Goal: Task Accomplishment & Management: Manage account settings

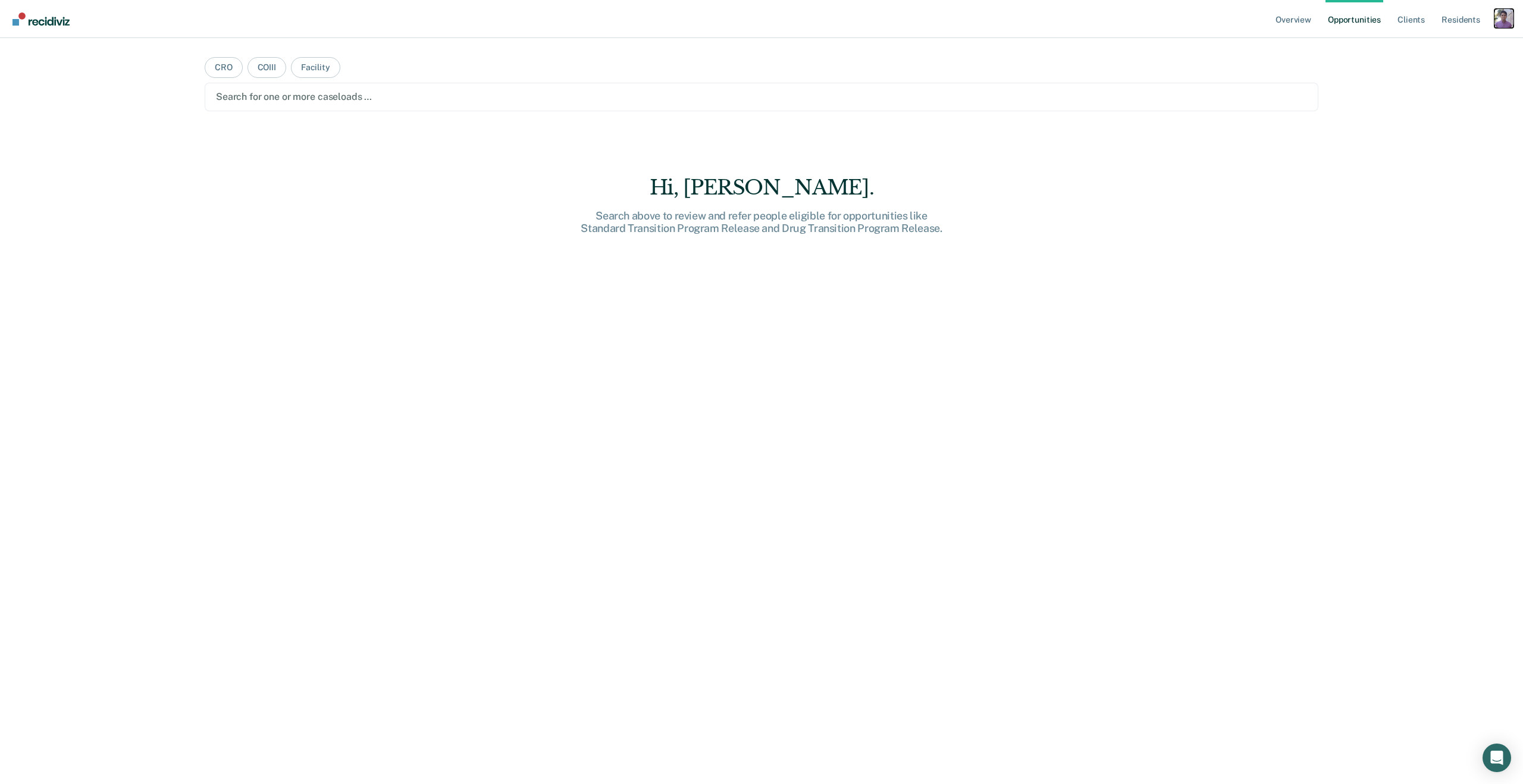
click at [1506, 21] on div "Profile dropdown button" at bounding box center [1504, 19] width 19 height 19
click at [1424, 47] on link "Profile" at bounding box center [1456, 49] width 96 height 10
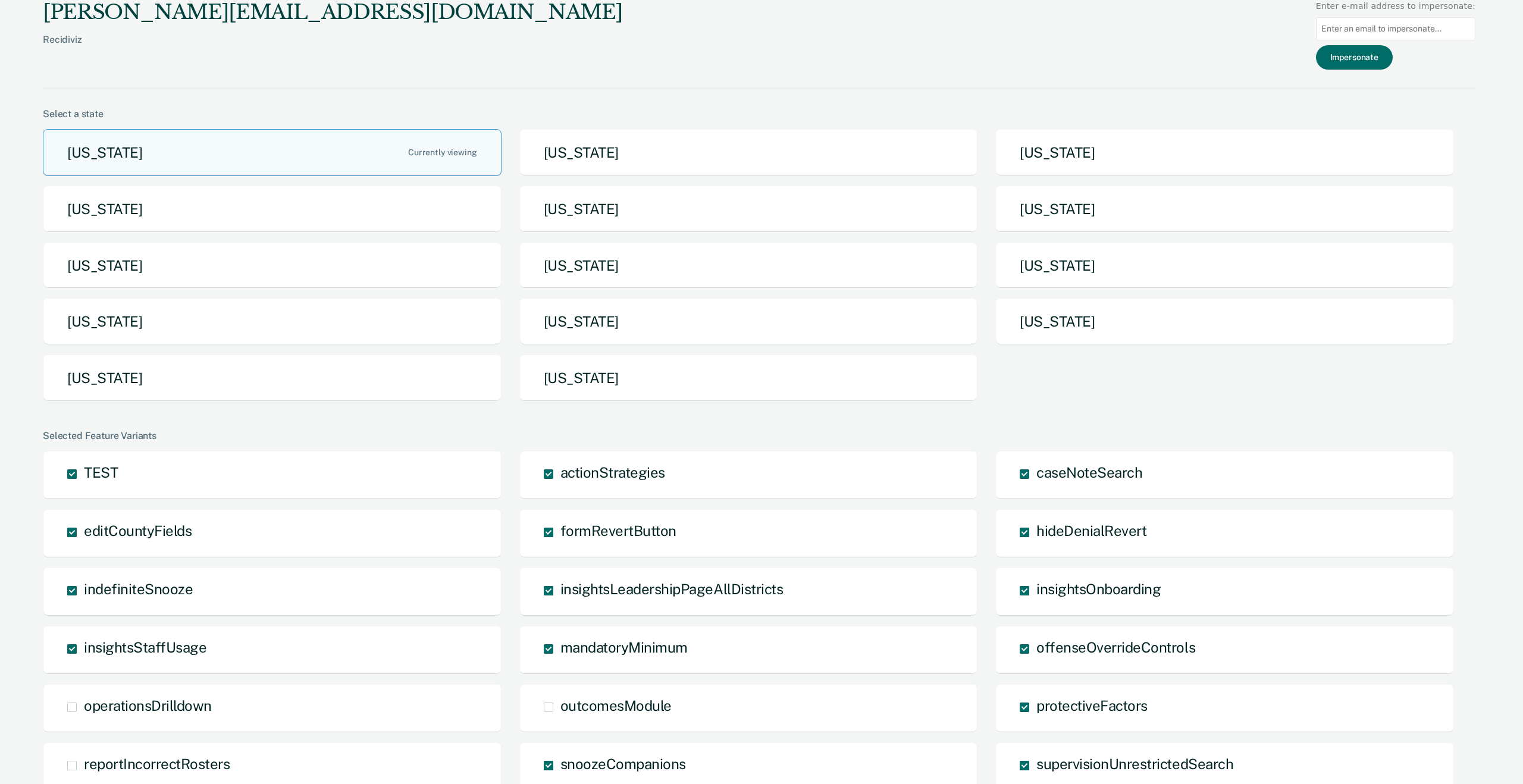
click at [560, 403] on div "Arizona Arkansas California Idaho Iowa Maine Michigan Missouri Nebraska North D…" at bounding box center [759, 269] width 1433 height 282
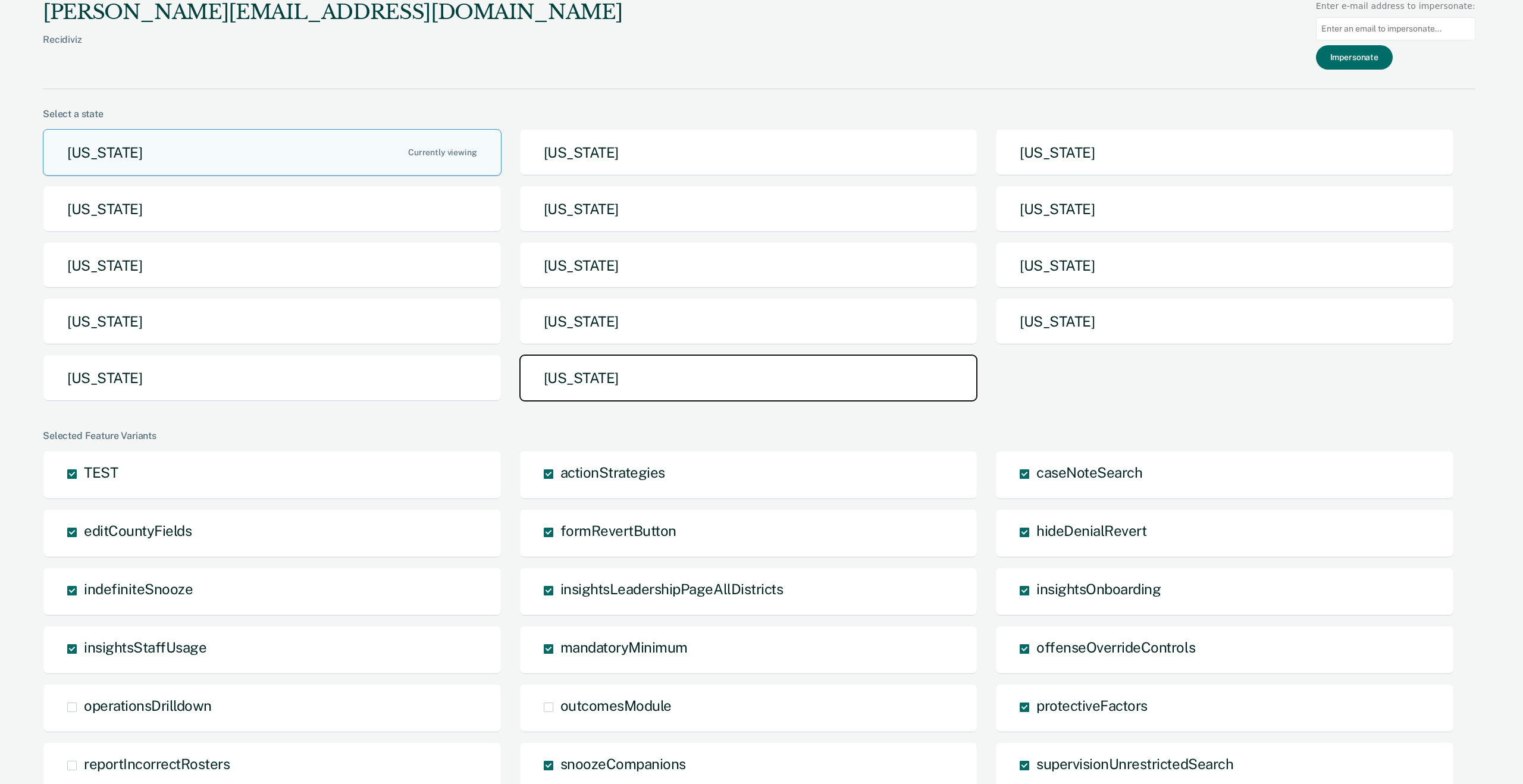
click at [576, 389] on button "[US_STATE]" at bounding box center [748, 378] width 459 height 47
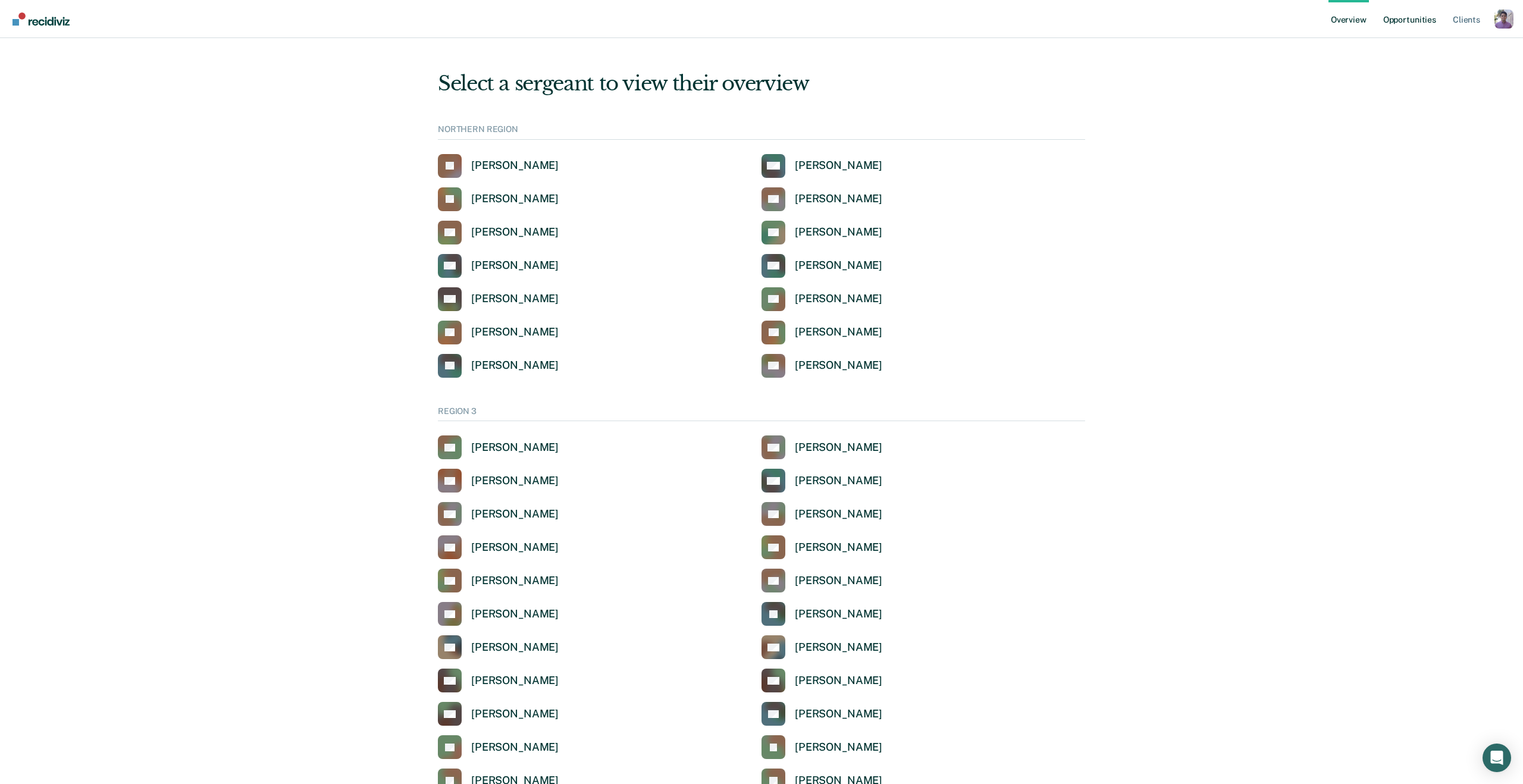
click at [1399, 24] on link "Opportunities" at bounding box center [1410, 19] width 58 height 38
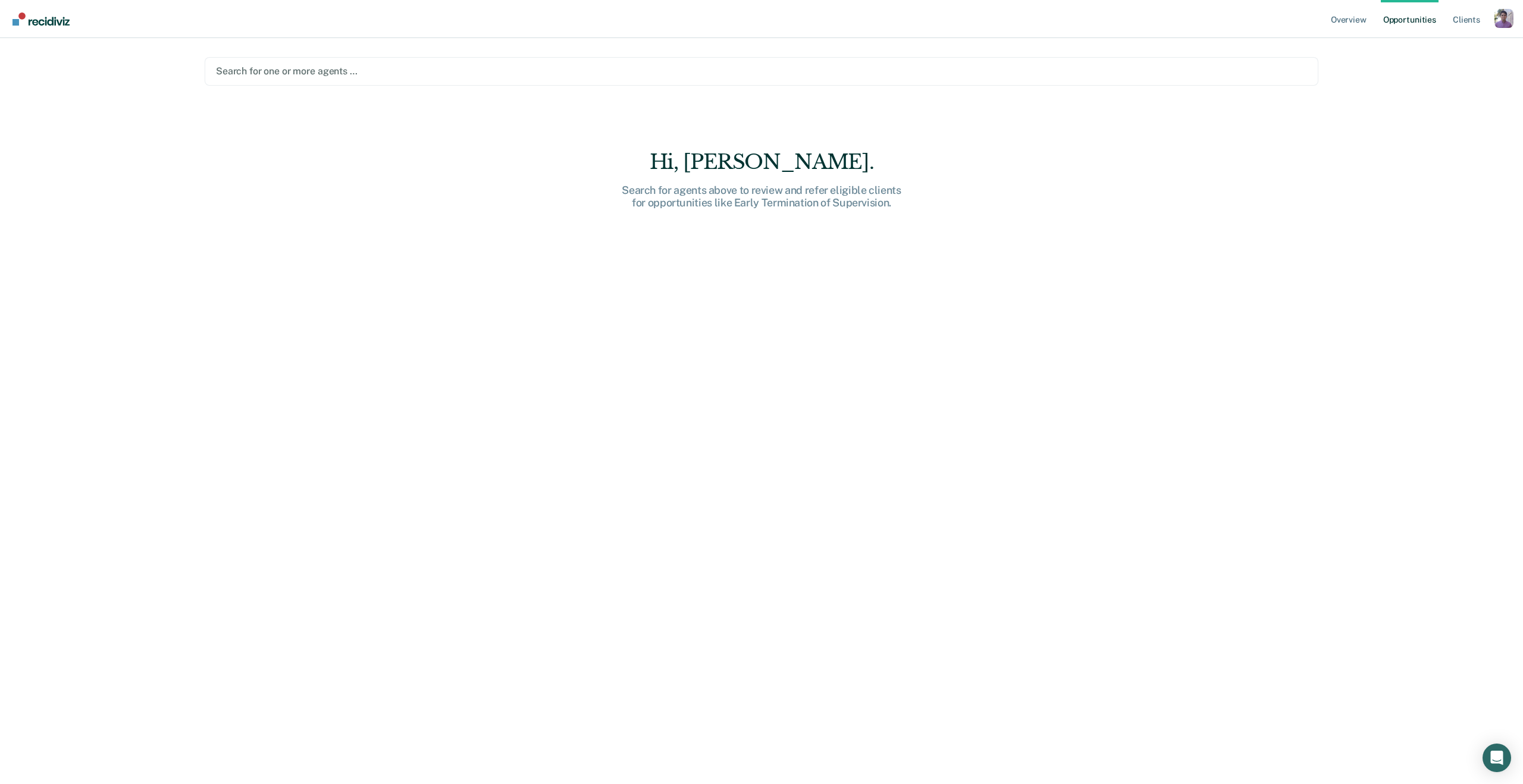
click at [375, 68] on div at bounding box center [762, 71] width 1091 height 13
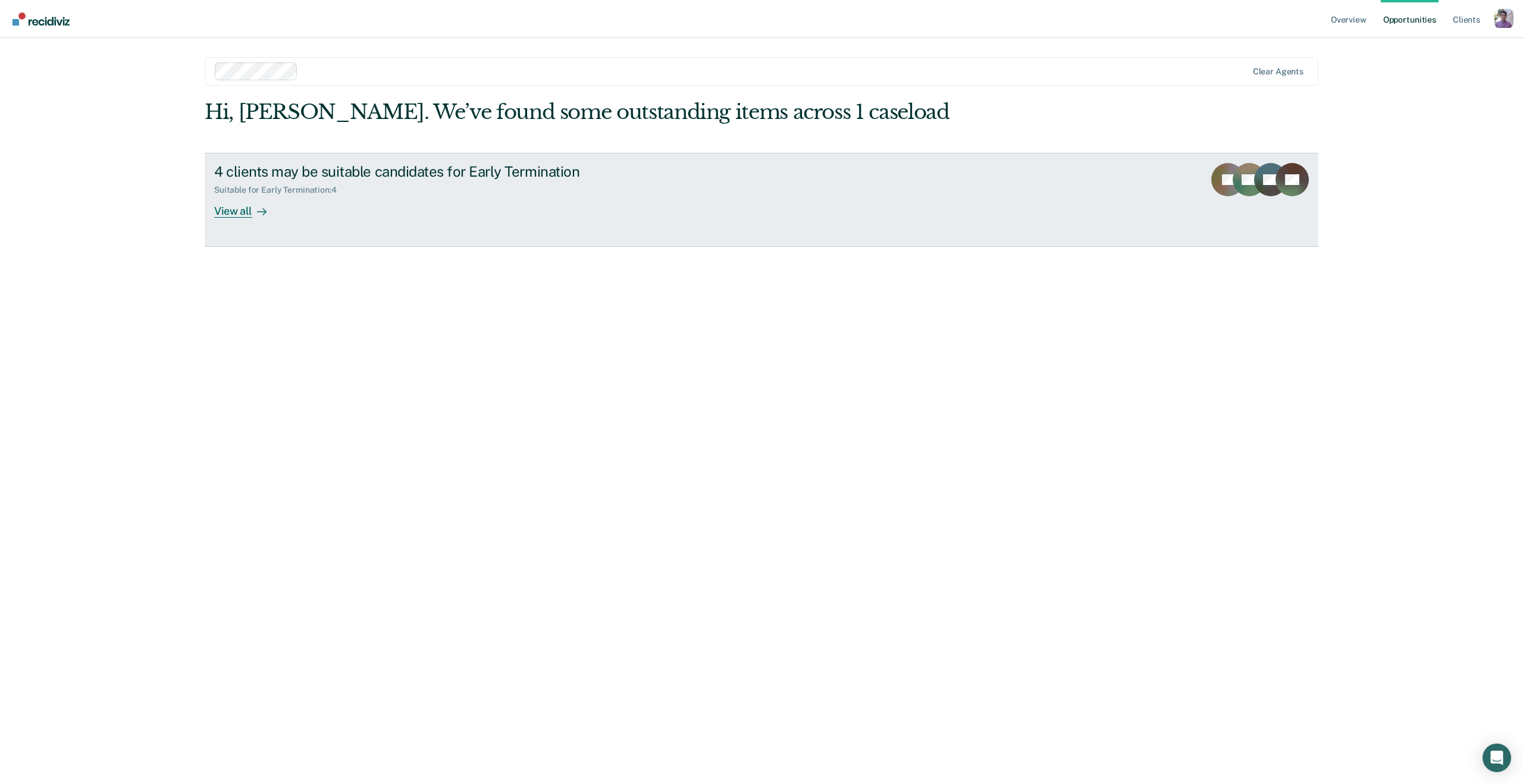
click at [301, 198] on div "4 clients may be suitable candidates for Early Termination Suitable for Early T…" at bounding box center [437, 190] width 446 height 55
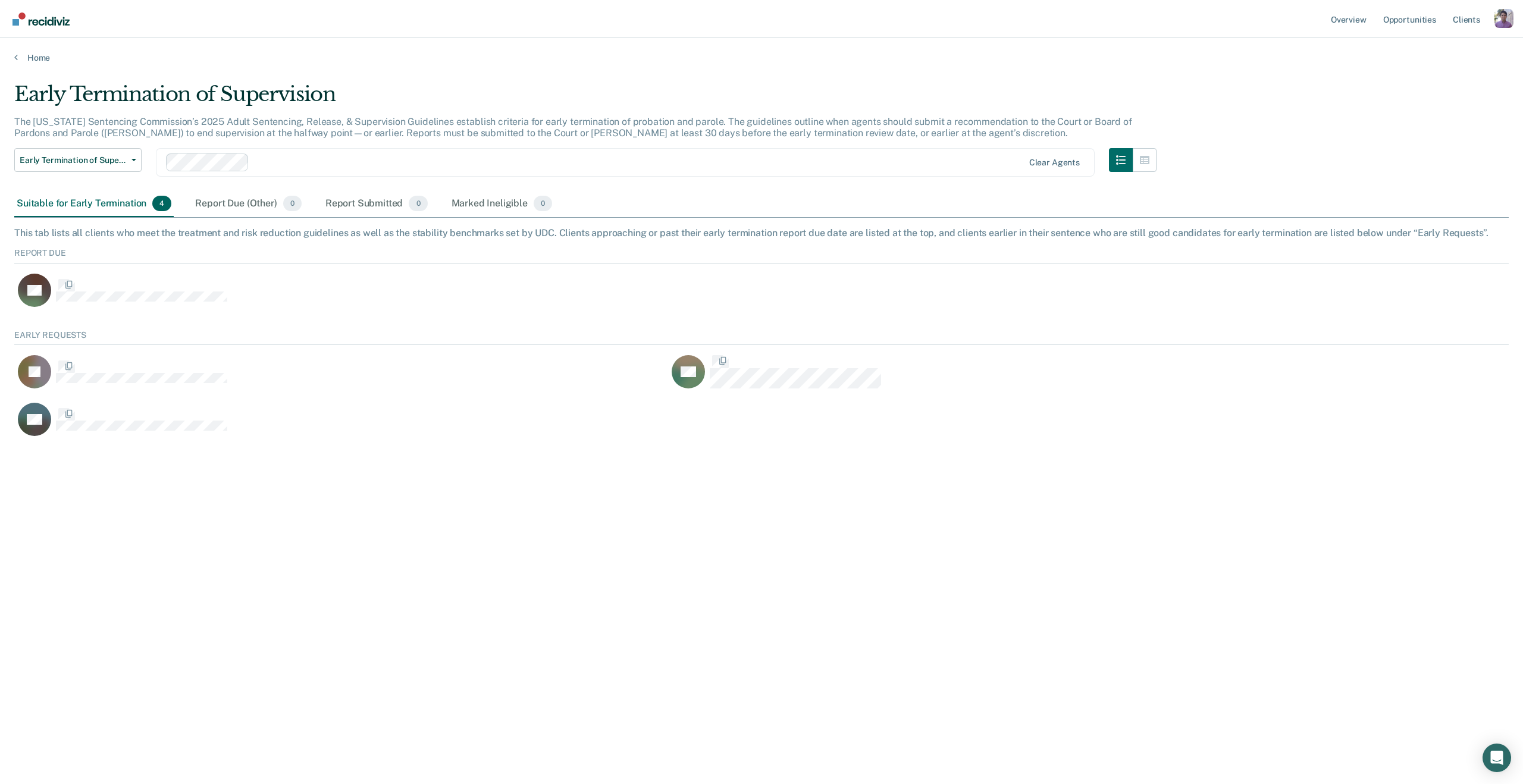
scroll to position [119, 1495]
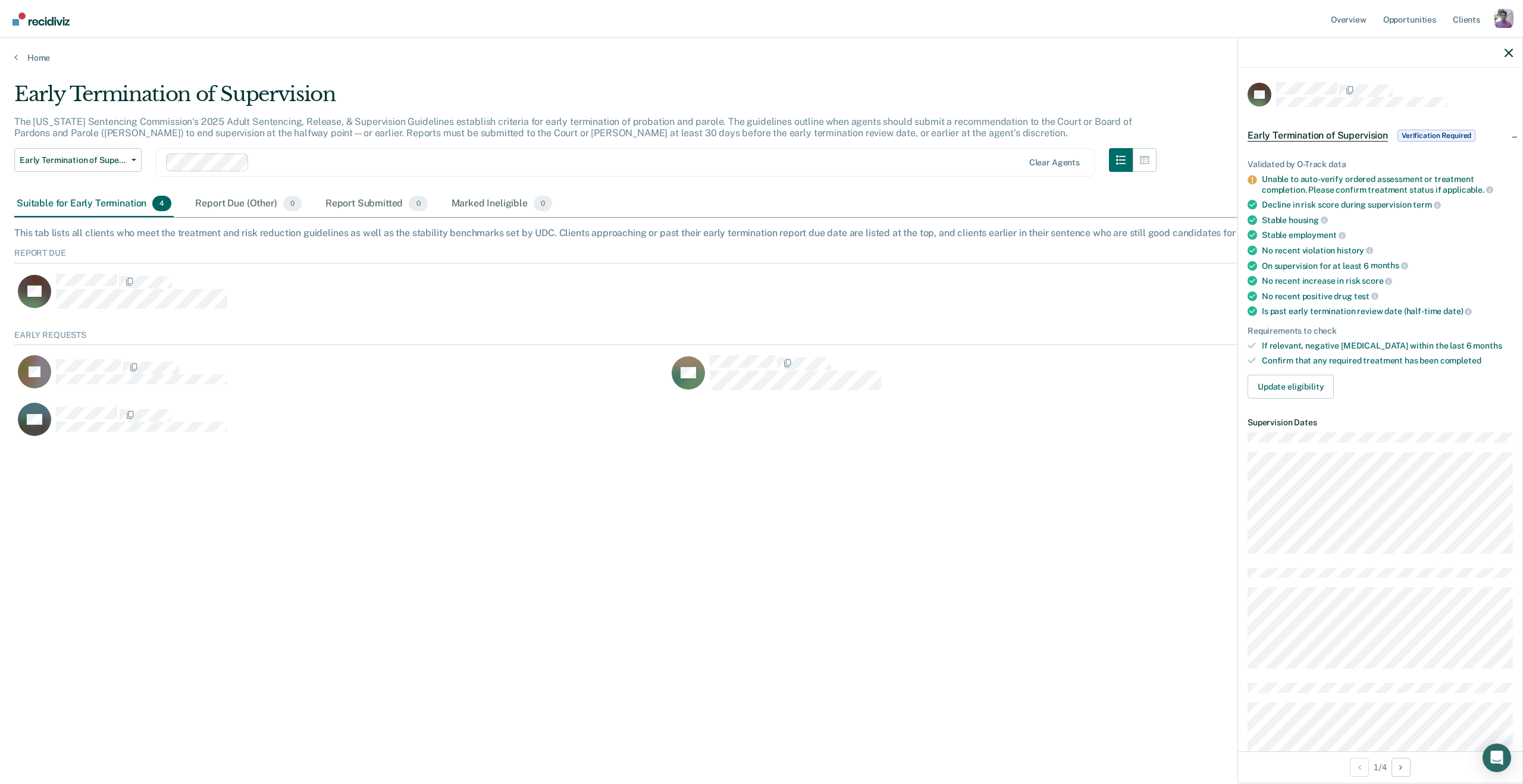
click at [1254, 178] on icon at bounding box center [1253, 180] width 9 height 9
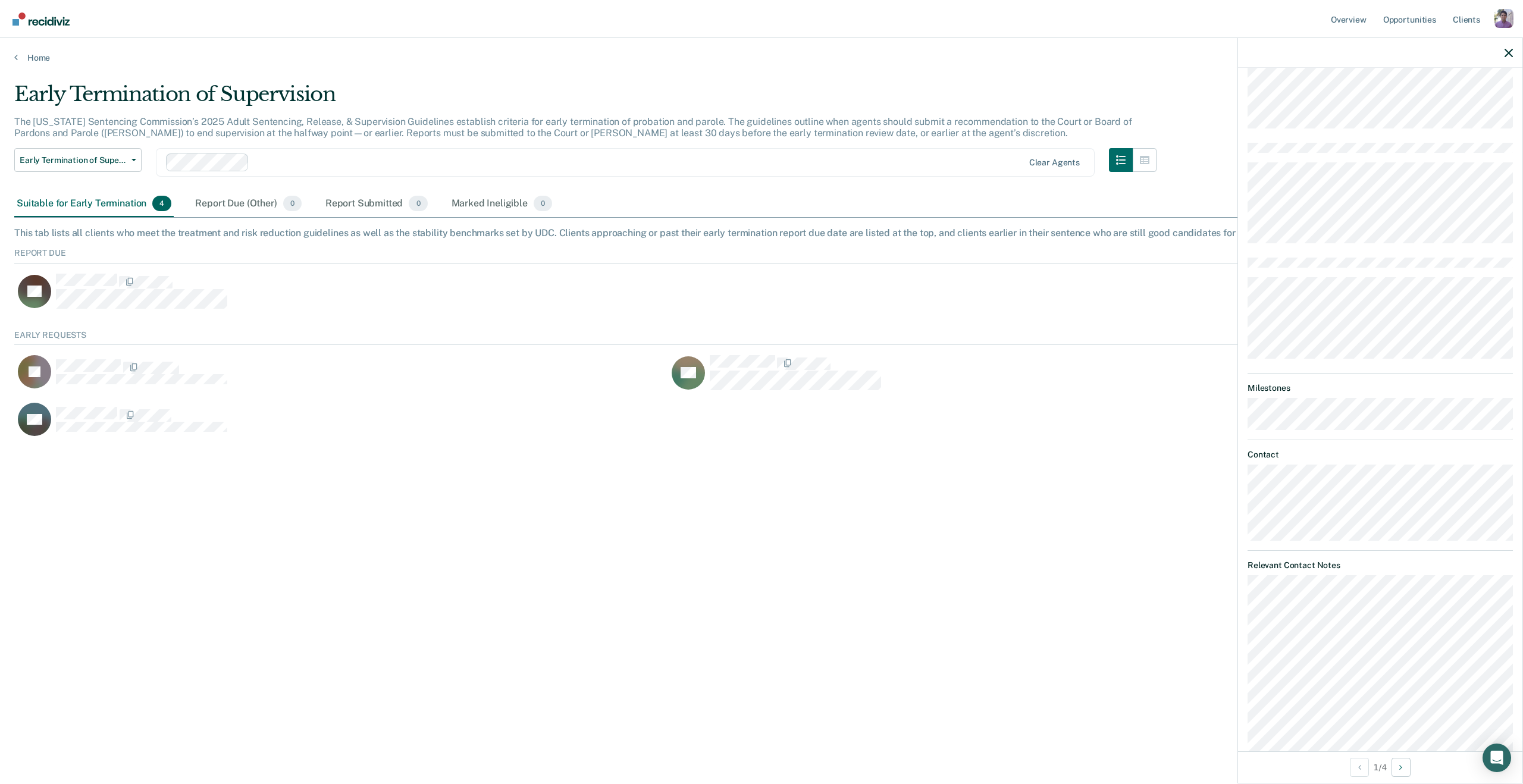
scroll to position [0, 0]
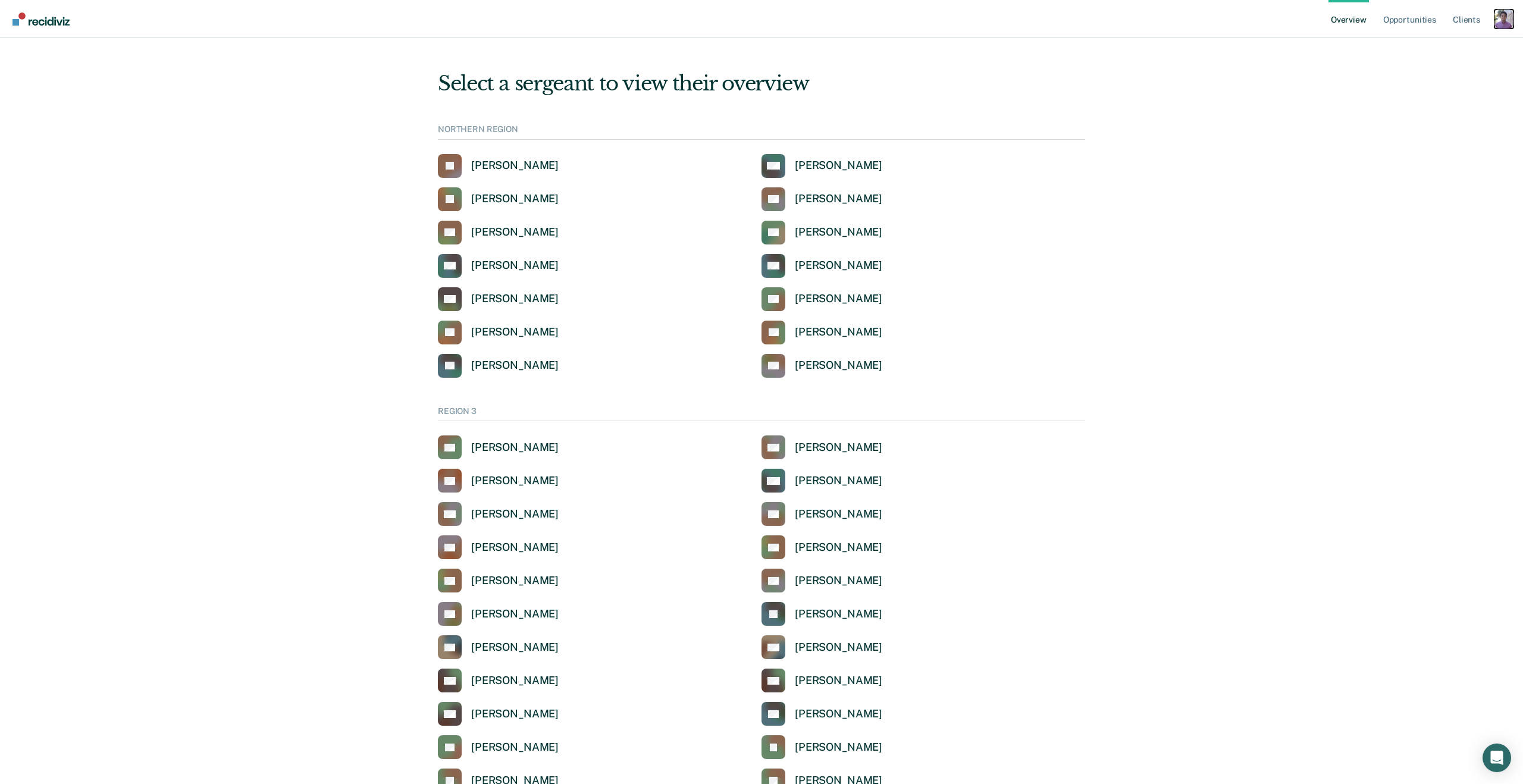
click at [1502, 16] on div "Profile dropdown button" at bounding box center [1504, 19] width 19 height 19
click at [1414, 55] on div "Profile How it works Log Out" at bounding box center [1456, 62] width 115 height 58
click at [1415, 49] on link "Profile" at bounding box center [1456, 48] width 96 height 10
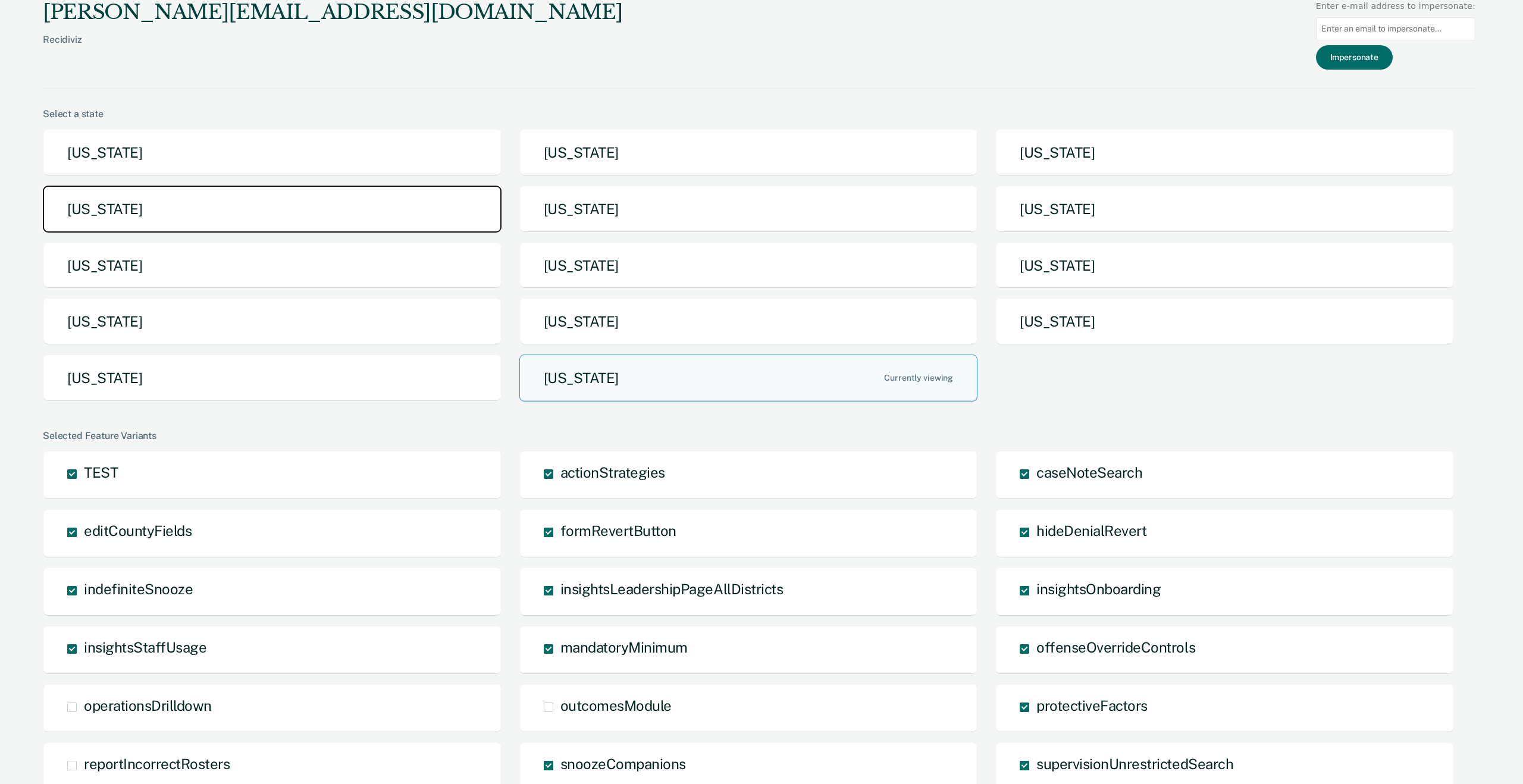
click at [300, 221] on button "[US_STATE]" at bounding box center [272, 209] width 459 height 47
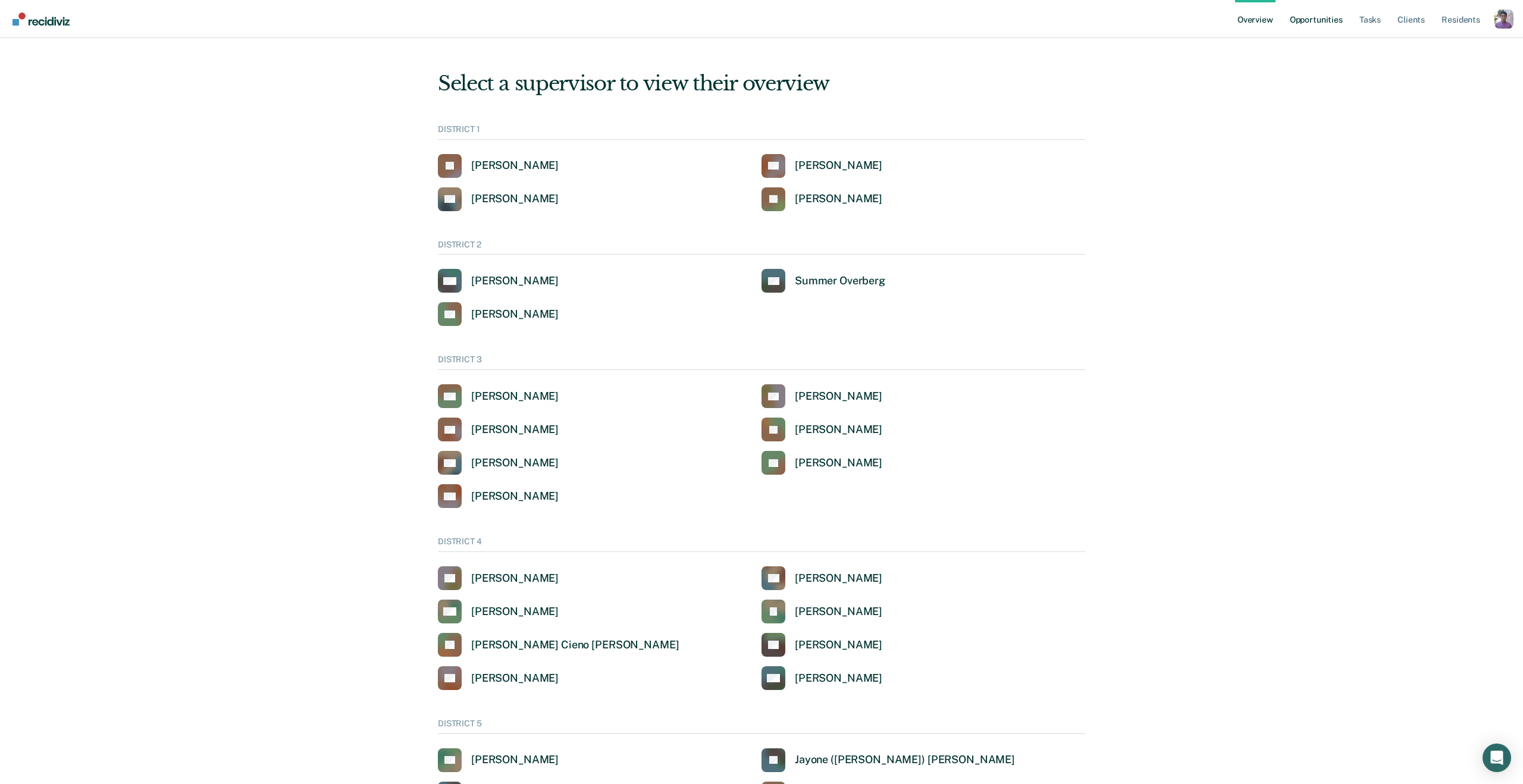
click at [1324, 27] on link "Opportunities" at bounding box center [1316, 19] width 58 height 38
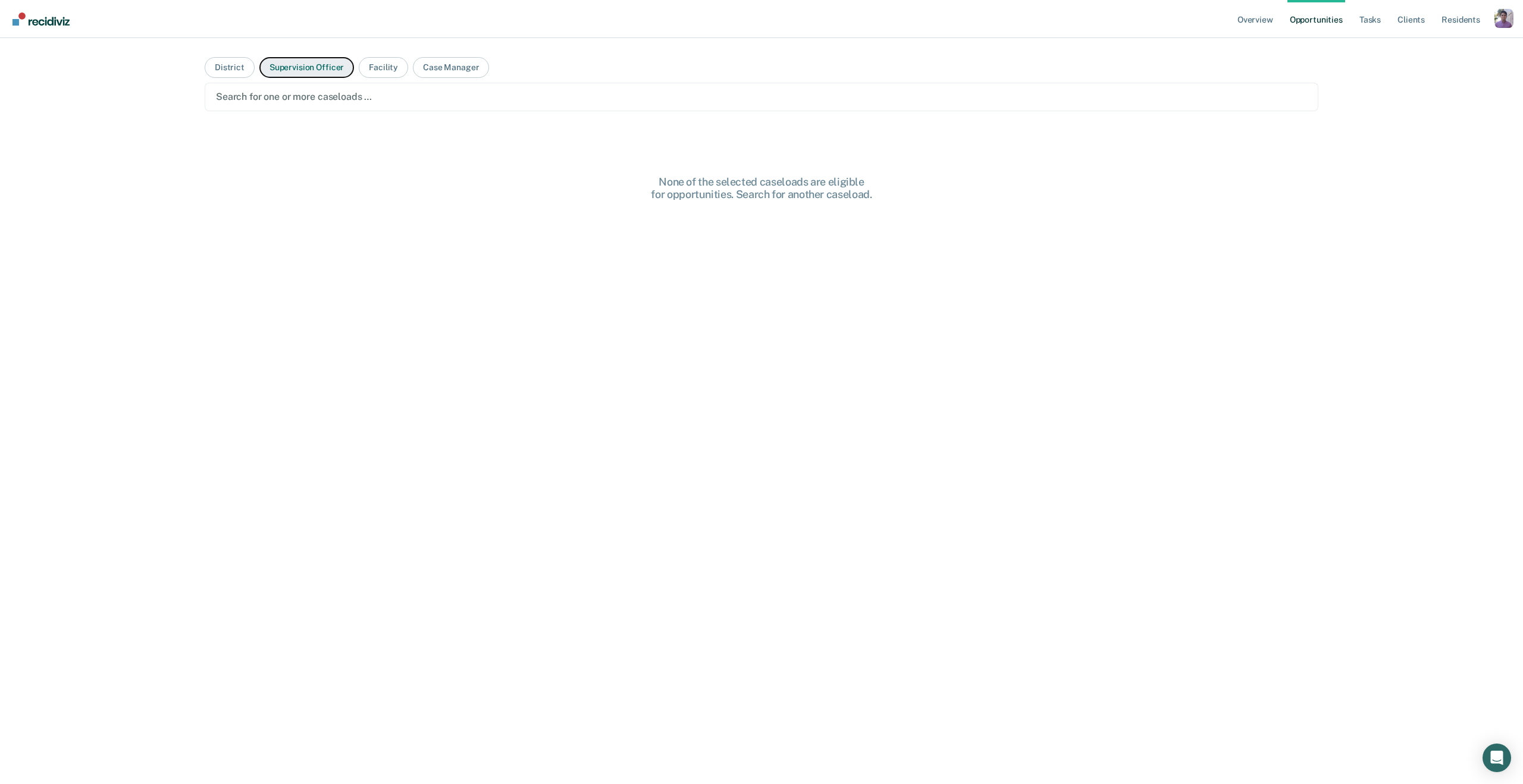
click at [290, 74] on button "Supervision Officer" at bounding box center [307, 67] width 95 height 21
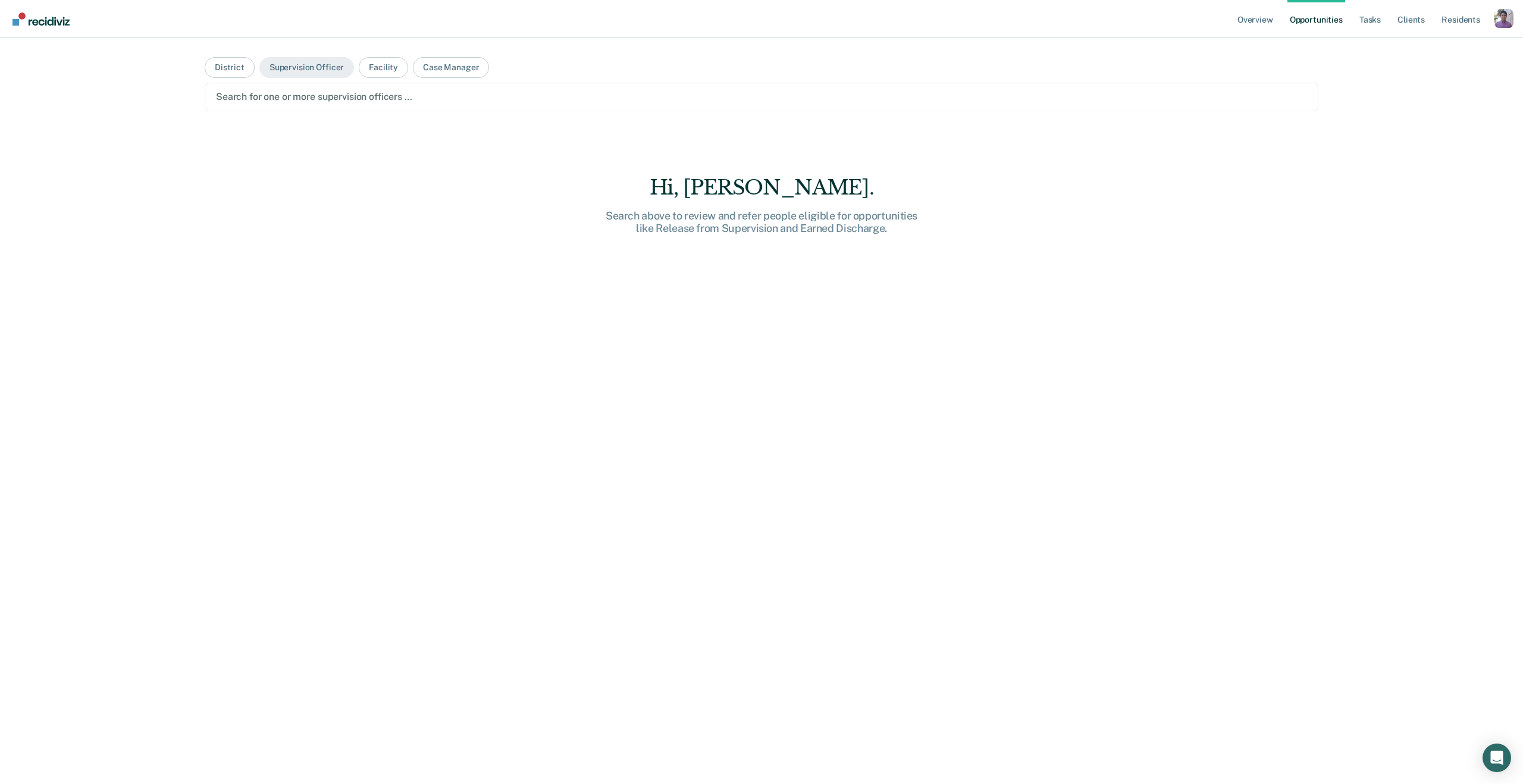
click at [267, 104] on div "Search for one or more supervision officers …" at bounding box center [762, 97] width 1093 height 16
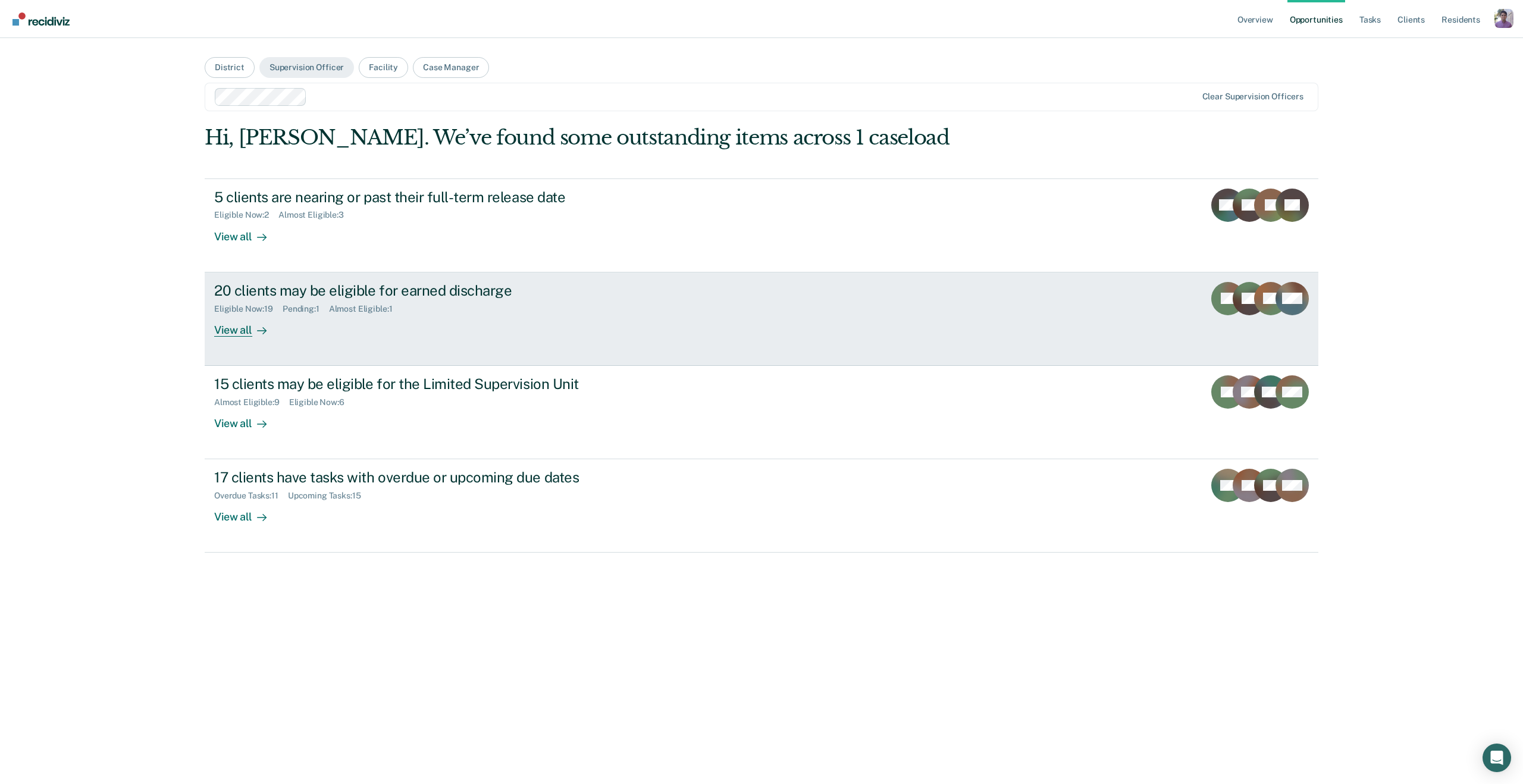
click at [267, 338] on link "20 clients may be eligible for earned discharge Eligible Now : 19 Pending : 1 A…" at bounding box center [762, 319] width 1114 height 93
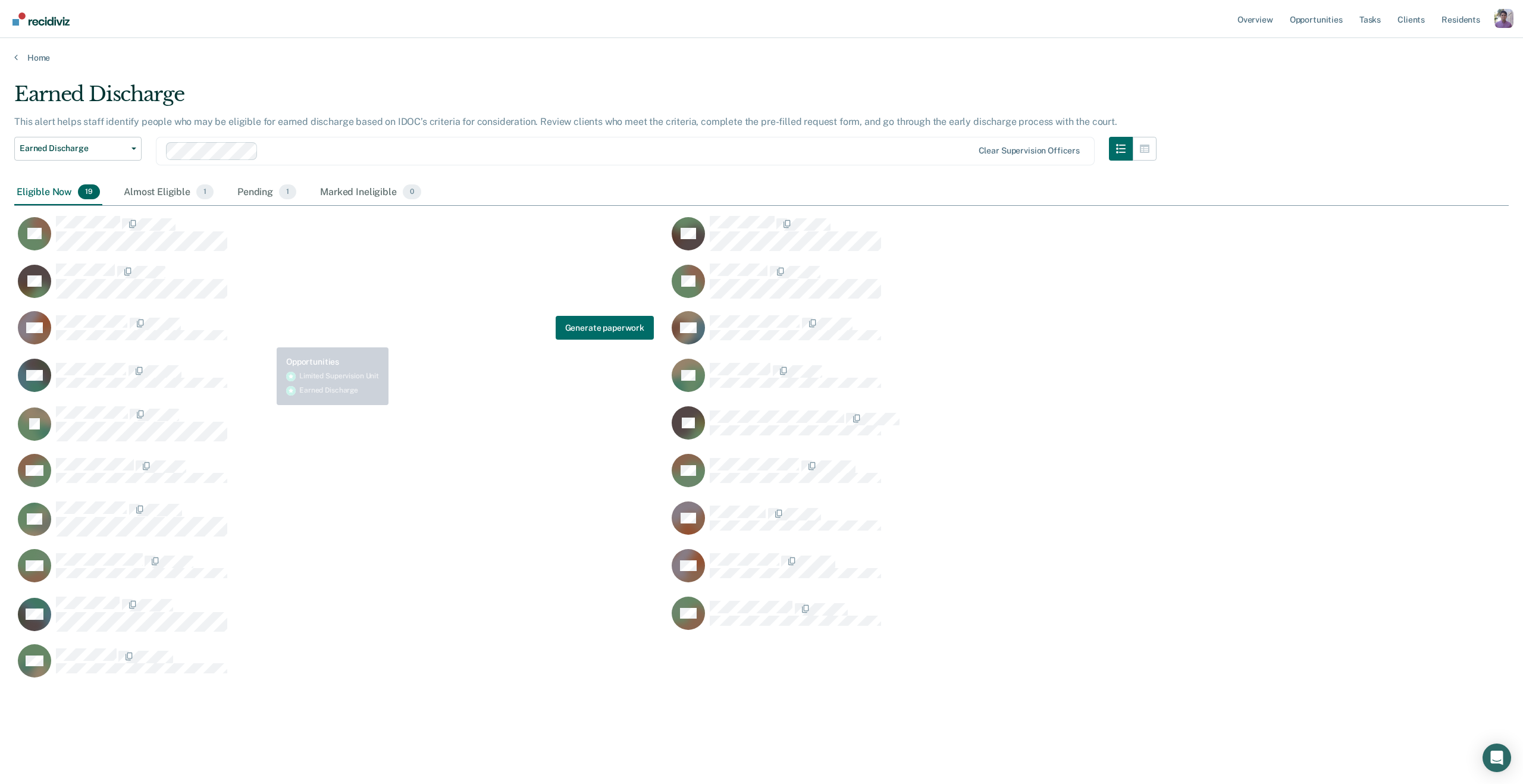
scroll to position [612, 1495]
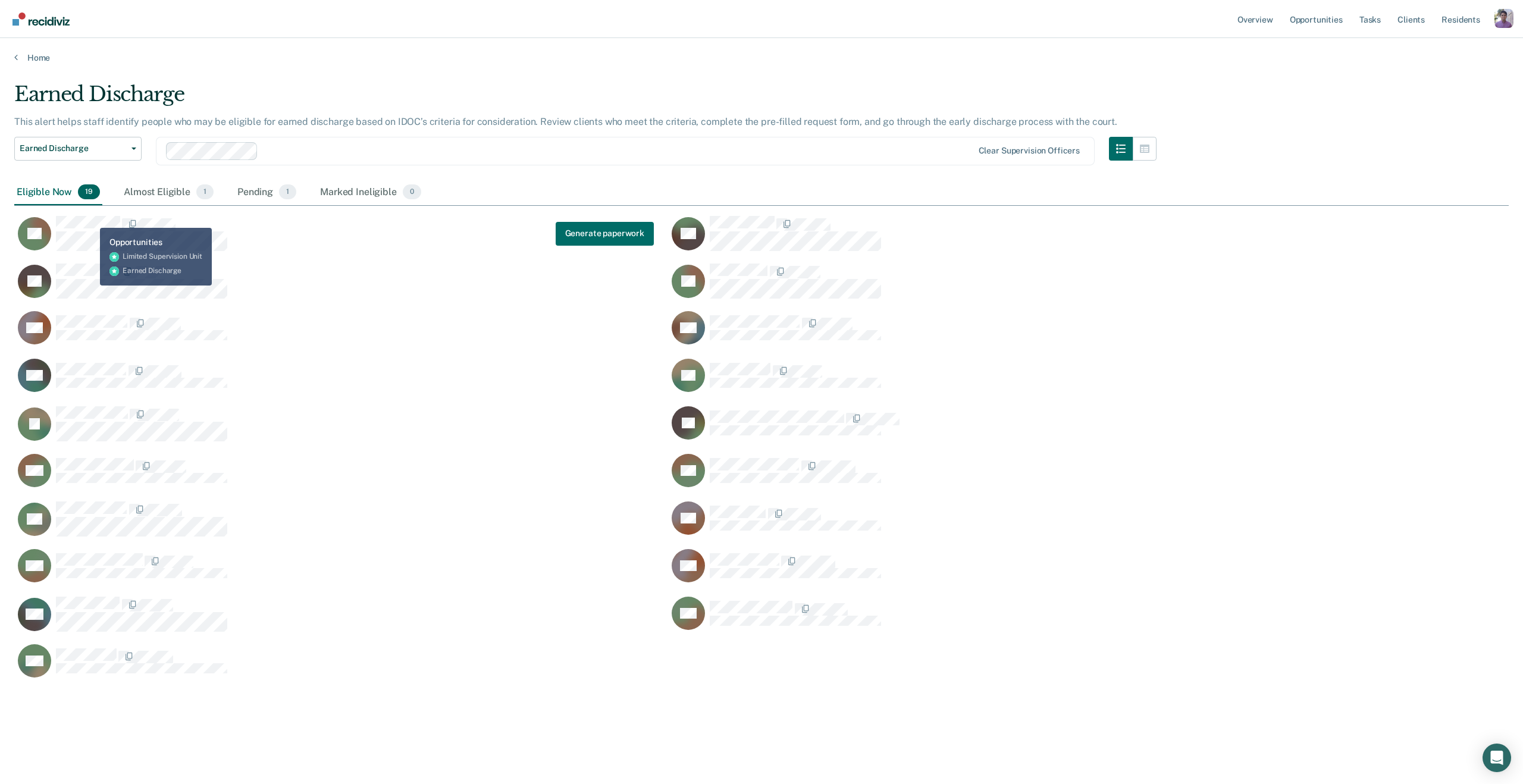
click at [90, 214] on div "TR Generate paperwork JW SP TR AH DG DH KE JL JG GM KA HR KB MS AH MA HN SM" at bounding box center [668, 443] width 1308 height 476
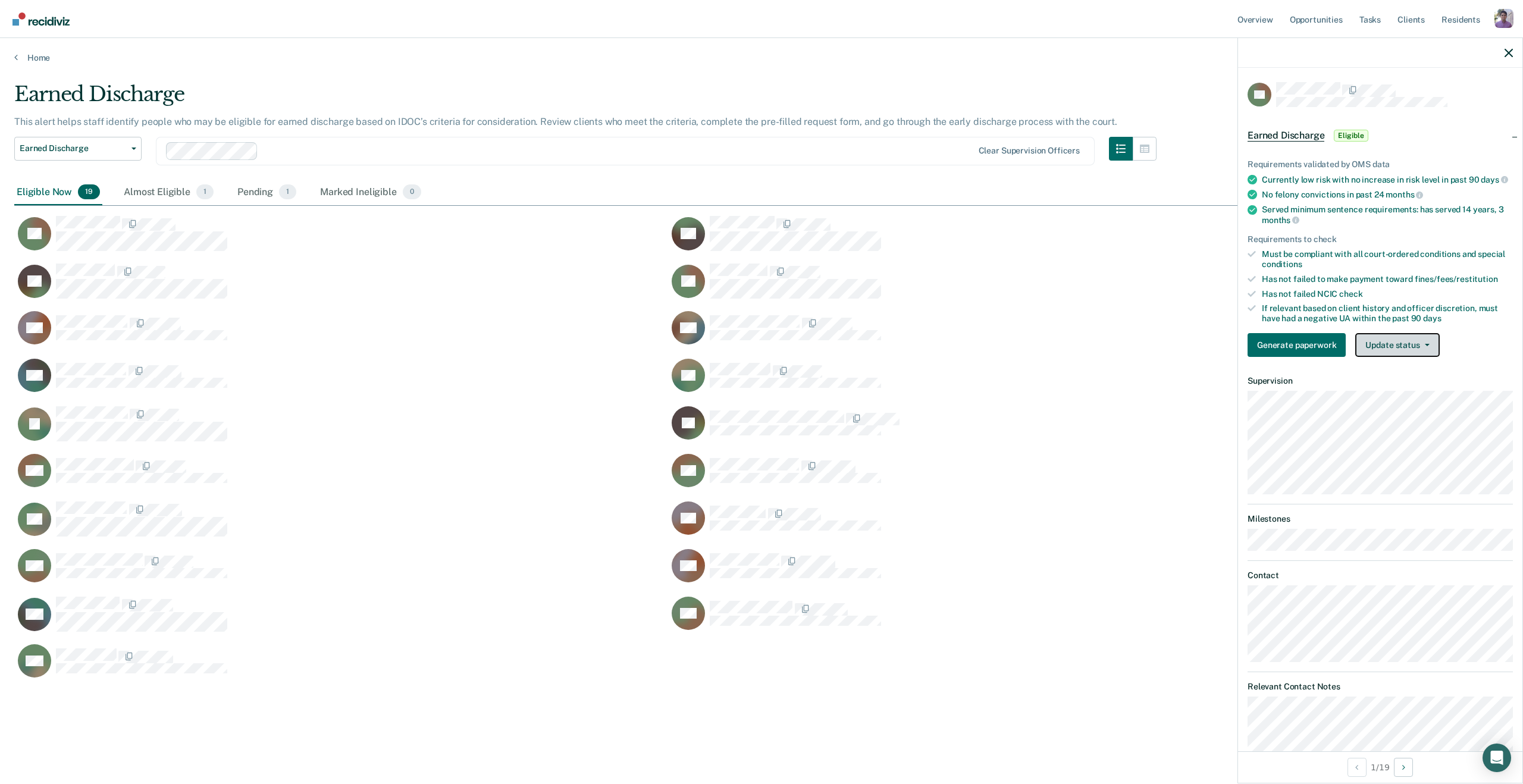
click at [1391, 342] on button "Update status" at bounding box center [1397, 345] width 84 height 24
click at [1376, 388] on button "Mark Ineligible" at bounding box center [1413, 392] width 115 height 19
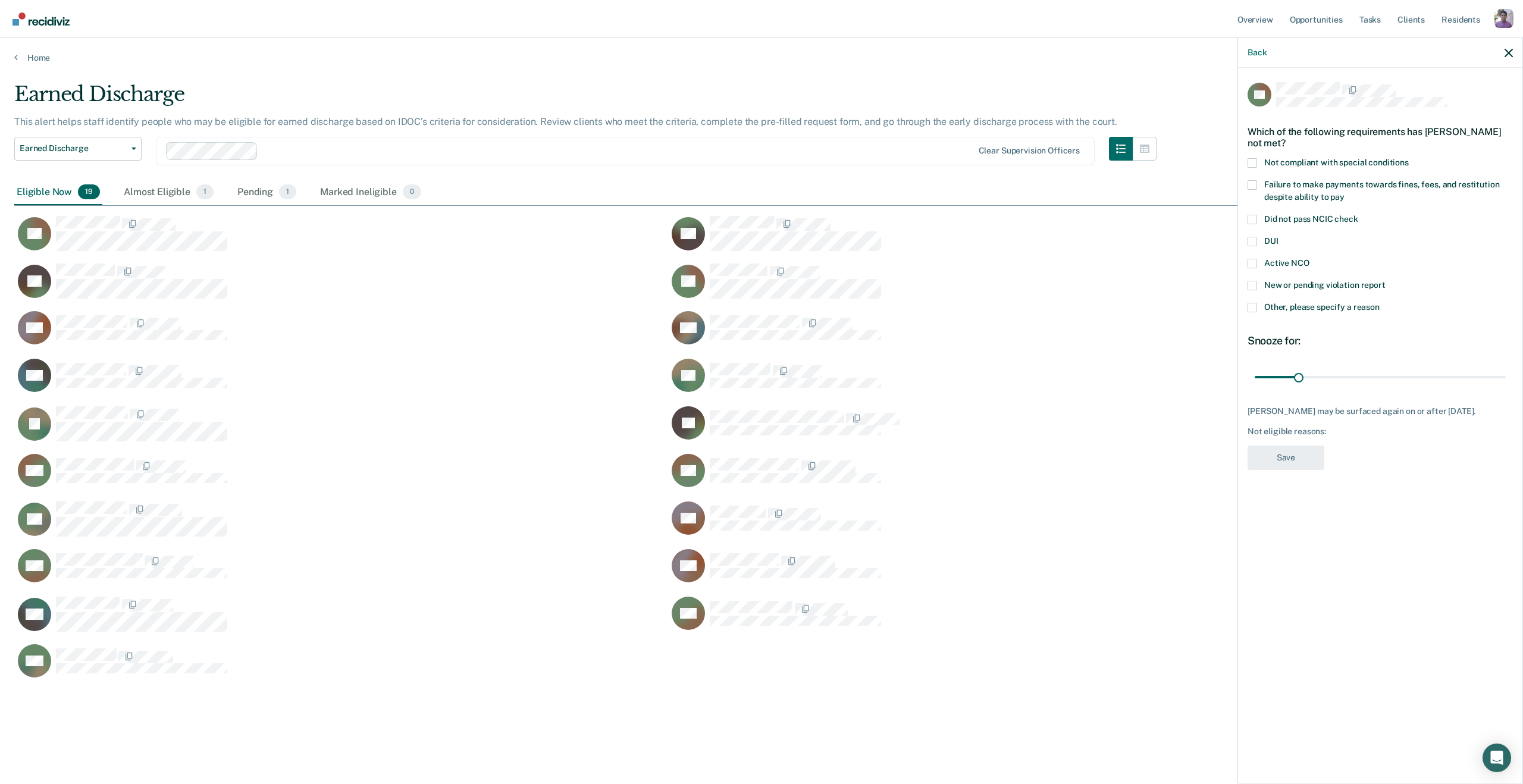
click at [1256, 240] on span at bounding box center [1253, 241] width 10 height 10
click at [1279, 237] on input "DUI" at bounding box center [1279, 237] width 0 height 0
drag, startPoint x: 1298, startPoint y: 376, endPoint x: 1362, endPoint y: 378, distance: 64.0
click at [1362, 378] on input "range" at bounding box center [1380, 377] width 251 height 21
click at [1262, 259] on label "Active NCO" at bounding box center [1381, 264] width 265 height 13
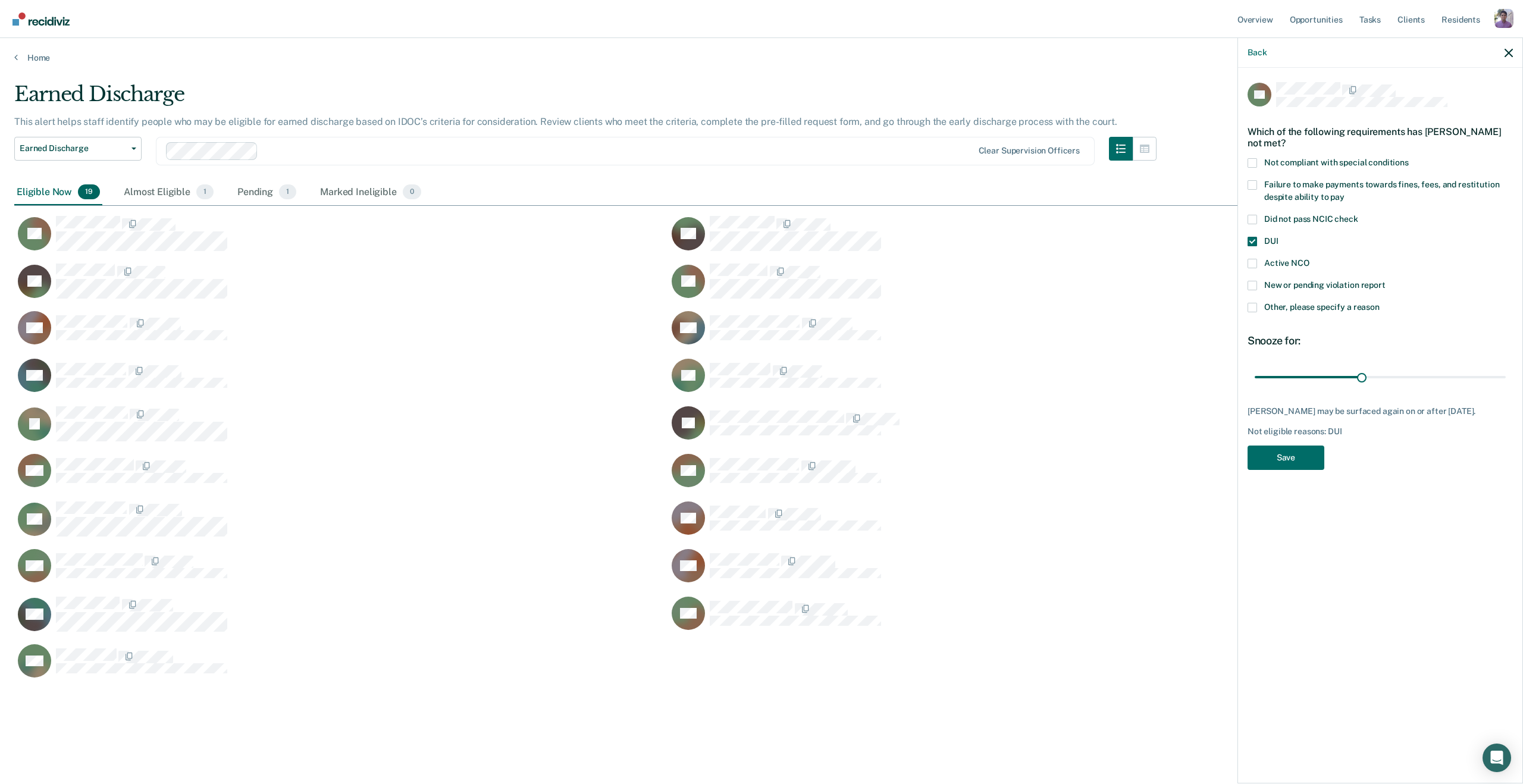
click at [1310, 258] on input "Active NCO" at bounding box center [1310, 258] width 0 height 0
drag, startPoint x: 1361, startPoint y: 373, endPoint x: 1380, endPoint y: 376, distance: 19.2
click at [1380, 376] on input "range" at bounding box center [1380, 377] width 251 height 21
click at [1254, 221] on span at bounding box center [1253, 219] width 10 height 10
click at [1359, 215] on input "Did not pass NCIC check" at bounding box center [1359, 215] width 0 height 0
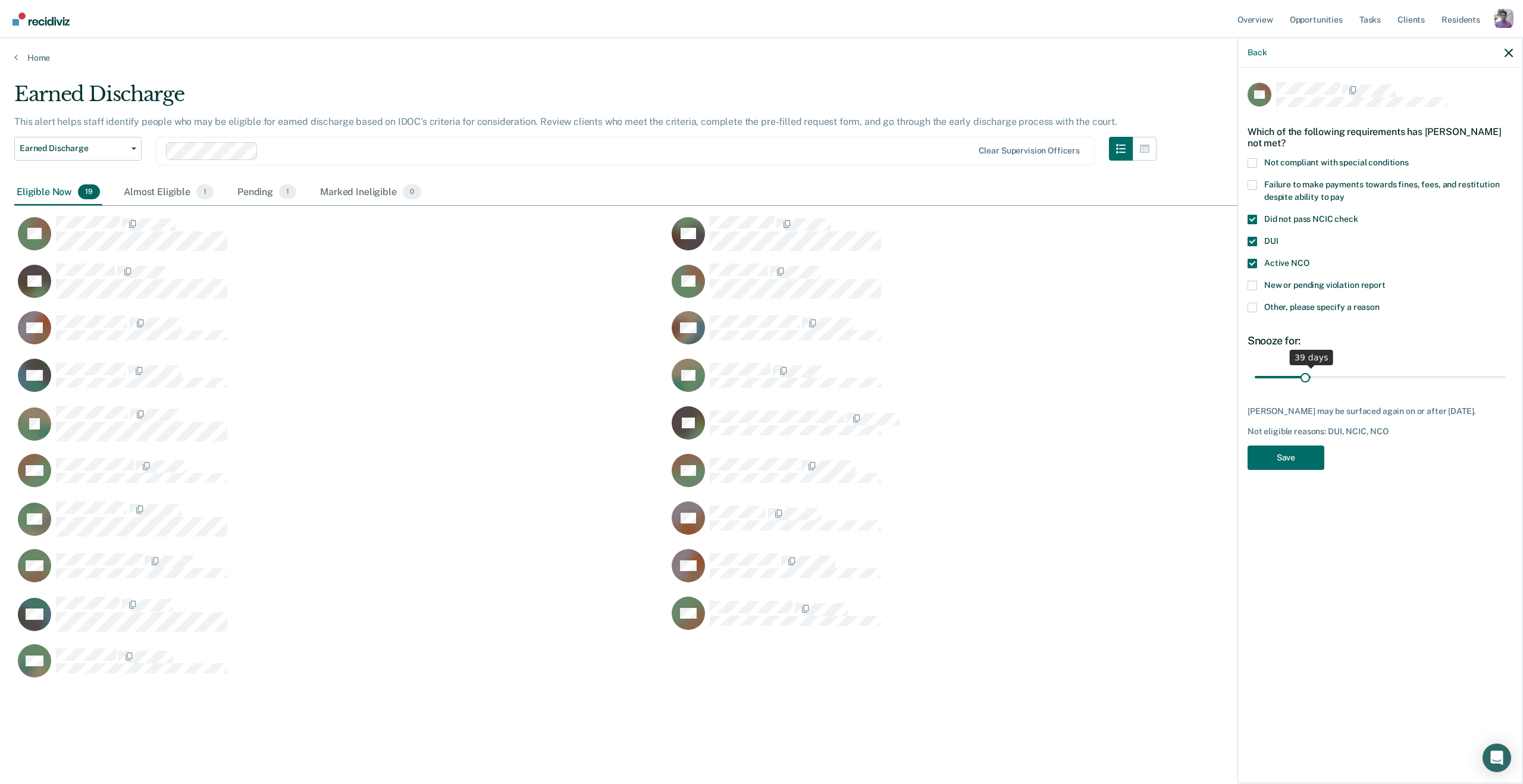
drag, startPoint x: 1374, startPoint y: 375, endPoint x: 1305, endPoint y: 361, distance: 70.4
click at [1305, 366] on input "range" at bounding box center [1380, 377] width 251 height 21
click at [1259, 182] on label "Failure to make payments towards fines, fees, and restitution despite ability t…" at bounding box center [1381, 192] width 265 height 25
click at [1344, 192] on input "Failure to make payments towards fines, fees, and restitution despite ability t…" at bounding box center [1344, 192] width 0 height 0
drag, startPoint x: 1307, startPoint y: 379, endPoint x: 1313, endPoint y: 361, distance: 19.0
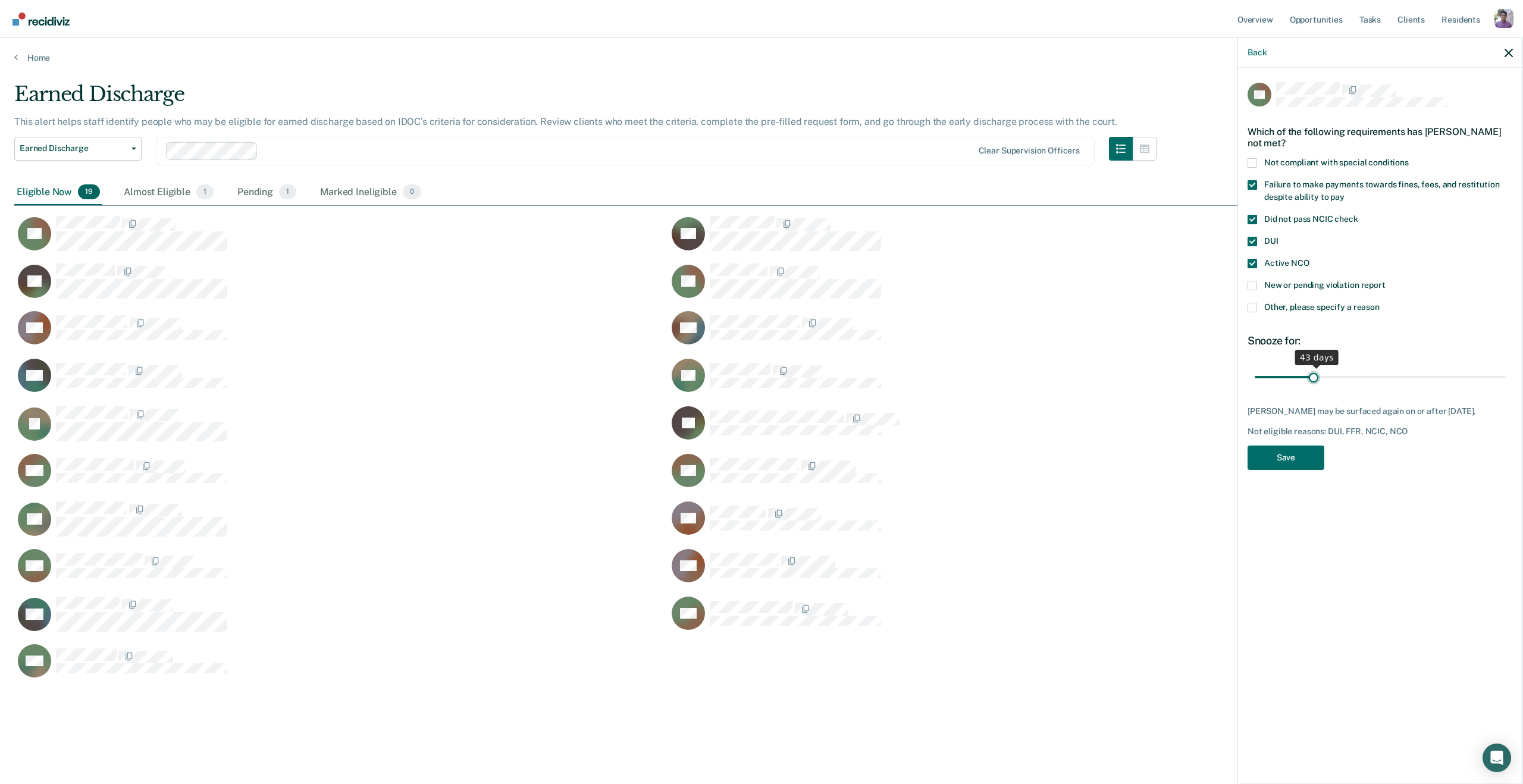
click at [1313, 366] on input "range" at bounding box center [1380, 377] width 251 height 21
click at [1258, 256] on div "DUI" at bounding box center [1381, 248] width 265 height 22
click at [1260, 240] on label "DUI" at bounding box center [1381, 243] width 265 height 13
click at [1279, 237] on input "DUI" at bounding box center [1279, 237] width 0 height 0
click at [1260, 212] on div "Failure to make payments towards fines, fees, and restitution despite ability t…" at bounding box center [1381, 197] width 265 height 35
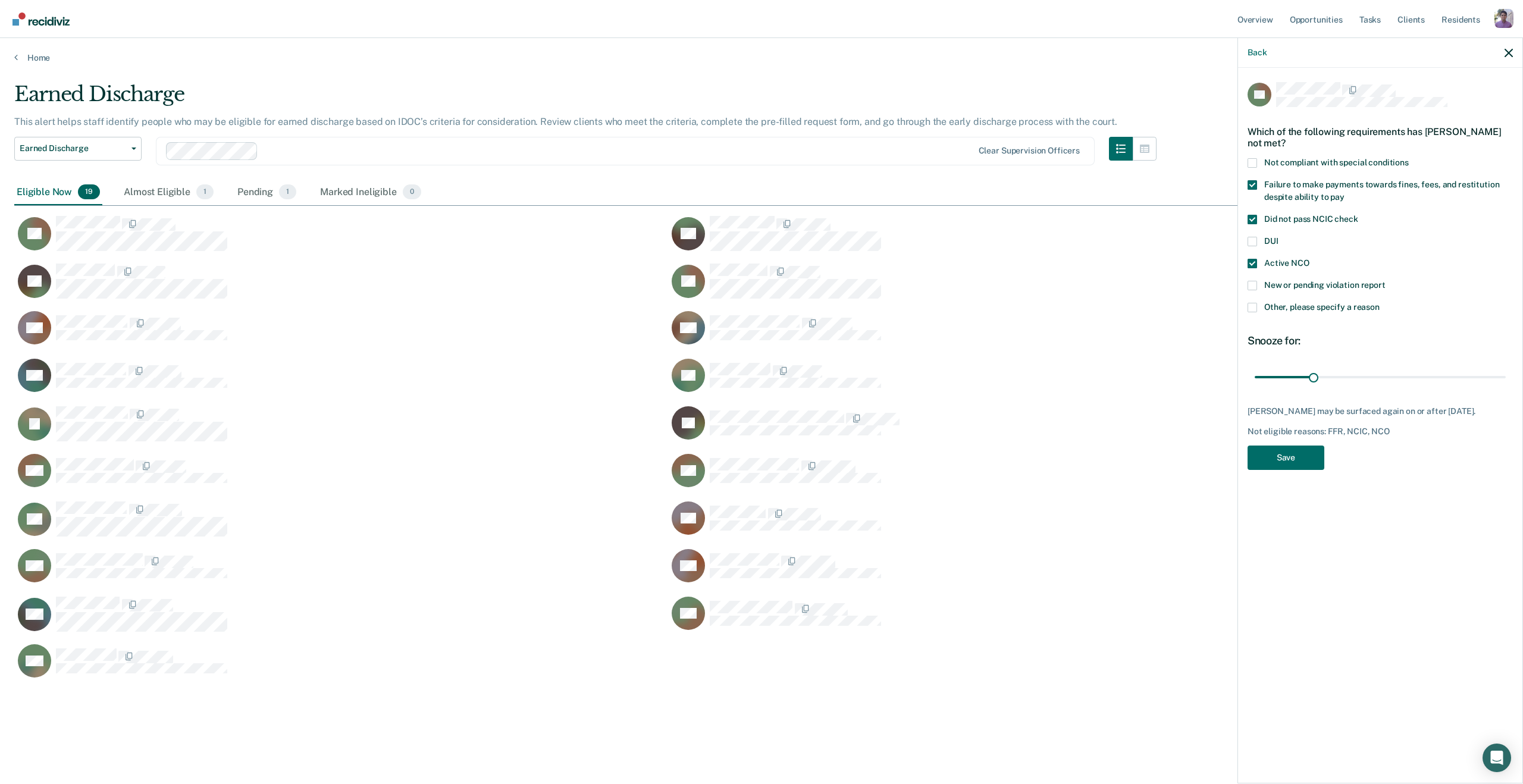
click at [1260, 180] on label "Failure to make payments towards fines, fees, and restitution despite ability t…" at bounding box center [1381, 192] width 265 height 25
click at [1344, 192] on input "Failure to make payments towards fines, fees, and restitution despite ability t…" at bounding box center [1344, 192] width 0 height 0
click at [1255, 222] on span at bounding box center [1253, 219] width 10 height 10
click at [1359, 215] on input "Did not pass NCIC check" at bounding box center [1359, 215] width 0 height 0
click at [1257, 256] on div "DUI" at bounding box center [1381, 248] width 265 height 22
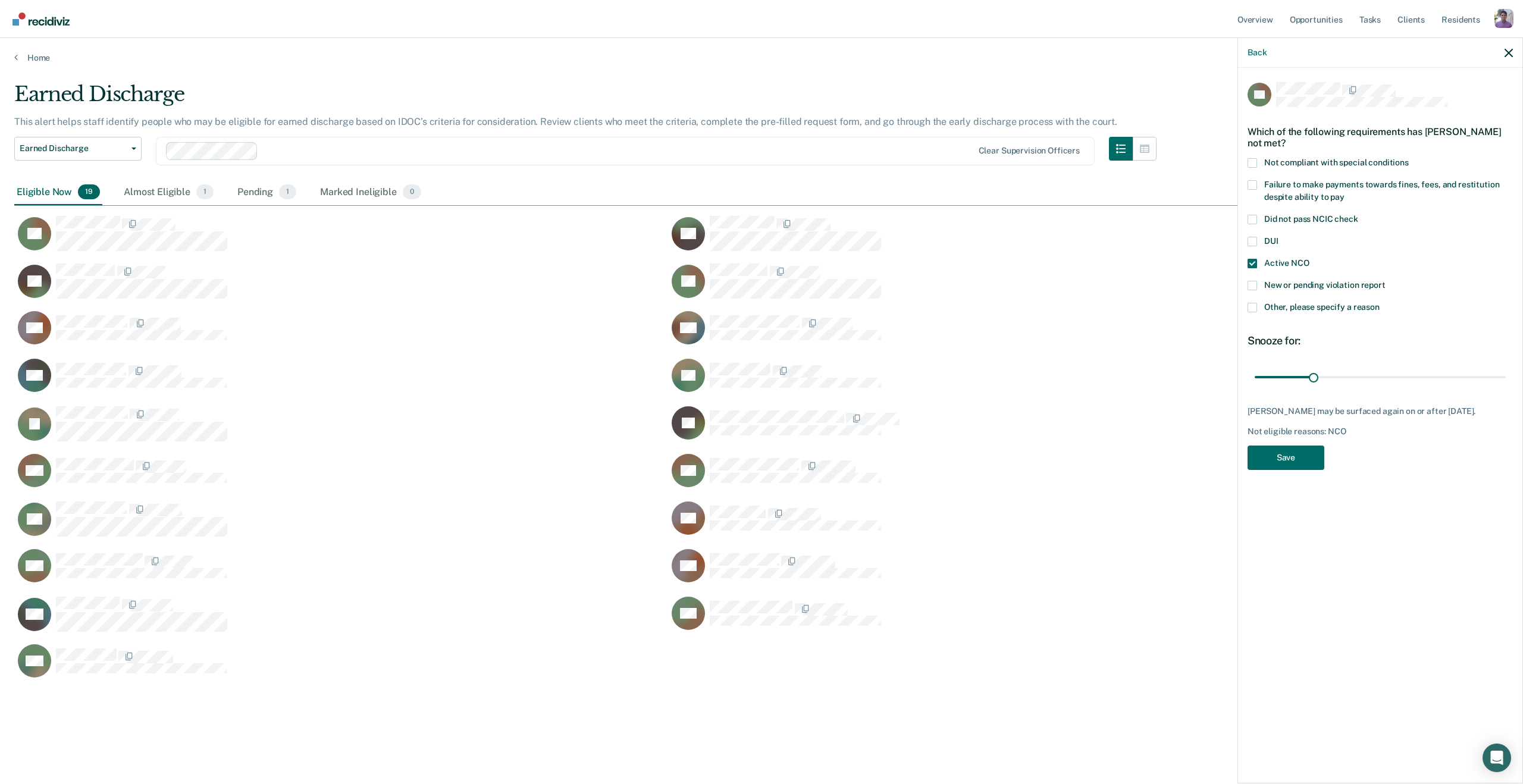
click at [1252, 261] on span at bounding box center [1253, 263] width 10 height 10
click at [1310, 258] on input "Active NCO" at bounding box center [1310, 258] width 0 height 0
click at [1255, 285] on span at bounding box center [1253, 285] width 10 height 10
click at [1386, 281] on input "New or pending violation report" at bounding box center [1386, 281] width 0 height 0
drag, startPoint x: 1315, startPoint y: 383, endPoint x: 1352, endPoint y: 380, distance: 37.1
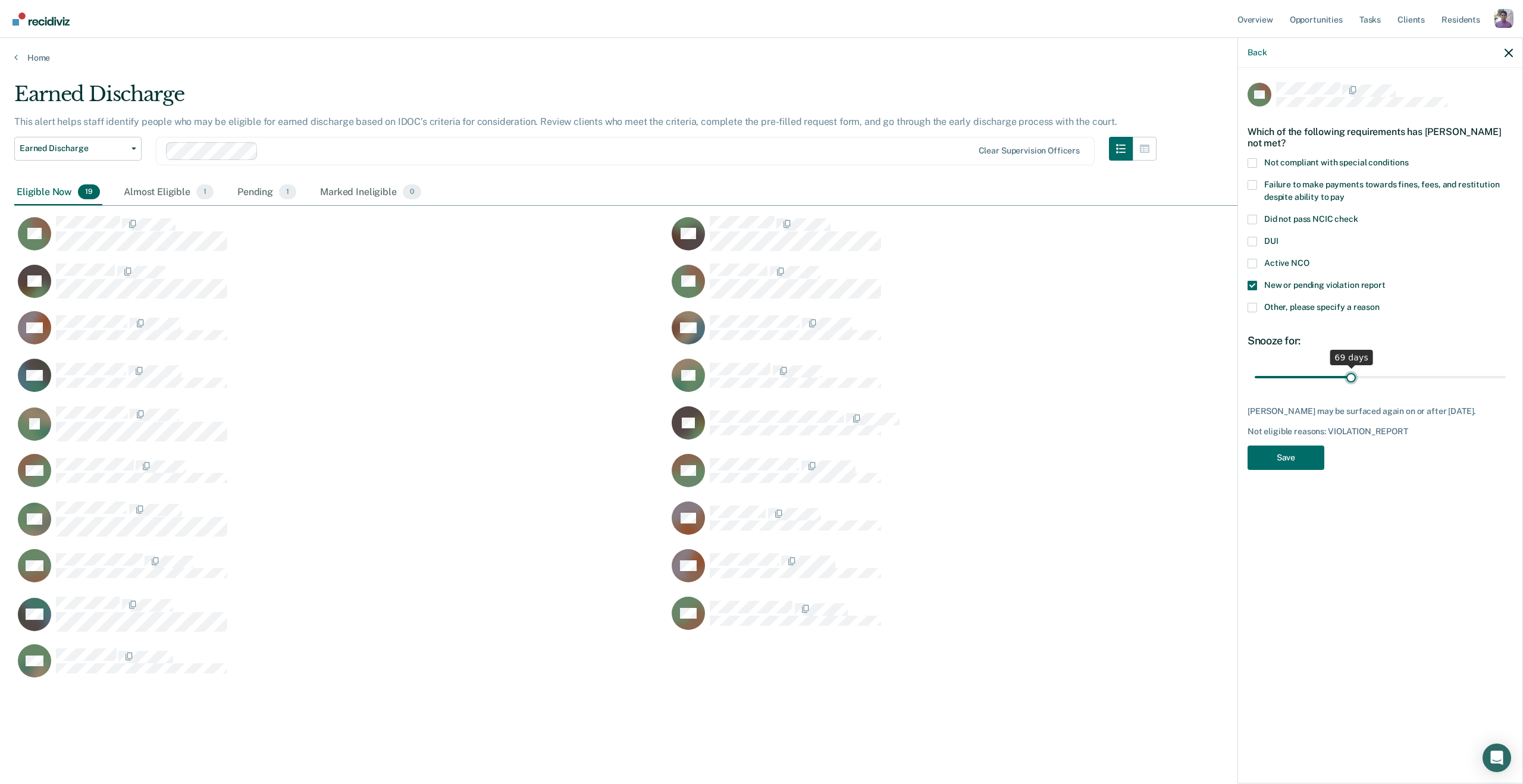
click at [1352, 380] on input "range" at bounding box center [1380, 377] width 251 height 21
click at [1259, 258] on label "Active NCO" at bounding box center [1381, 264] width 265 height 13
click at [1310, 258] on input "Active NCO" at bounding box center [1310, 258] width 0 height 0
drag, startPoint x: 1344, startPoint y: 370, endPoint x: 1523, endPoint y: 364, distance: 179.1
click at [1506, 366] on input "range" at bounding box center [1380, 377] width 251 height 21
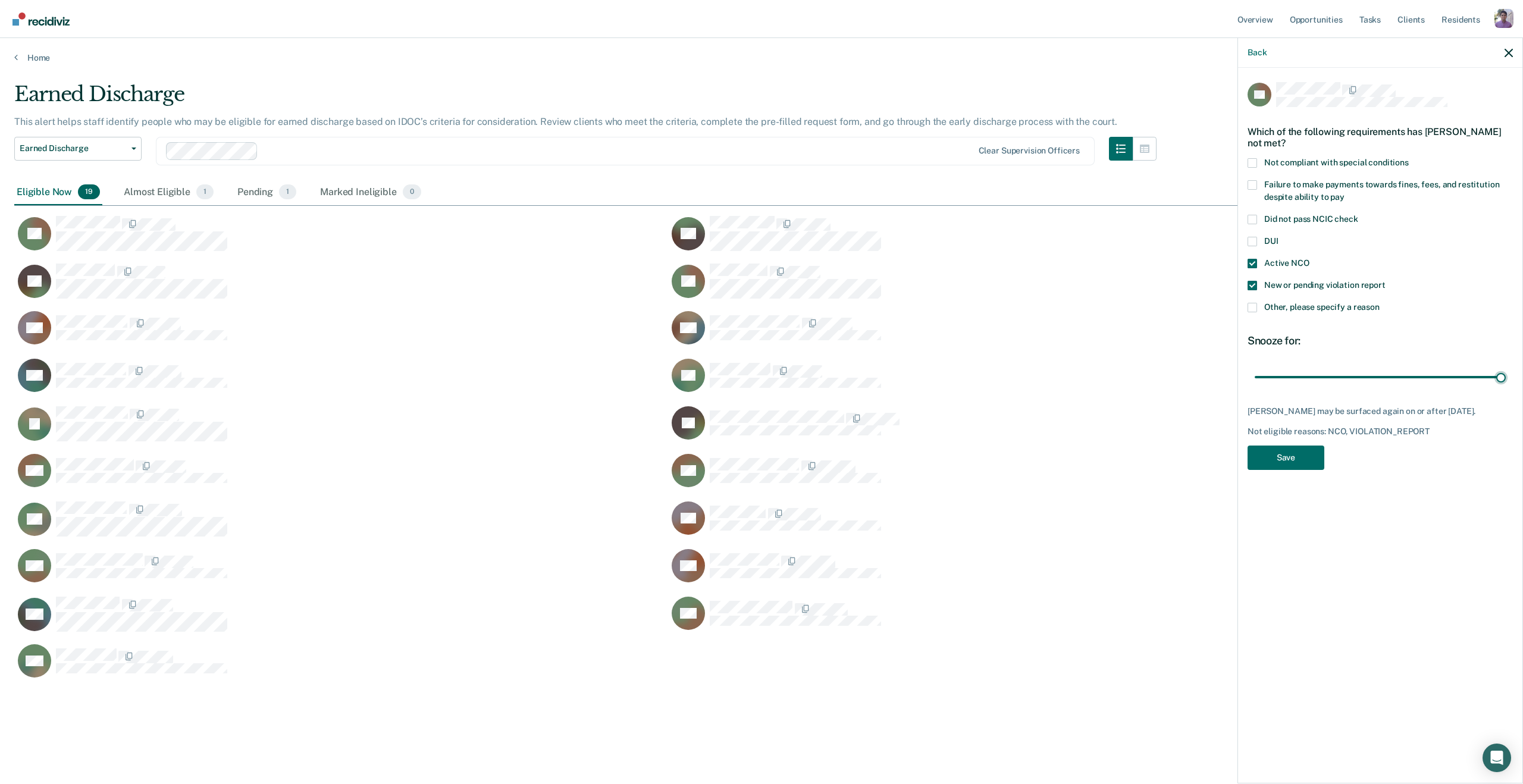
click at [1264, 277] on div "Active NCO" at bounding box center [1381, 269] width 265 height 22
click at [1273, 267] on span "Active NCO" at bounding box center [1287, 263] width 45 height 10
click at [1310, 258] on input "Active NCO" at bounding box center [1310, 258] width 0 height 0
click at [1273, 284] on span "New or pending violation report" at bounding box center [1325, 284] width 121 height 10
click at [1386, 281] on input "New or pending violation report" at bounding box center [1386, 281] width 0 height 0
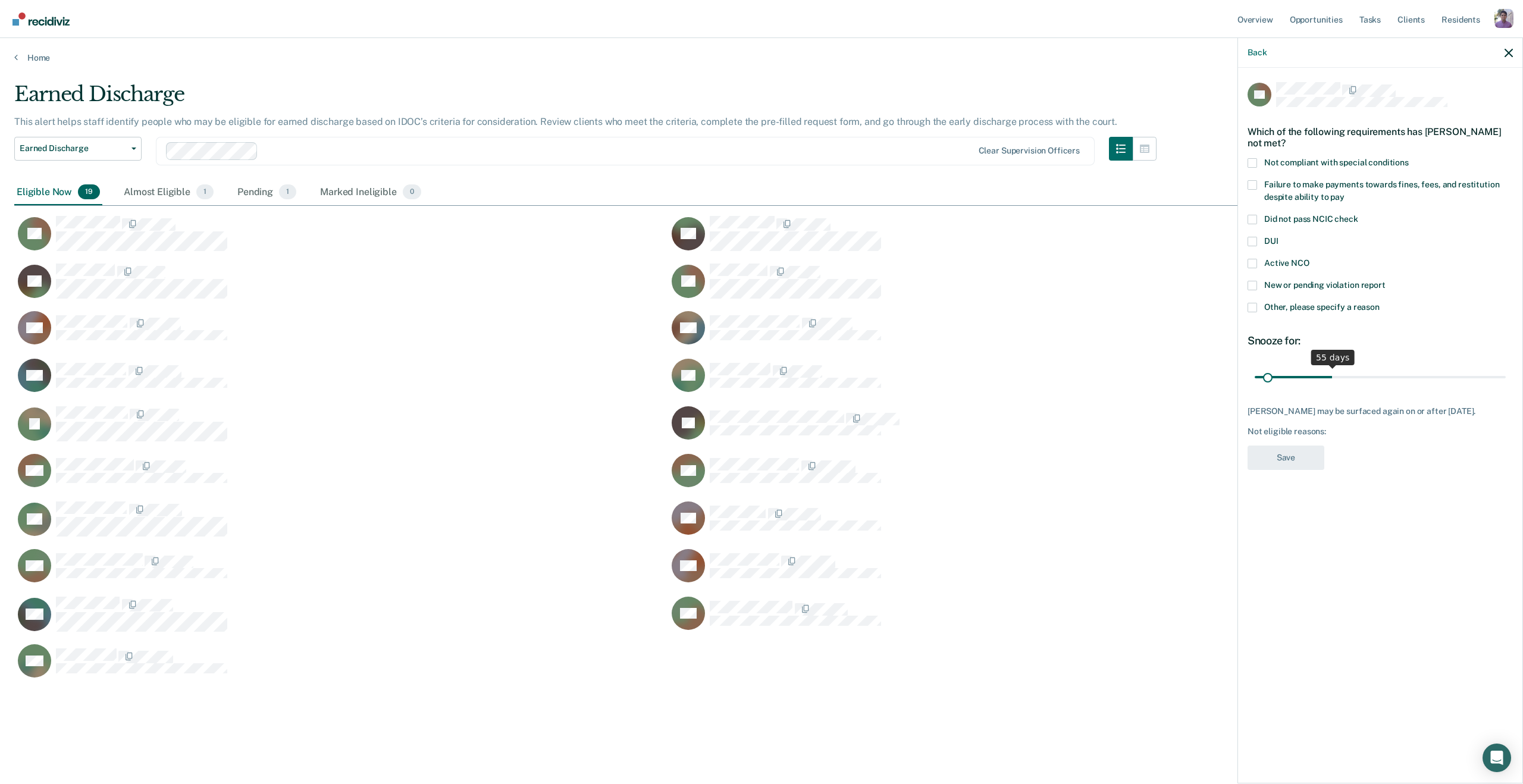
drag, startPoint x: 1500, startPoint y: 374, endPoint x: 1267, endPoint y: 367, distance: 233.1
type input "7"
click at [1267, 367] on input "range" at bounding box center [1380, 377] width 251 height 21
click at [49, 60] on link "Home" at bounding box center [762, 58] width 1495 height 10
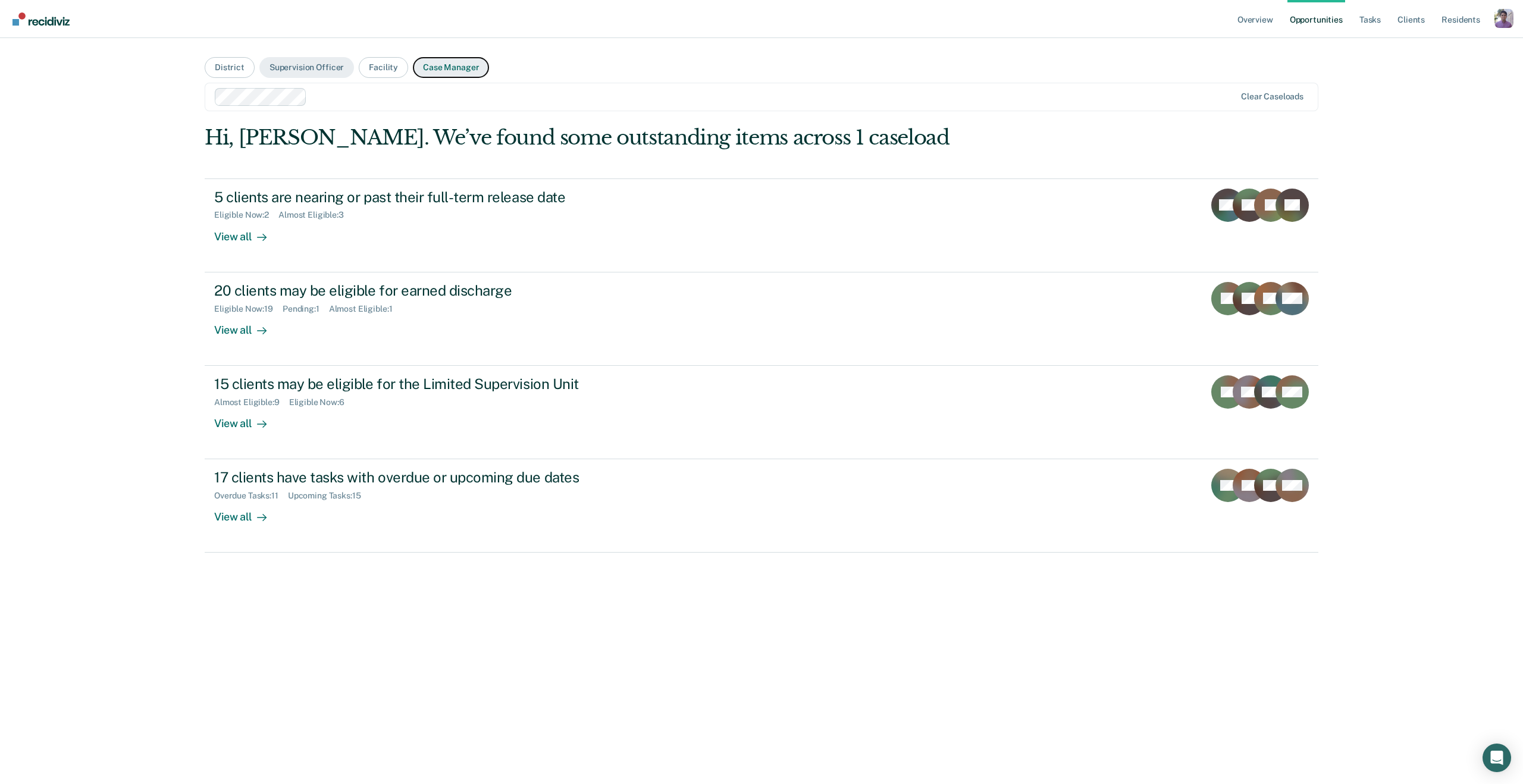
click at [443, 68] on button "Case Manager" at bounding box center [450, 67] width 76 height 21
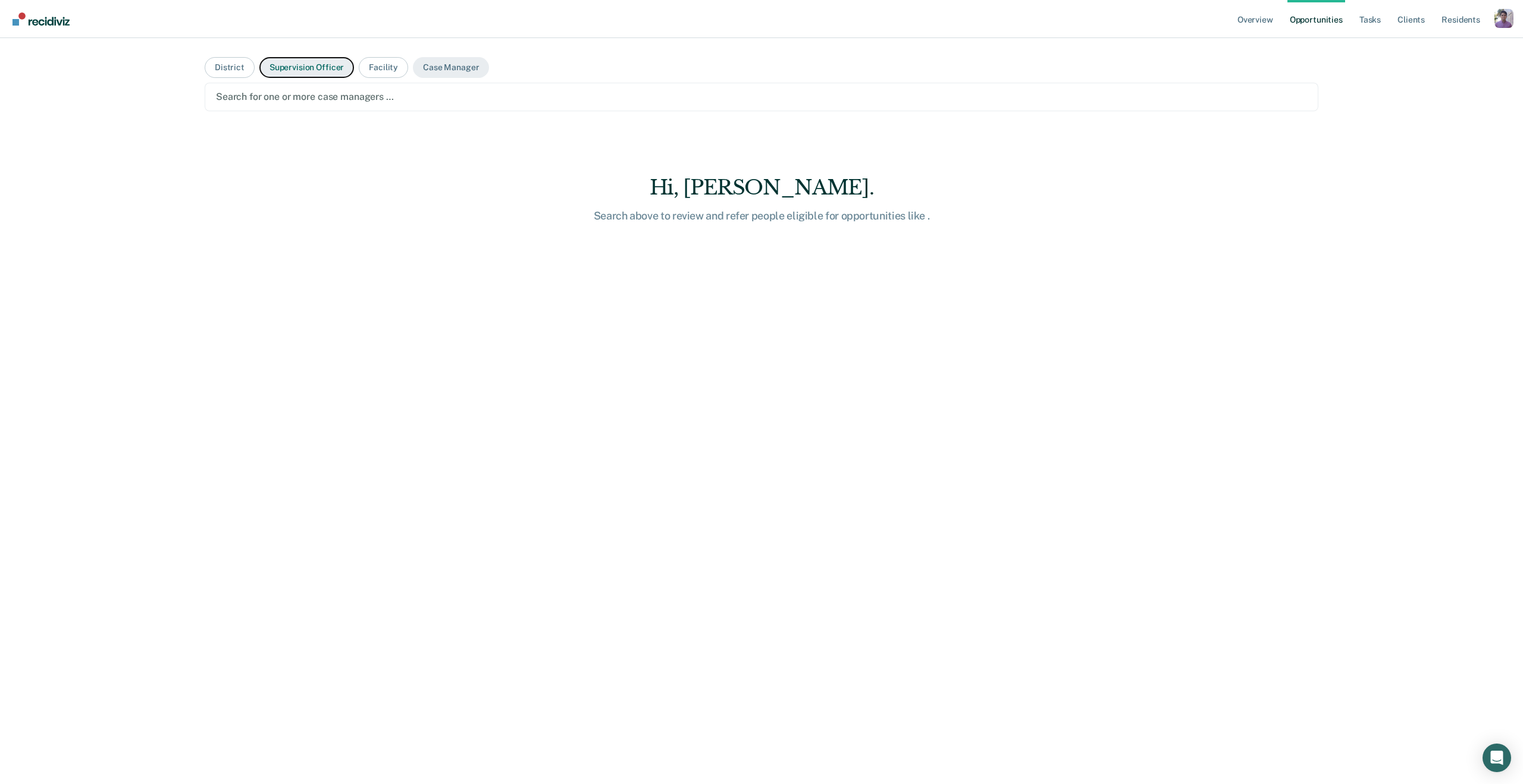
click at [317, 68] on button "Supervision Officer" at bounding box center [307, 67] width 95 height 21
click at [433, 70] on button "Case Manager" at bounding box center [450, 67] width 76 height 21
click at [354, 98] on div at bounding box center [762, 96] width 1091 height 13
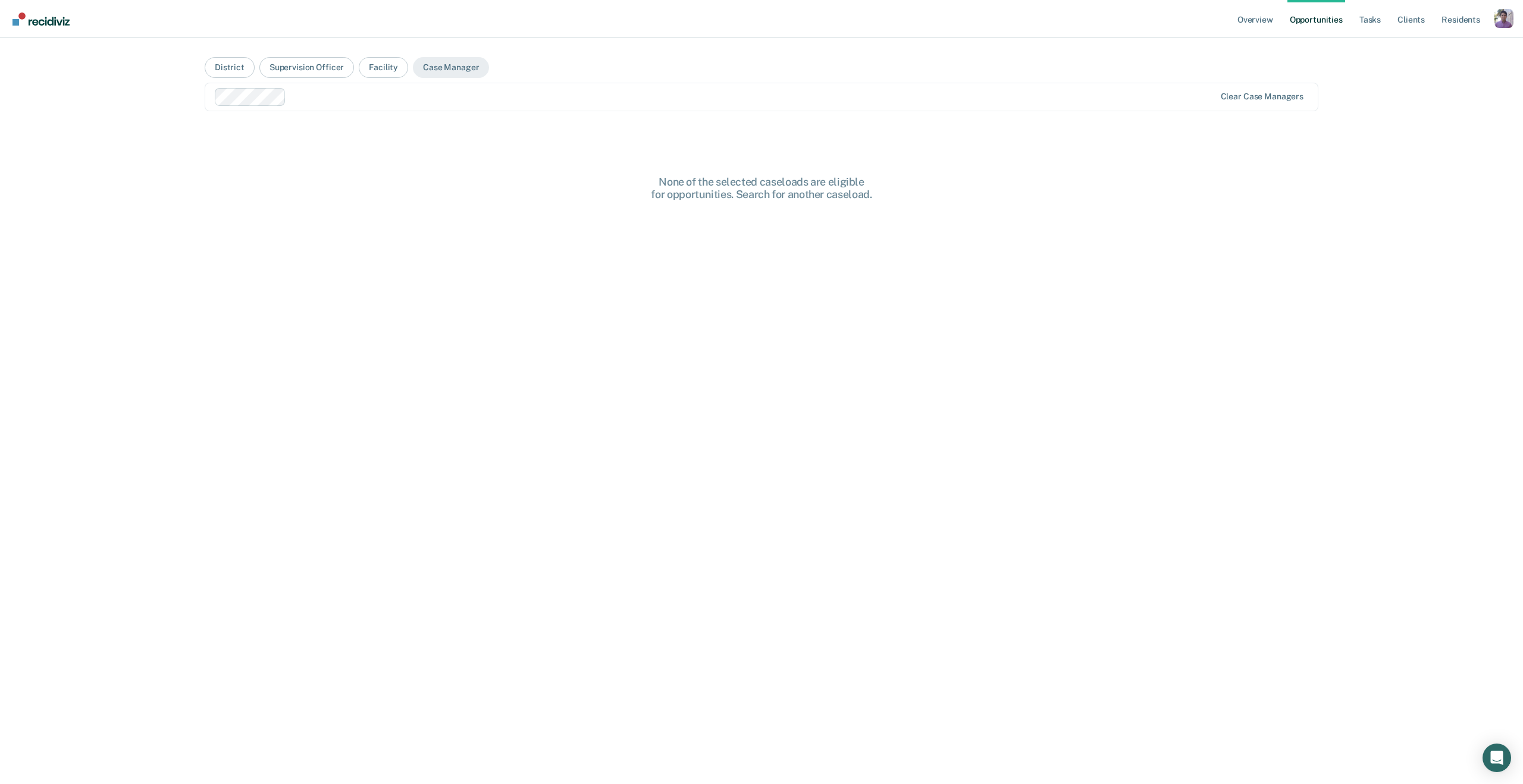
click at [386, 114] on main "District Supervision Officer Facility Case Manager option Eric Adams, selected.…" at bounding box center [762, 396] width 1142 height 717
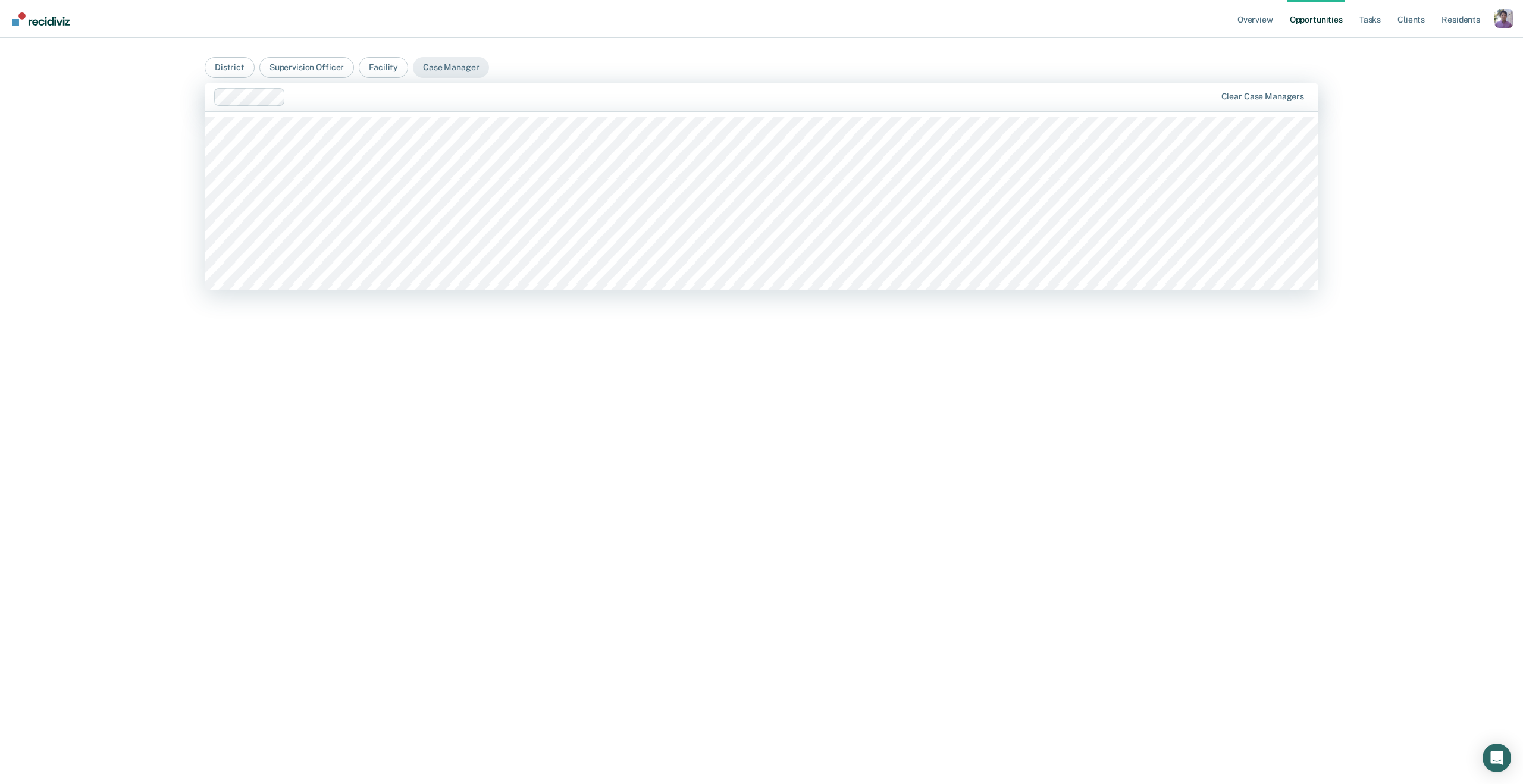
click at [384, 102] on div at bounding box center [753, 96] width 924 height 13
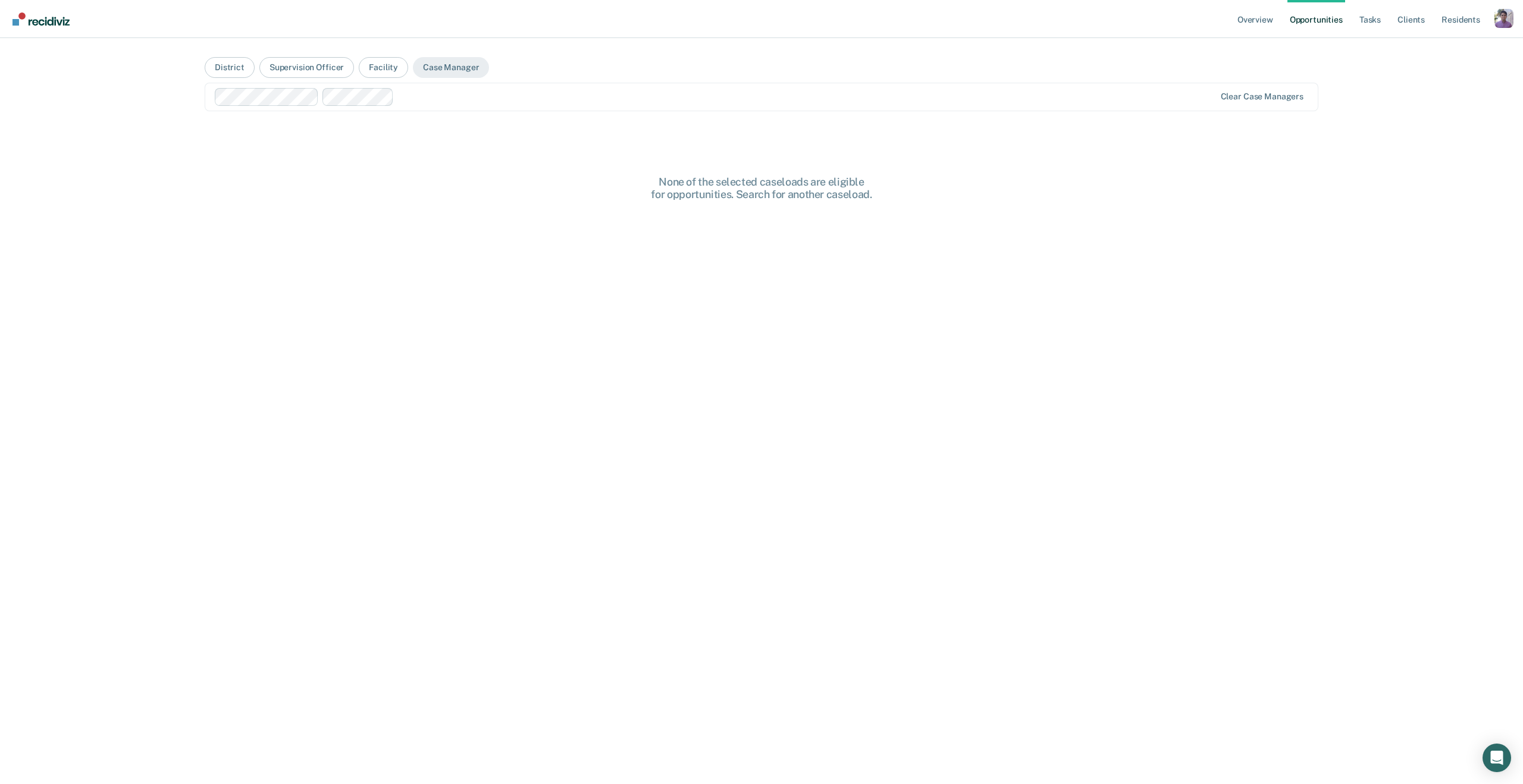
click at [433, 103] on div at bounding box center [806, 96] width 816 height 13
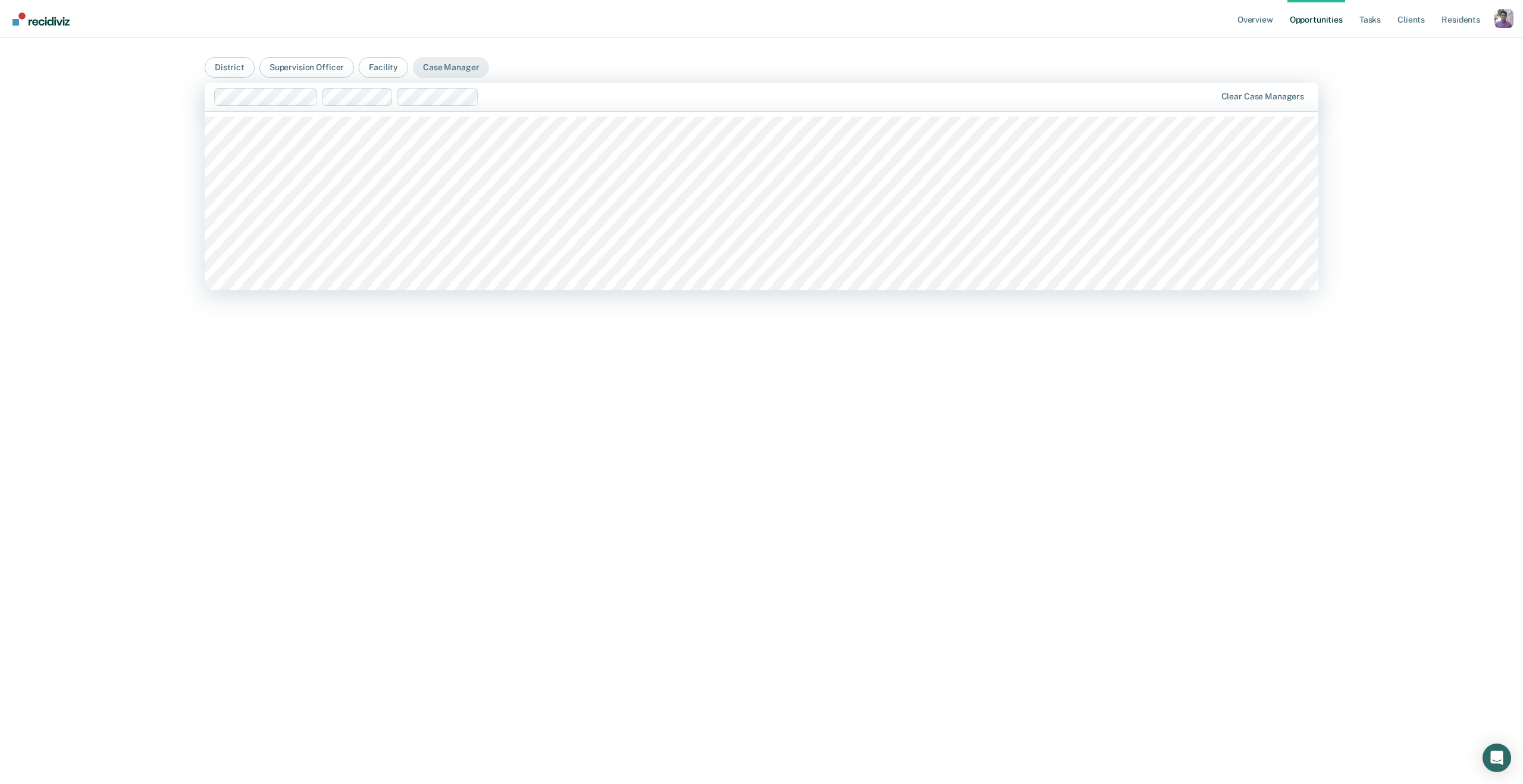
click at [524, 104] on div at bounding box center [716, 97] width 1003 height 18
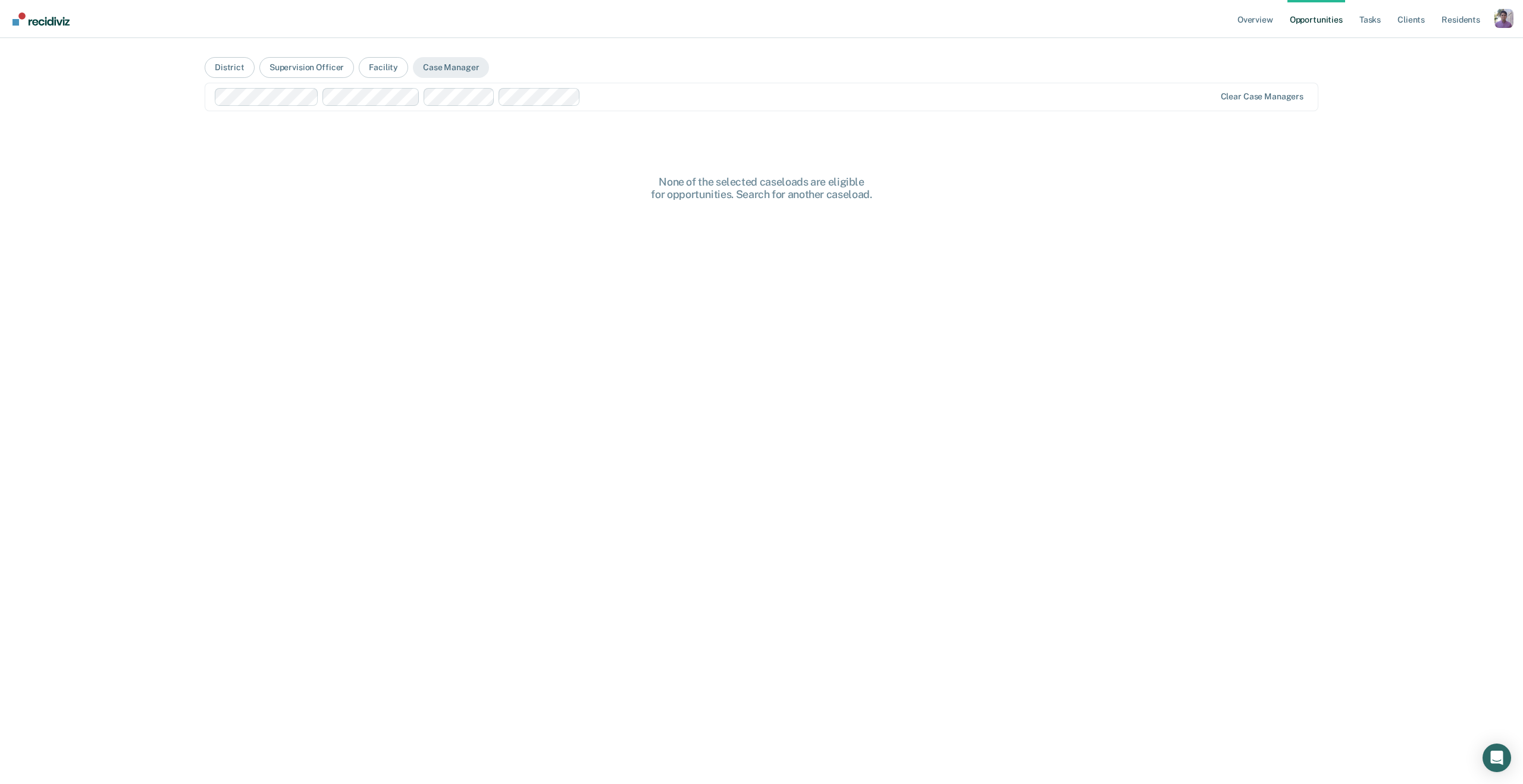
click at [756, 81] on main "District Supervision Officer Facility Case Manager option Alexandria Ackley, se…" at bounding box center [762, 396] width 1142 height 717
click at [727, 98] on div at bounding box center [900, 96] width 630 height 13
click at [1505, 31] on div "Profile Go to System-Level Trends Go to Operations Log Out" at bounding box center [1504, 20] width 19 height 23
click at [1505, 27] on div "Profile dropdown button" at bounding box center [1504, 19] width 19 height 19
click at [1399, 47] on div "Profile Go to System-Level Trends Go to Operations Log Out" at bounding box center [1453, 70] width 120 height 73
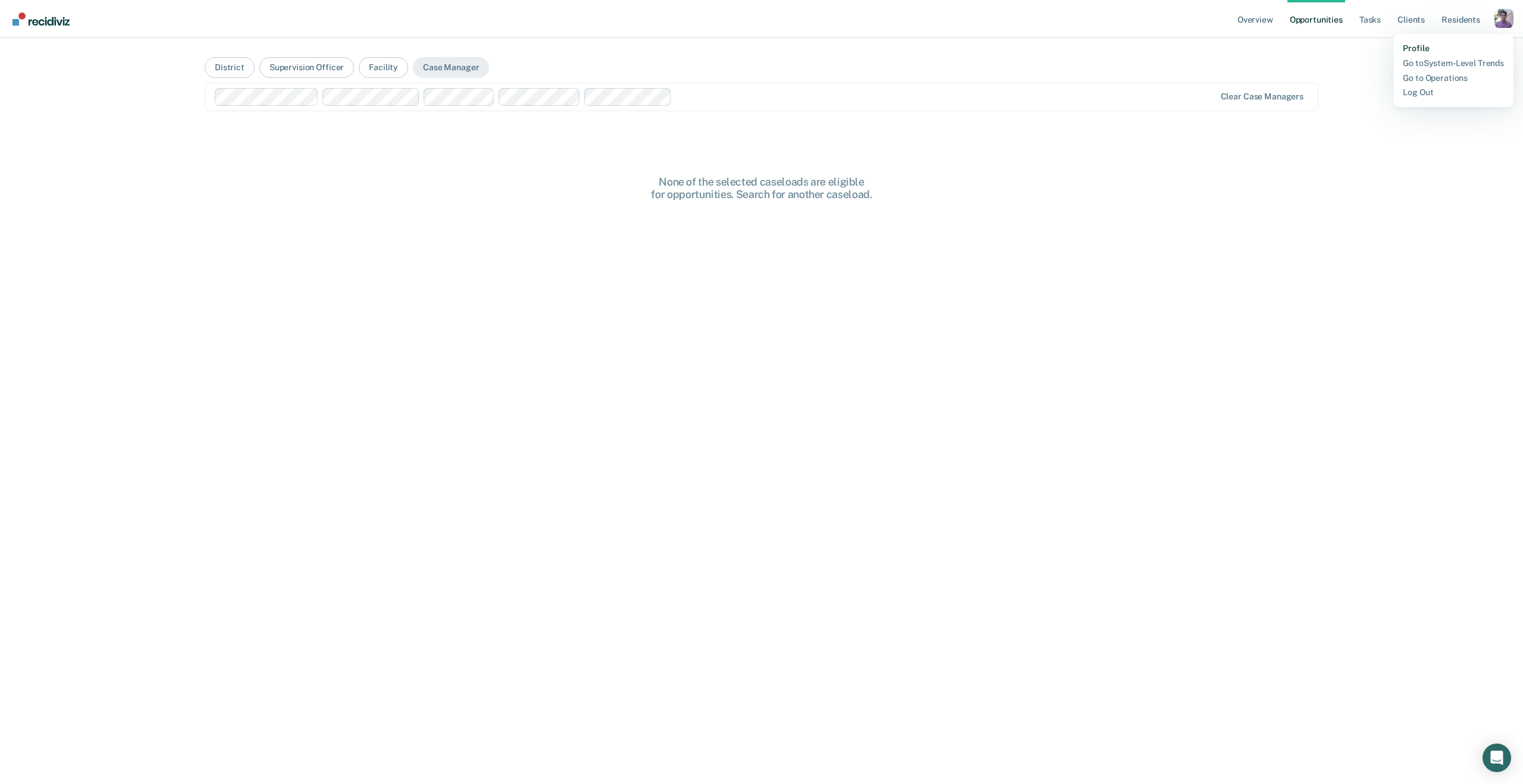
click at [1413, 47] on link "Profile" at bounding box center [1453, 49] width 101 height 10
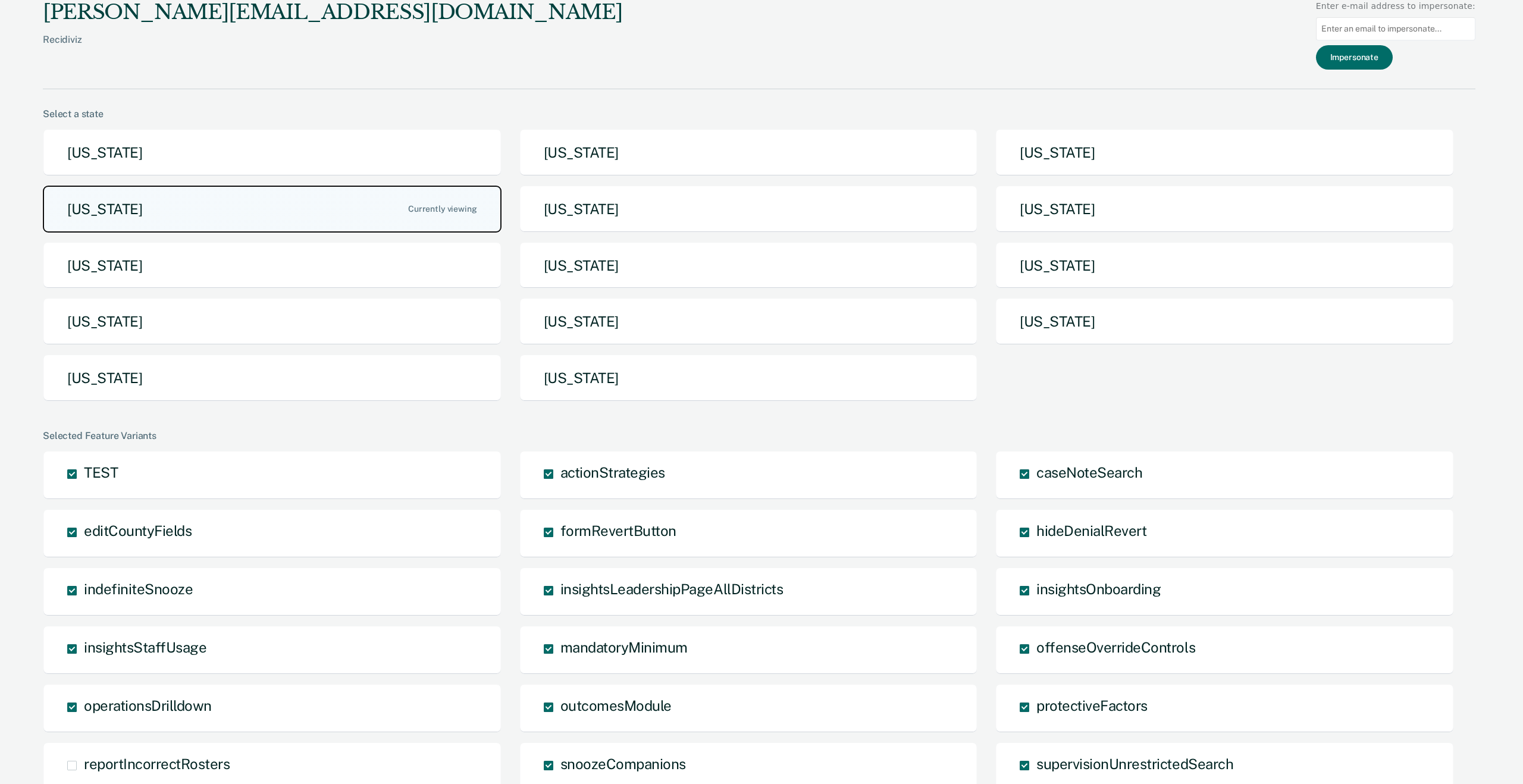
click at [313, 212] on button "[US_STATE]" at bounding box center [272, 209] width 459 height 47
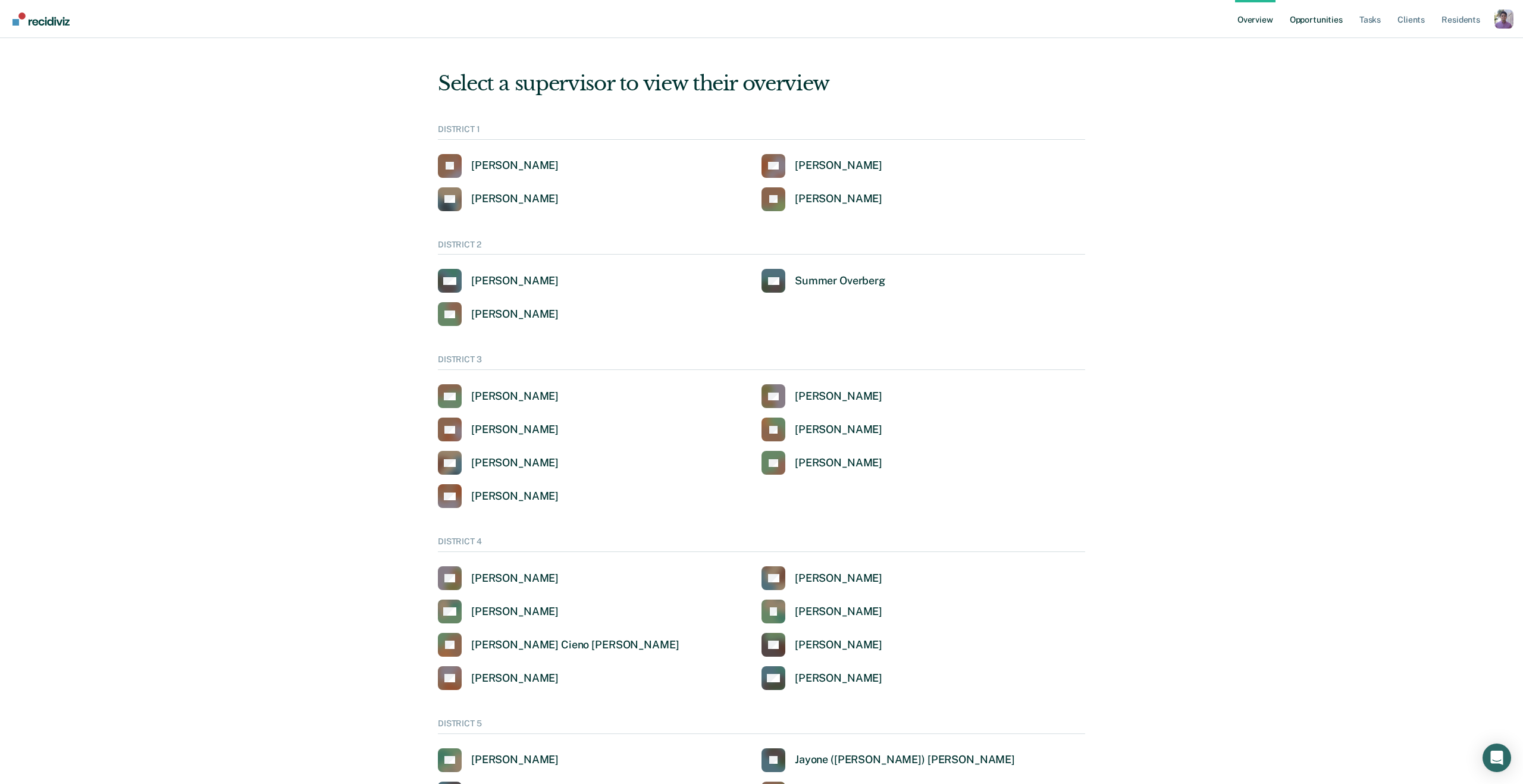
click at [1327, 13] on link "Opportunities" at bounding box center [1316, 19] width 58 height 38
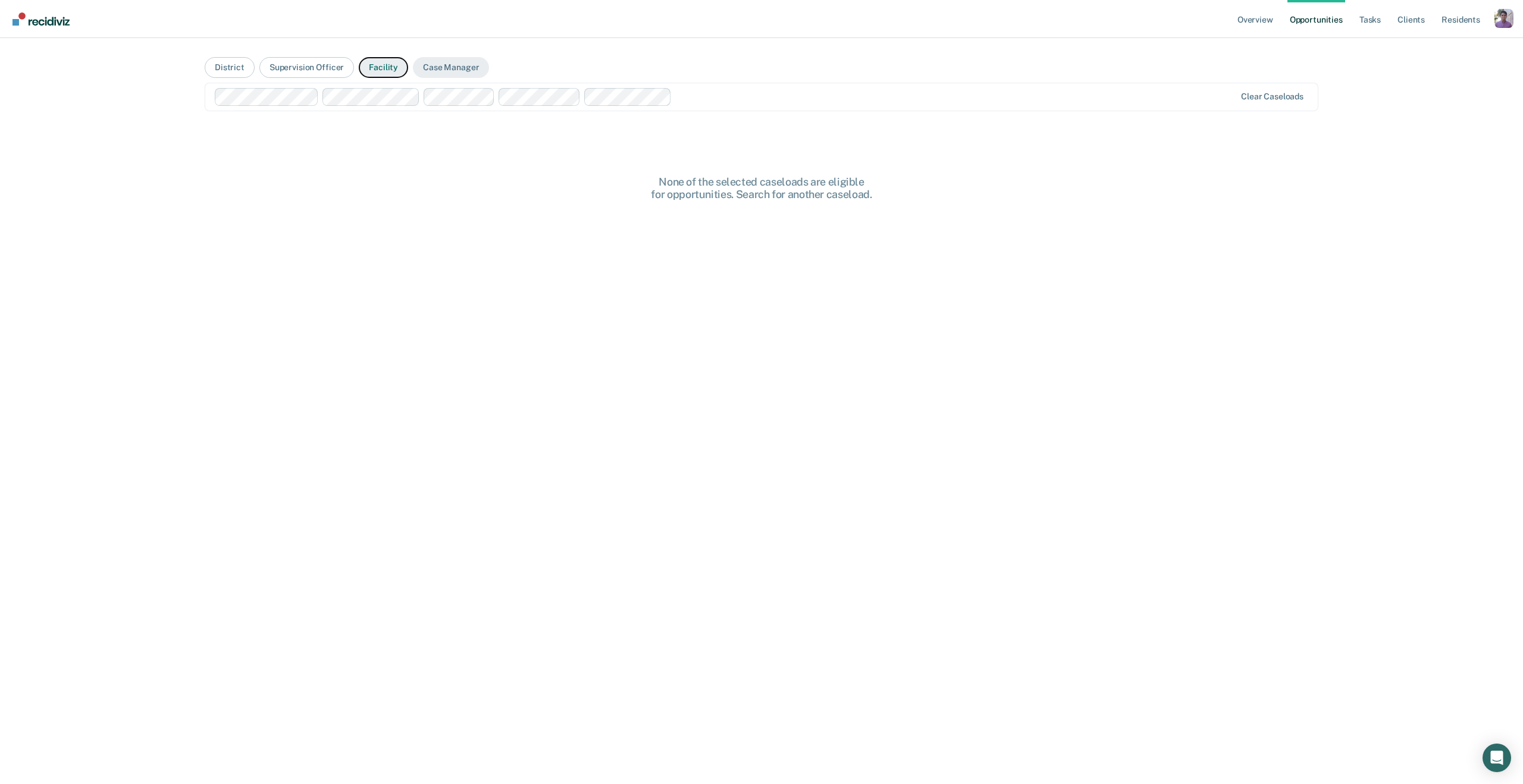
click at [378, 73] on button "Facility" at bounding box center [383, 67] width 50 height 21
click at [373, 98] on div at bounding box center [762, 96] width 1091 height 13
click at [443, 60] on button "Case Manager" at bounding box center [450, 67] width 76 height 21
click at [419, 96] on div at bounding box center [762, 96] width 1091 height 13
click at [348, 218] on div "None of the selected caseloads are eligible for opportunities. Search for anoth…" at bounding box center [762, 500] width 1114 height 651
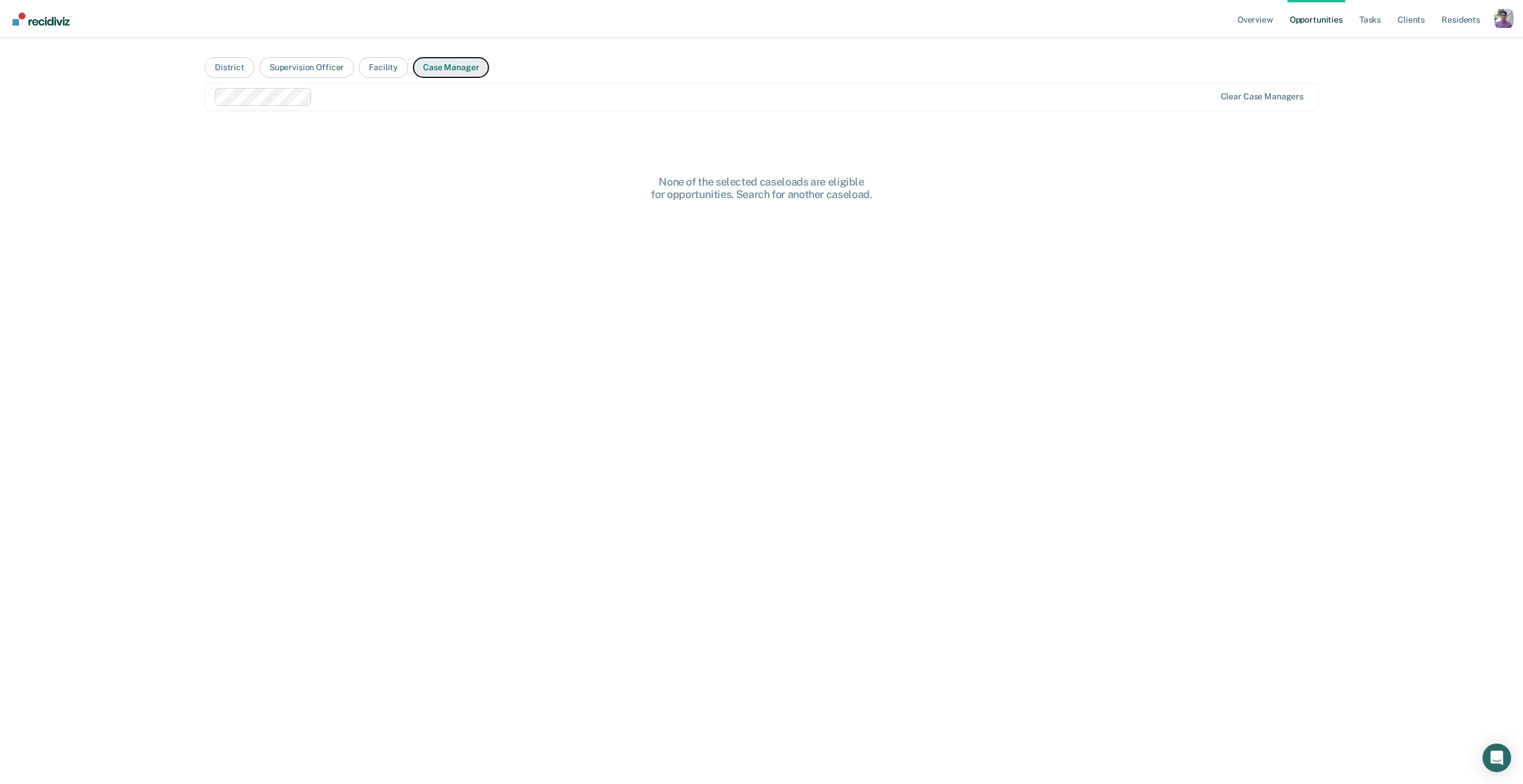
click at [450, 59] on button "Case Manager" at bounding box center [450, 67] width 76 height 21
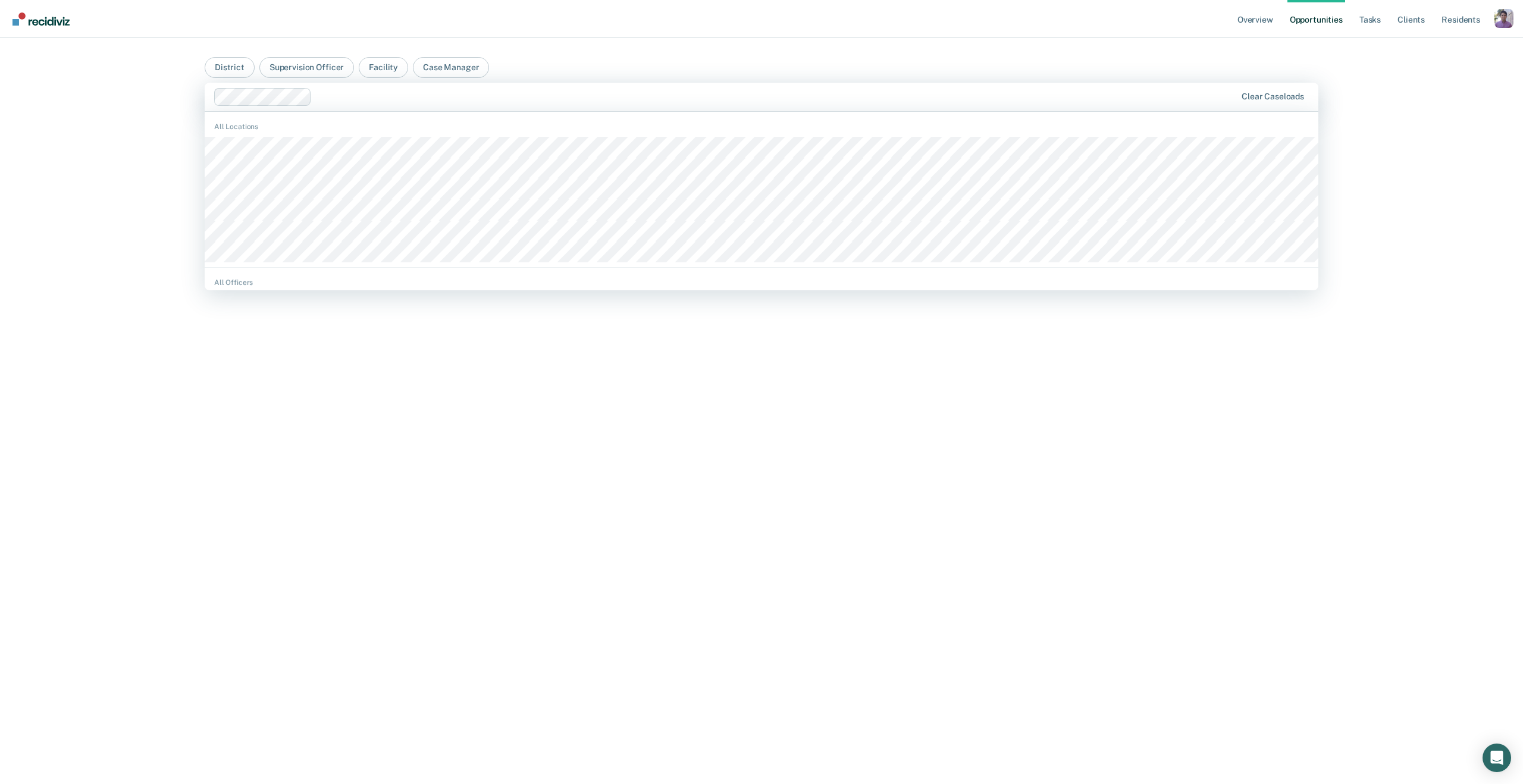
click at [416, 108] on div "Clear caseloads" at bounding box center [762, 97] width 1114 height 29
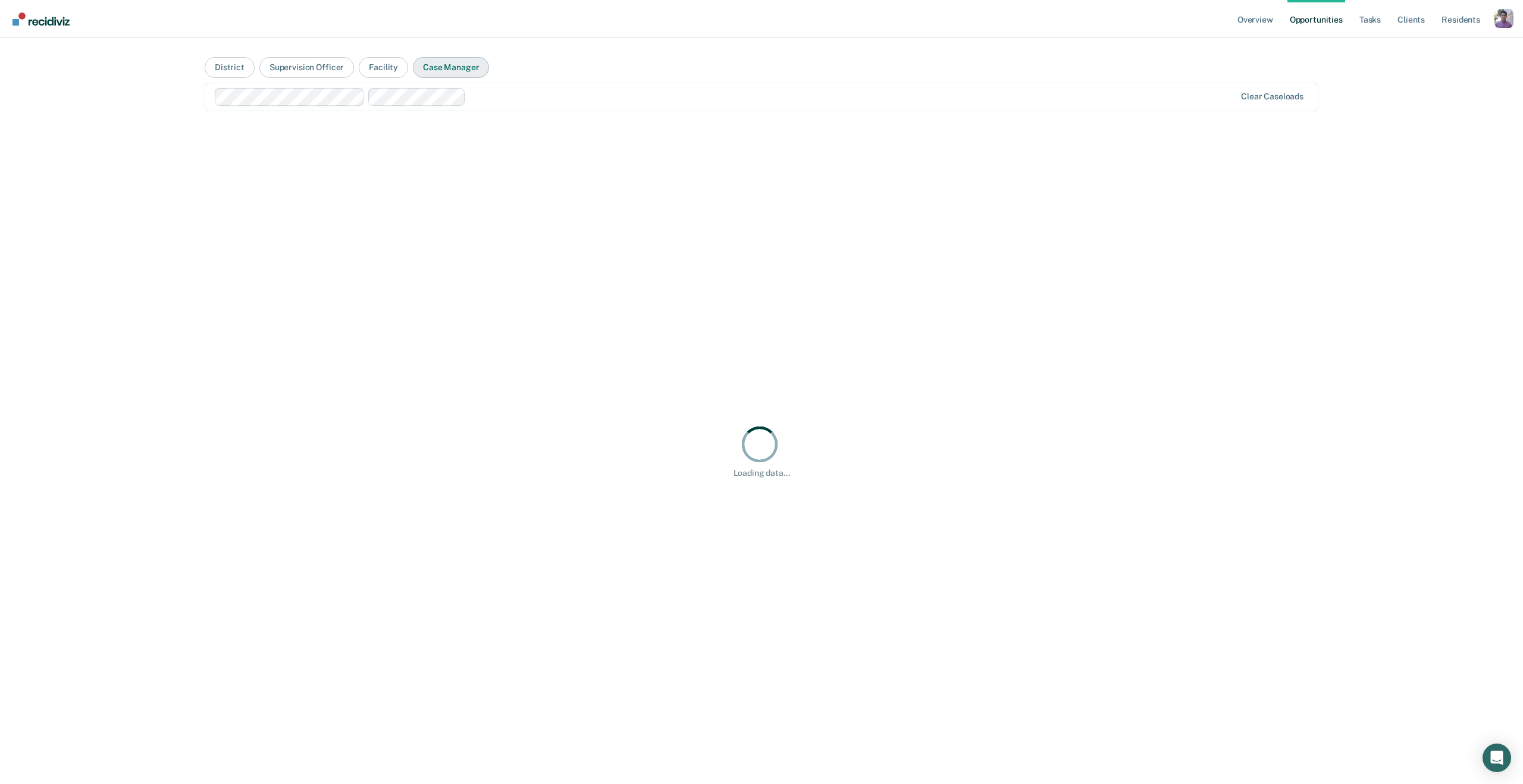
click at [448, 53] on main "District Supervision Officer Facility Case Manager option DISTRICT OFFICE 2, LE…" at bounding box center [762, 396] width 1142 height 717
click at [444, 76] on button "Case Manager" at bounding box center [450, 67] width 76 height 21
click at [368, 96] on div at bounding box center [766, 96] width 898 height 13
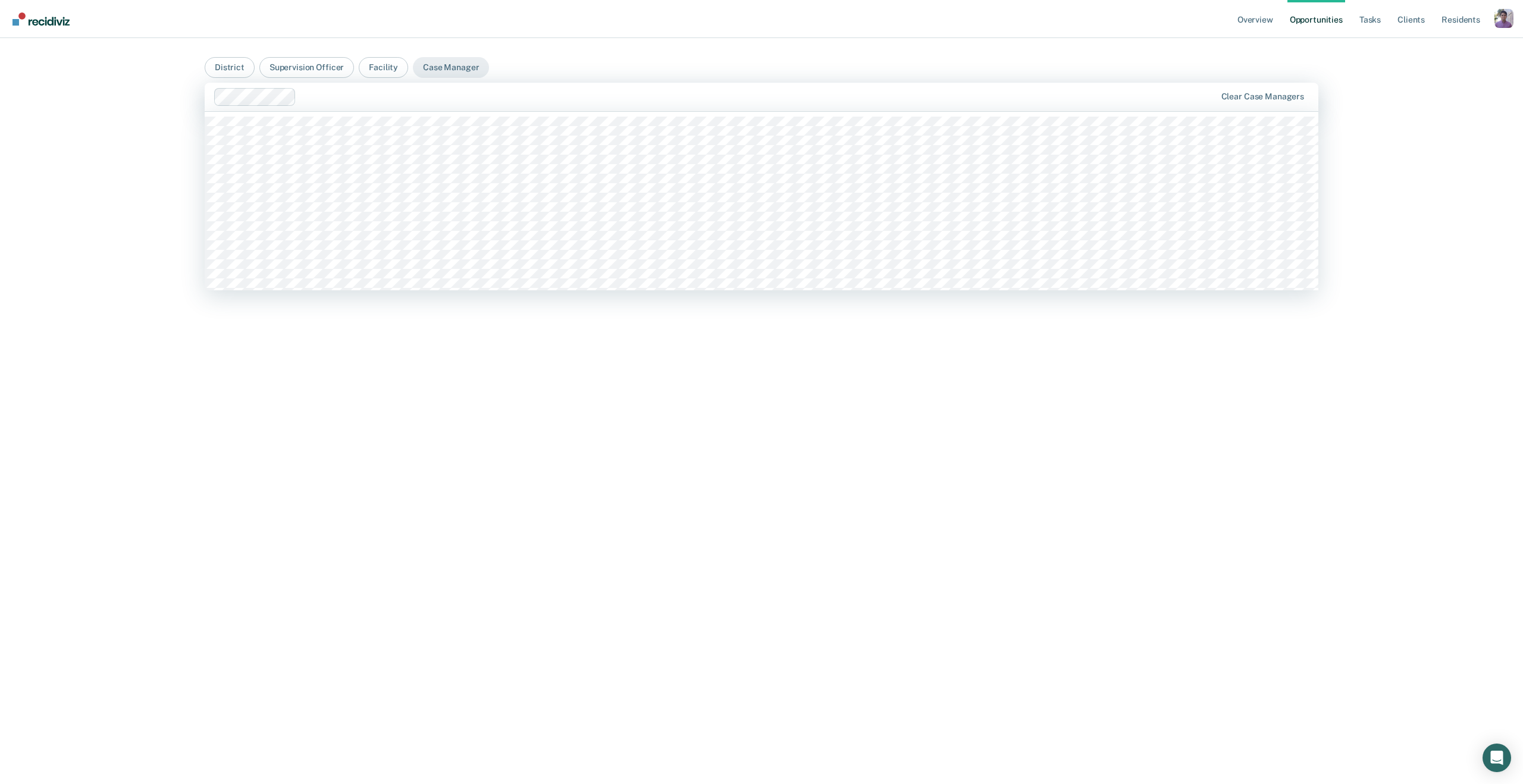
click at [355, 101] on div at bounding box center [758, 96] width 915 height 13
click at [384, 94] on div at bounding box center [796, 96] width 839 height 13
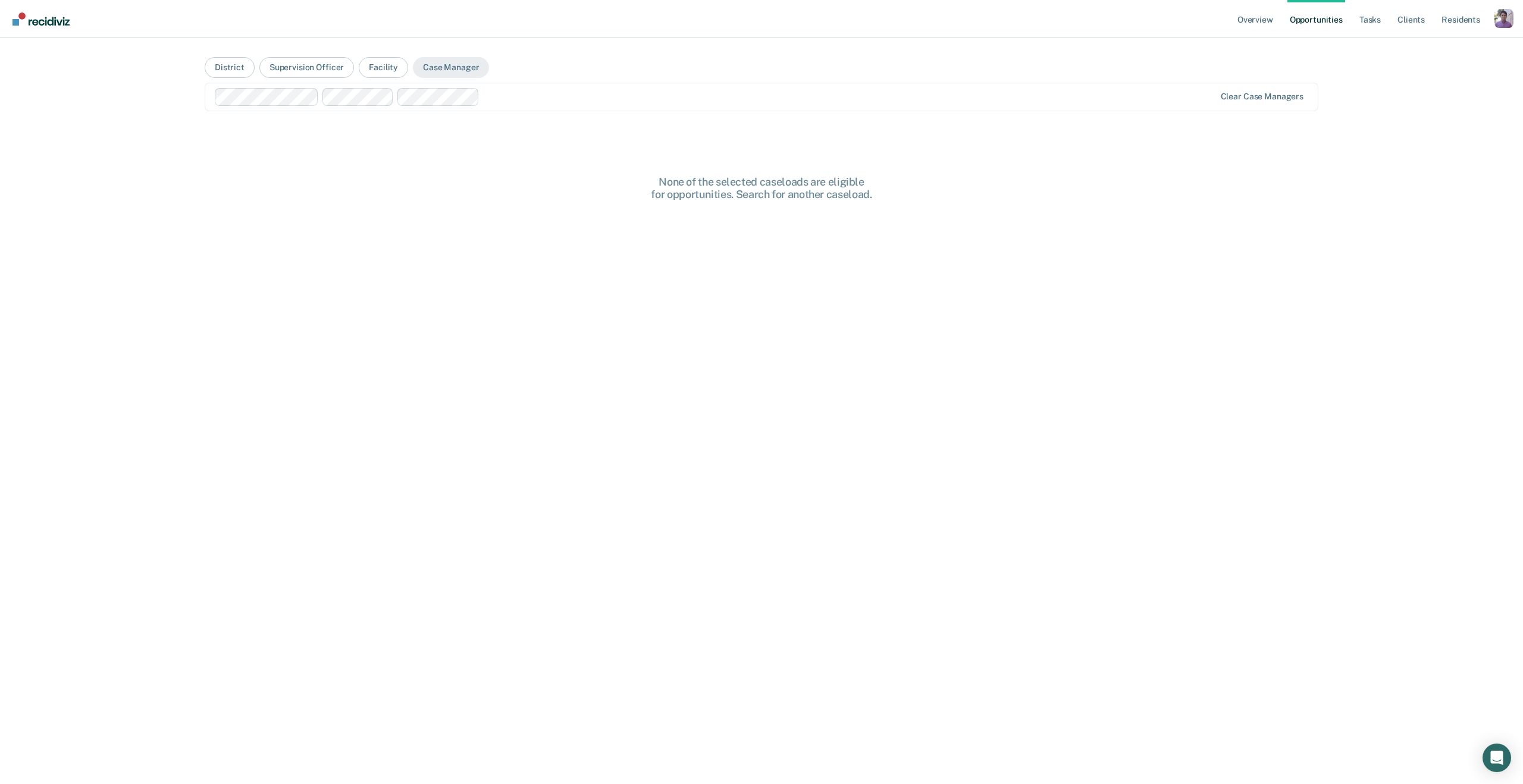
click at [520, 104] on div at bounding box center [850, 96] width 730 height 13
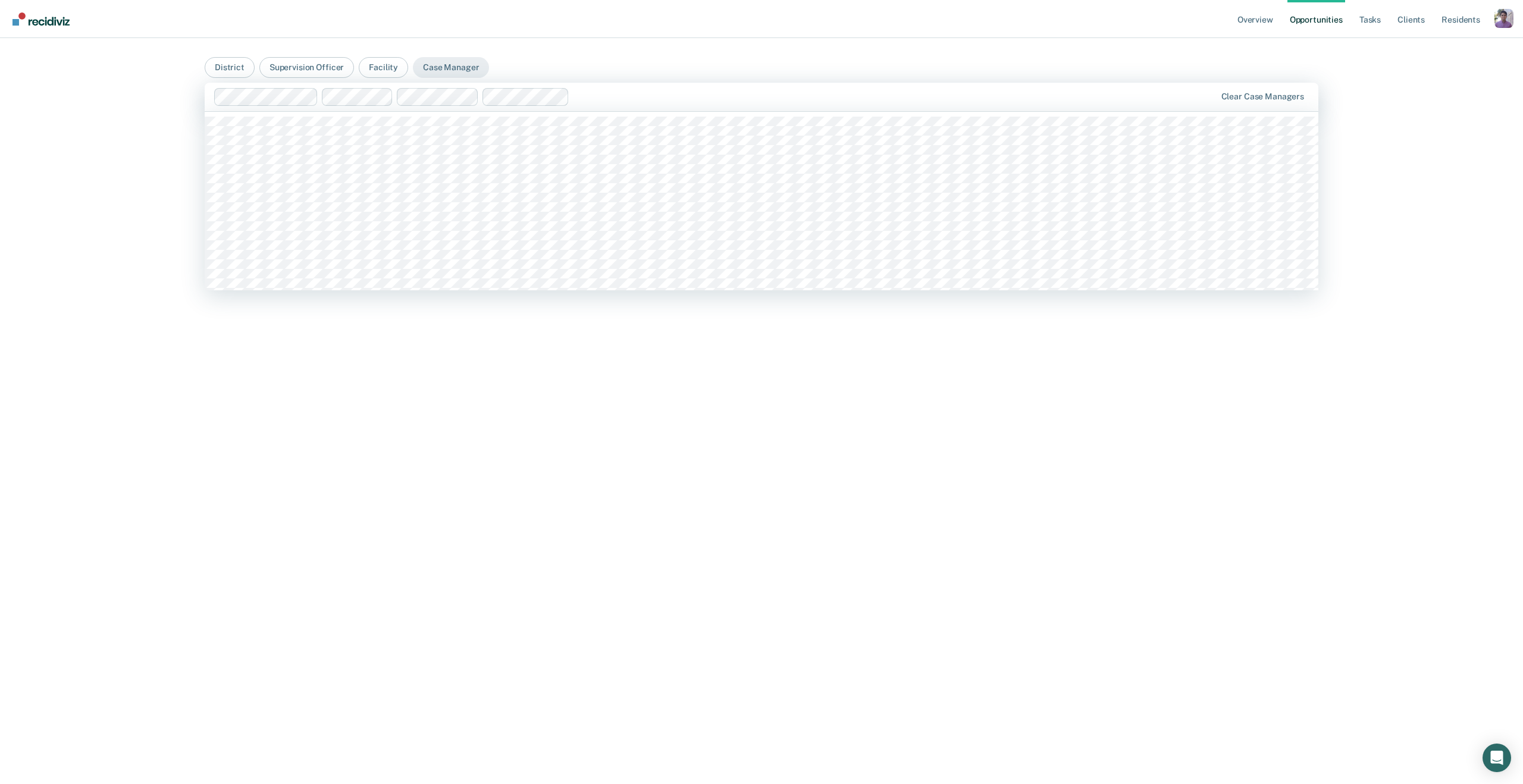
click at [634, 97] on div at bounding box center [894, 96] width 641 height 13
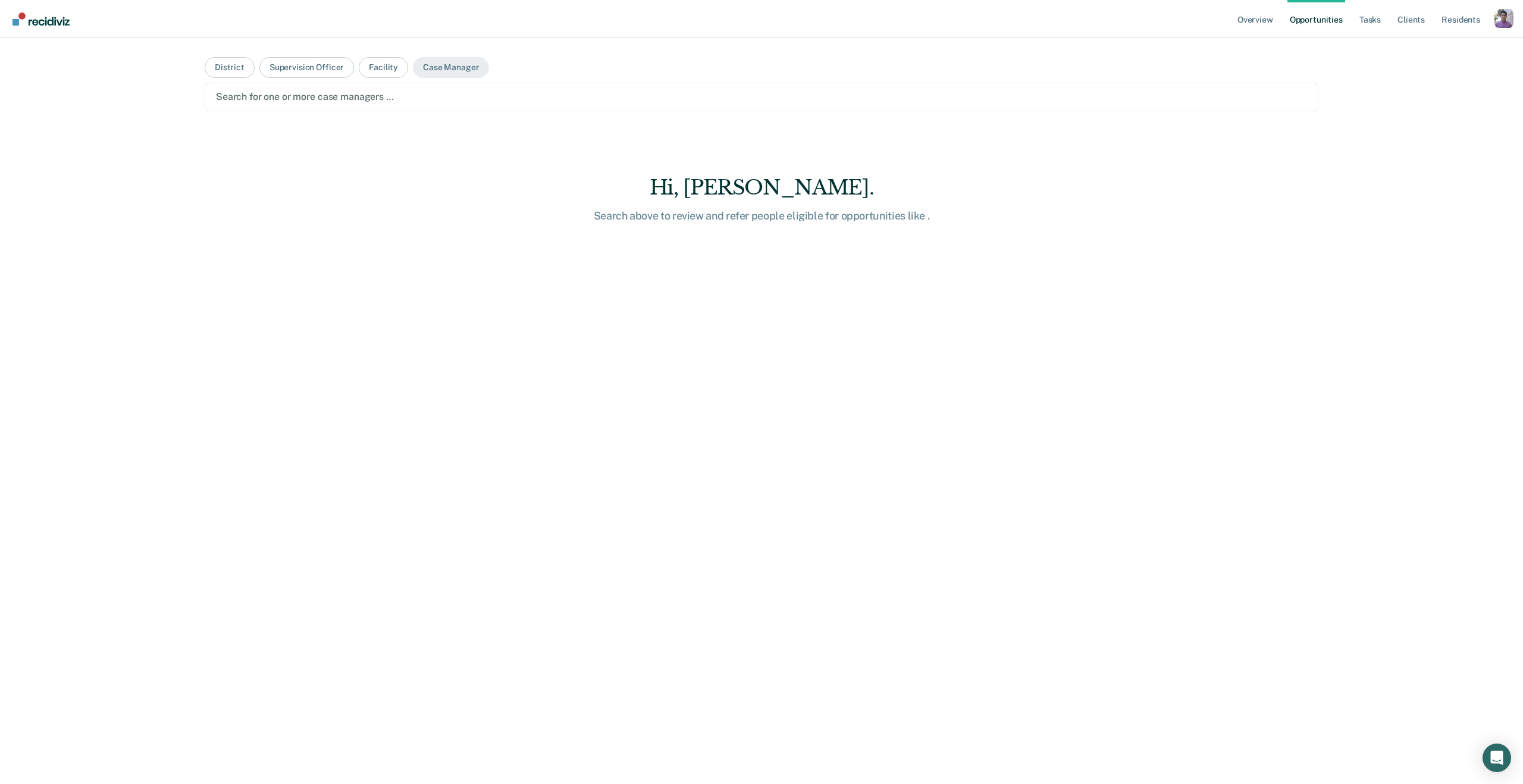
click at [461, 104] on div "Search for one or more case managers …" at bounding box center [762, 97] width 1093 height 16
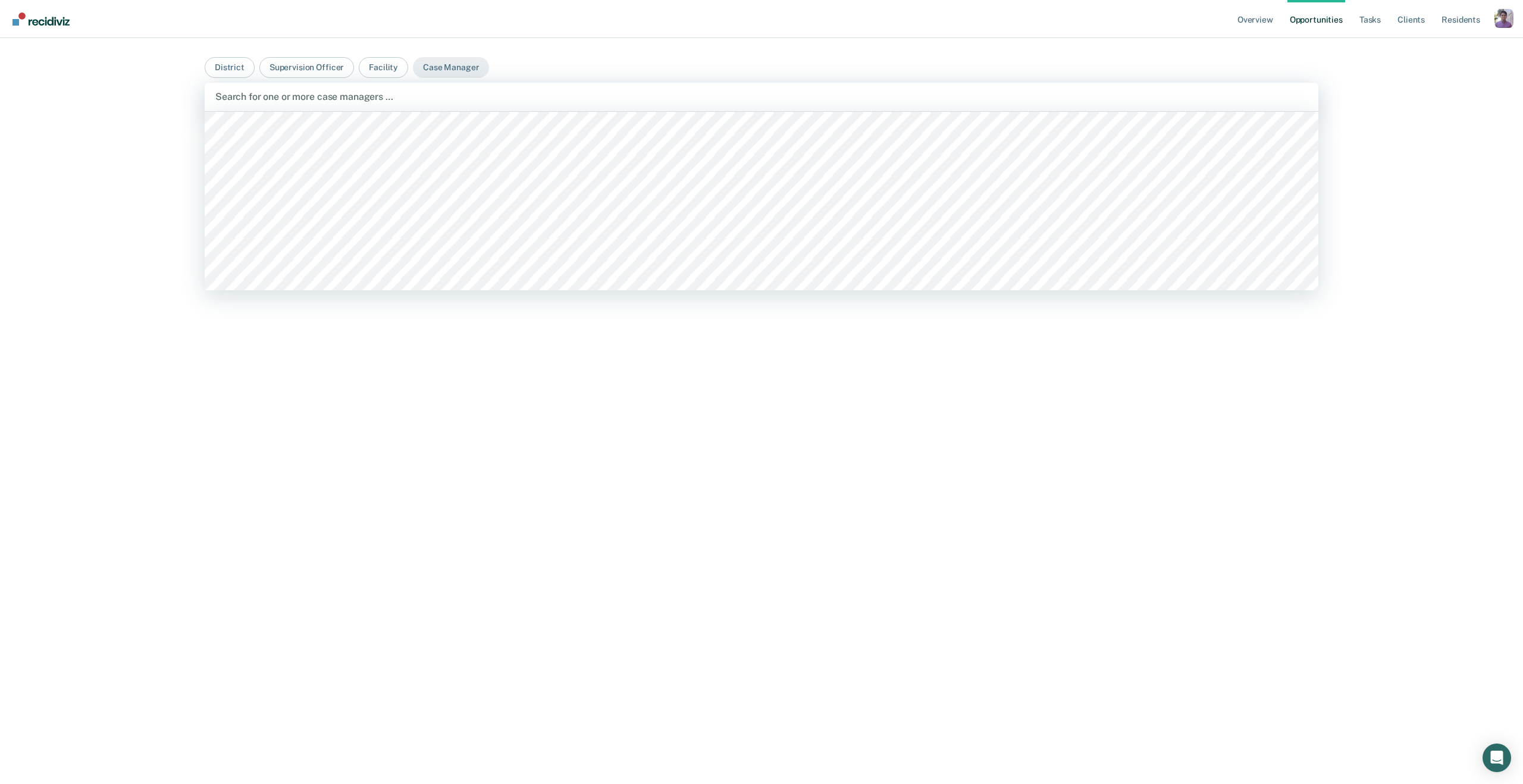
scroll to position [2992, 0]
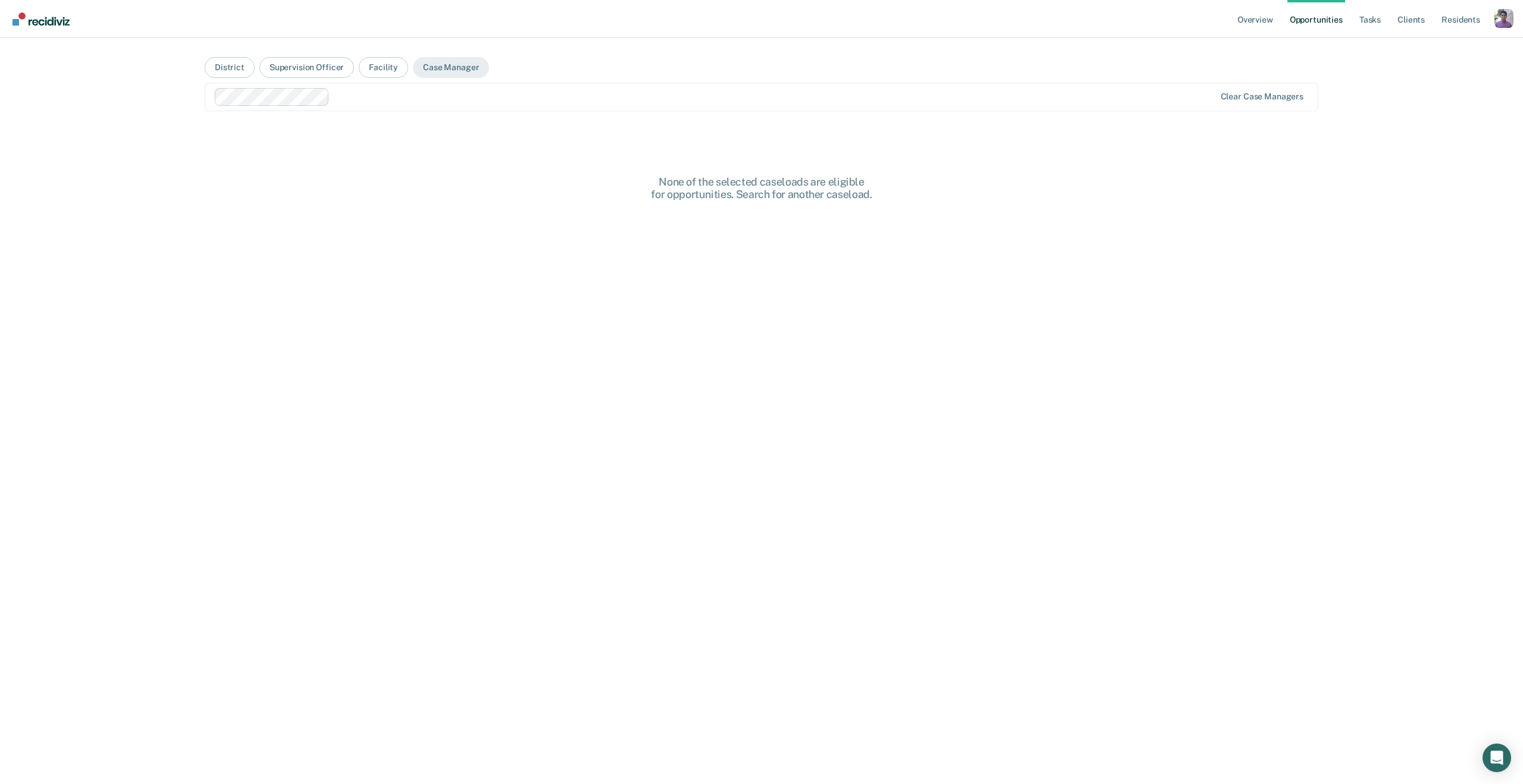
click at [342, 98] on div at bounding box center [774, 96] width 881 height 13
click at [294, 100] on div at bounding box center [762, 96] width 1091 height 13
click at [278, 98] on div at bounding box center [762, 96] width 1091 height 13
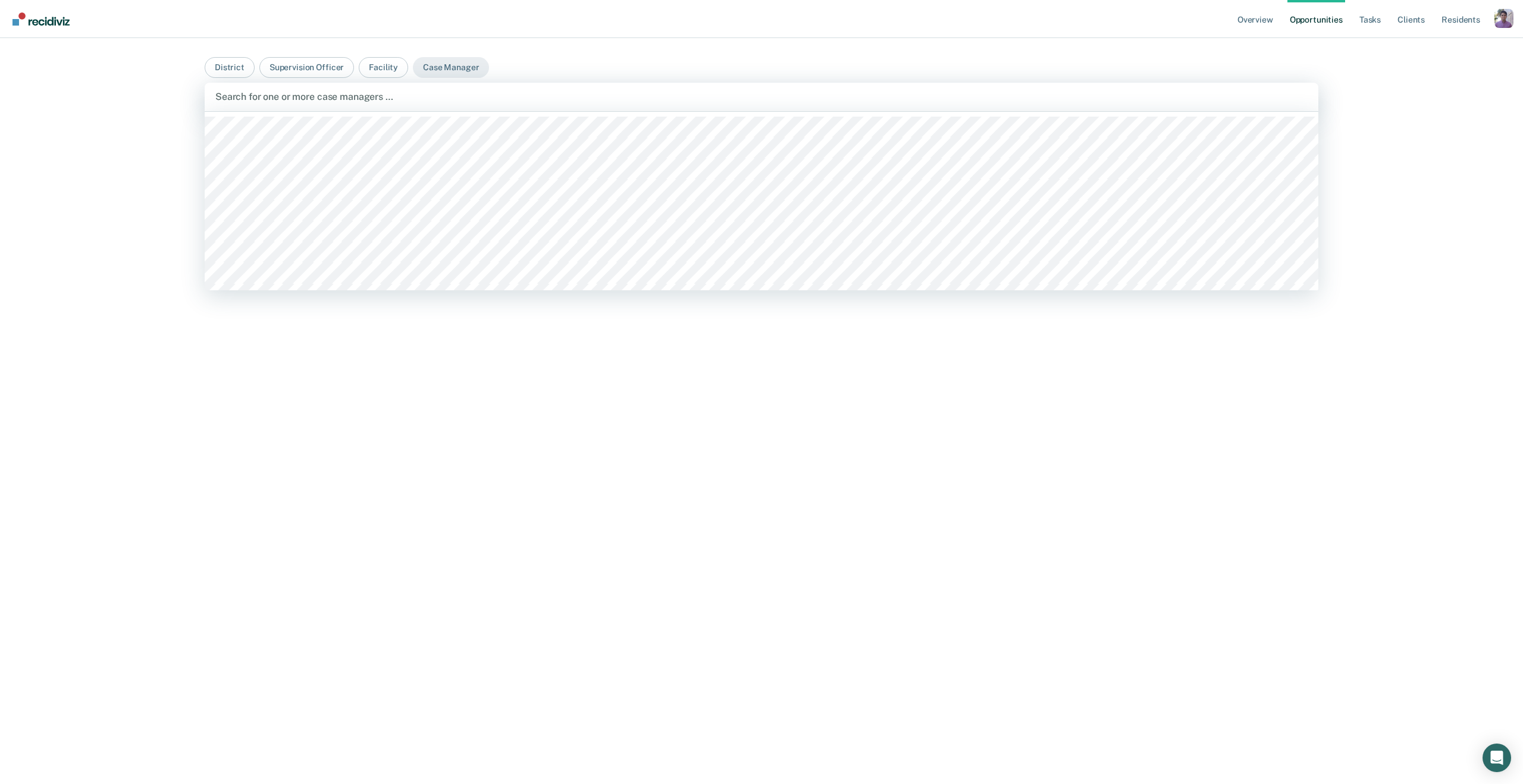
type input "u"
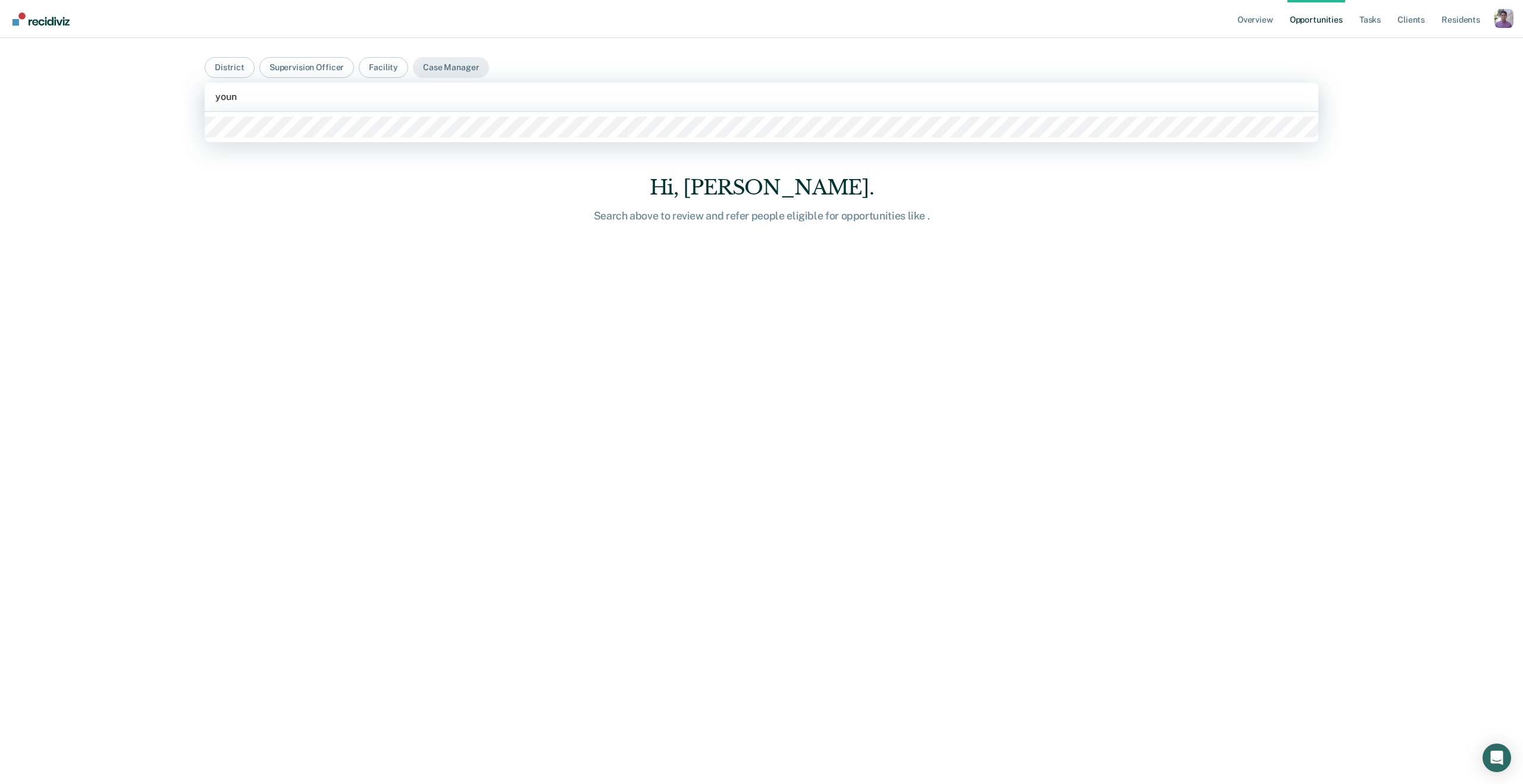
type input "young"
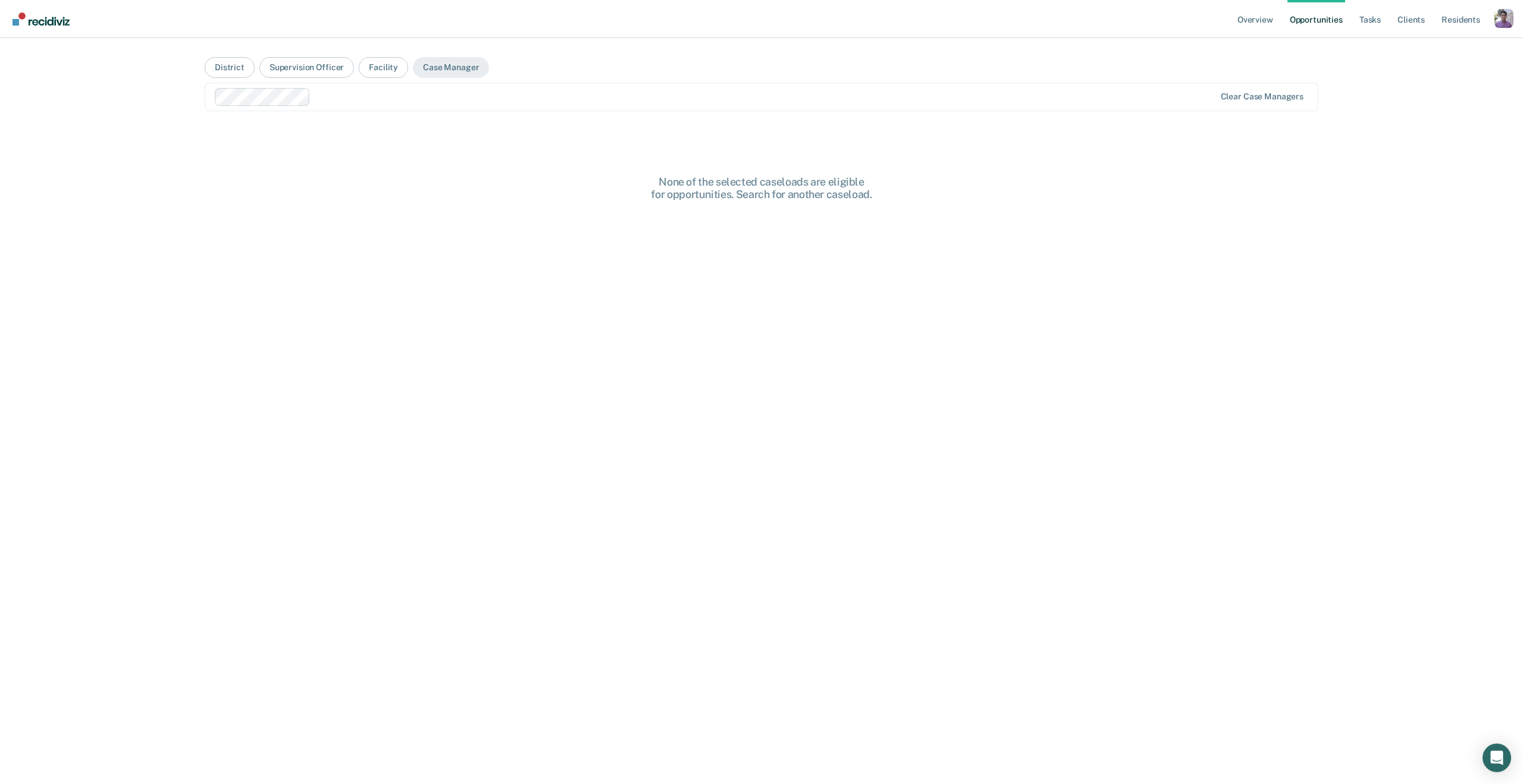
click at [664, 228] on div "None of the selected caseloads are eligible for opportunities. Search for anoth…" at bounding box center [762, 500] width 1114 height 651
click at [643, 177] on div "None of the selected caseloads are eligible for opportunities. Search for anoth…" at bounding box center [762, 188] width 381 height 26
click at [490, 87] on div "Clear case managers" at bounding box center [762, 97] width 1114 height 29
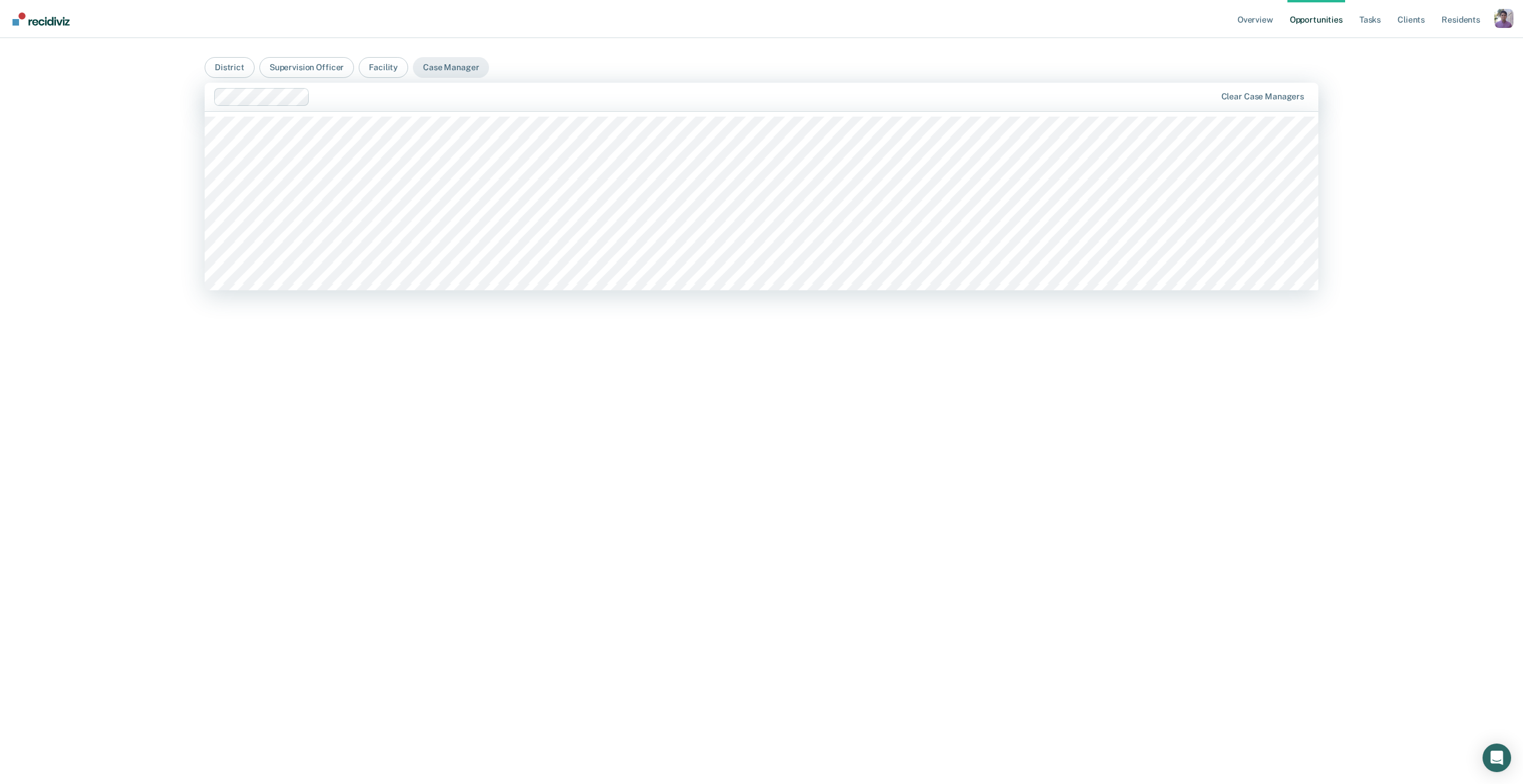
click at [446, 105] on div at bounding box center [716, 97] width 1003 height 18
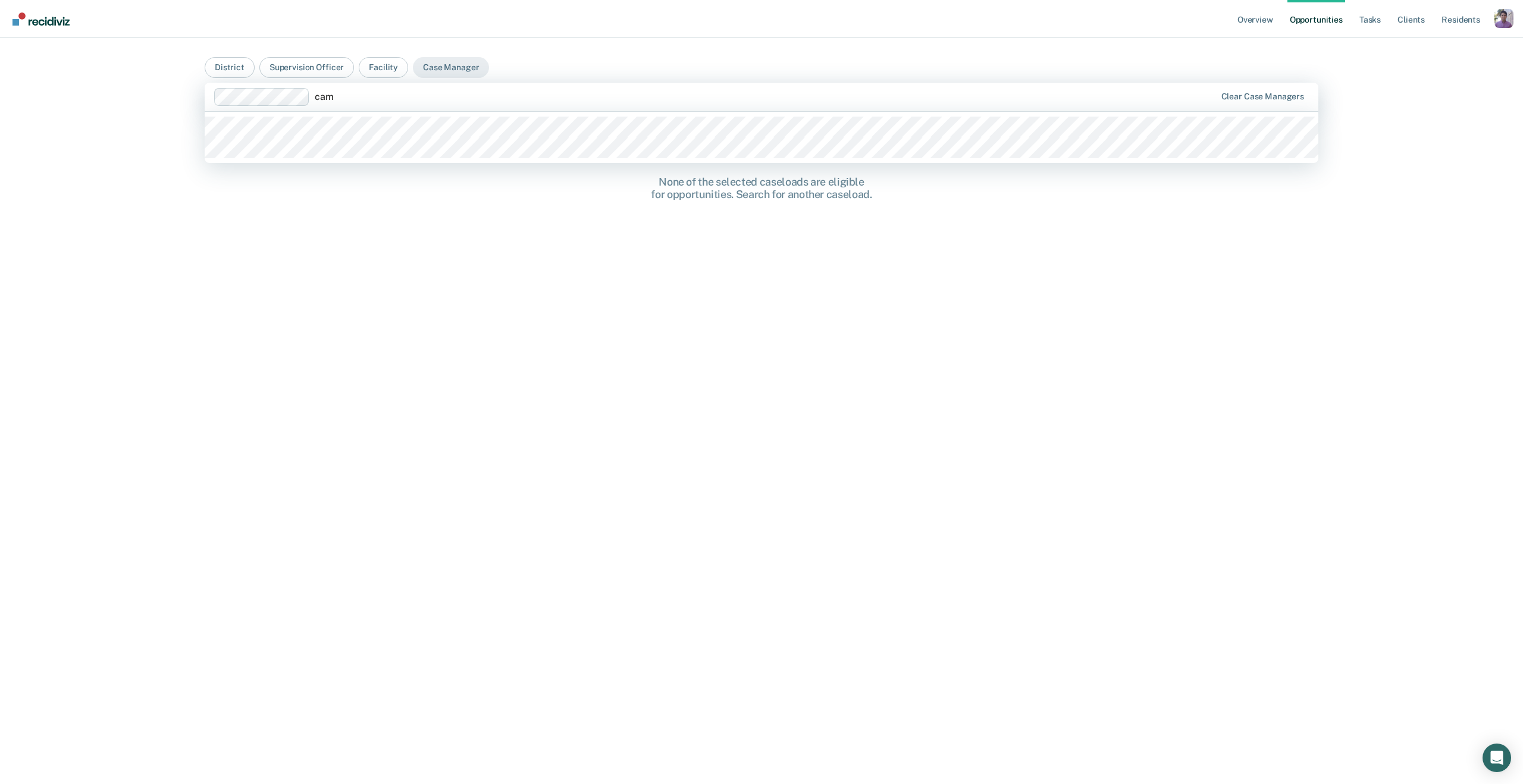
type input "camp"
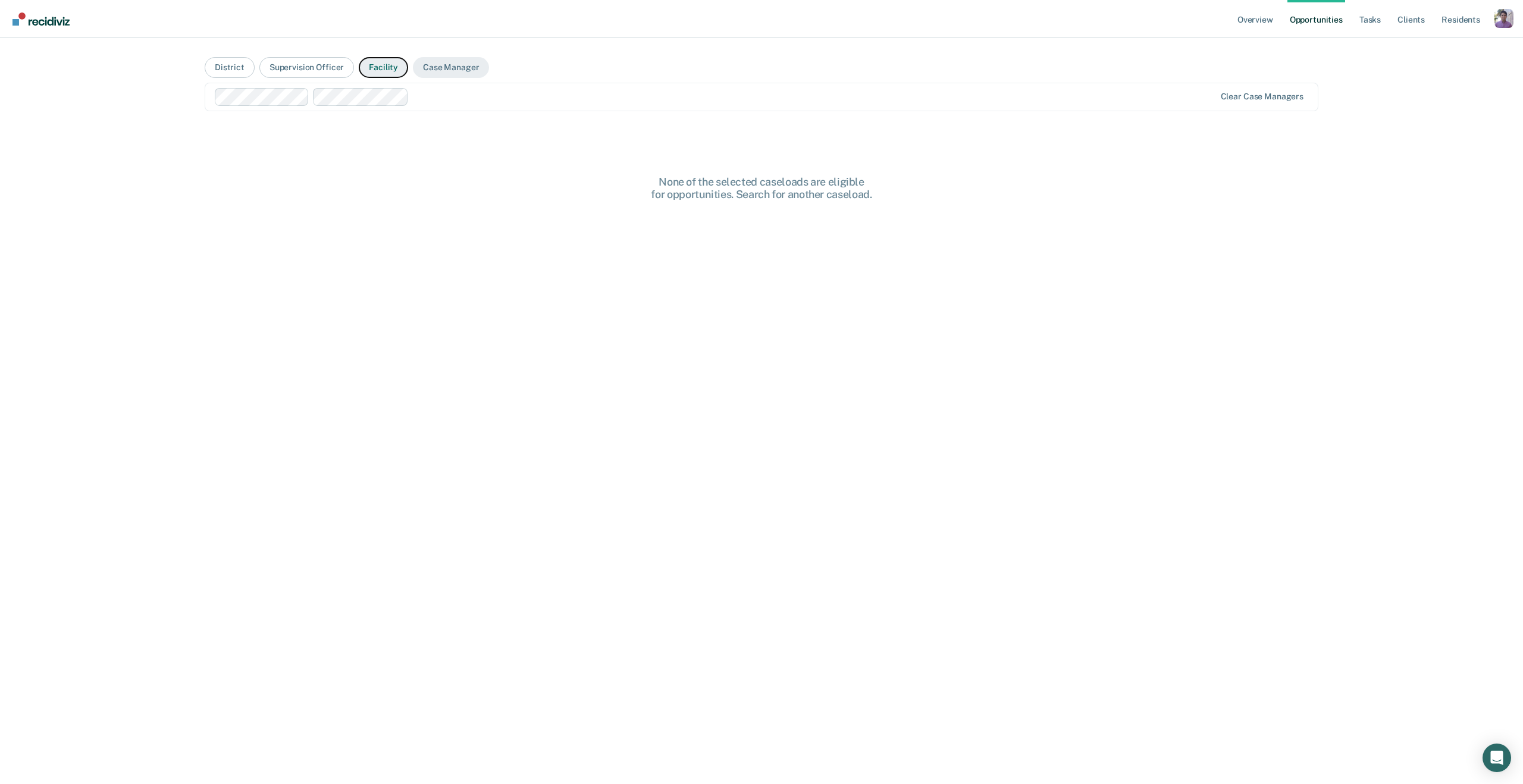
click at [379, 63] on button "Facility" at bounding box center [383, 67] width 50 height 21
click at [468, 66] on button "Case Manager" at bounding box center [450, 67] width 76 height 21
click at [384, 70] on button "Facility" at bounding box center [383, 67] width 50 height 21
click at [370, 97] on div at bounding box center [762, 96] width 1091 height 13
click at [331, 69] on button "Supervision Officer" at bounding box center [307, 67] width 95 height 21
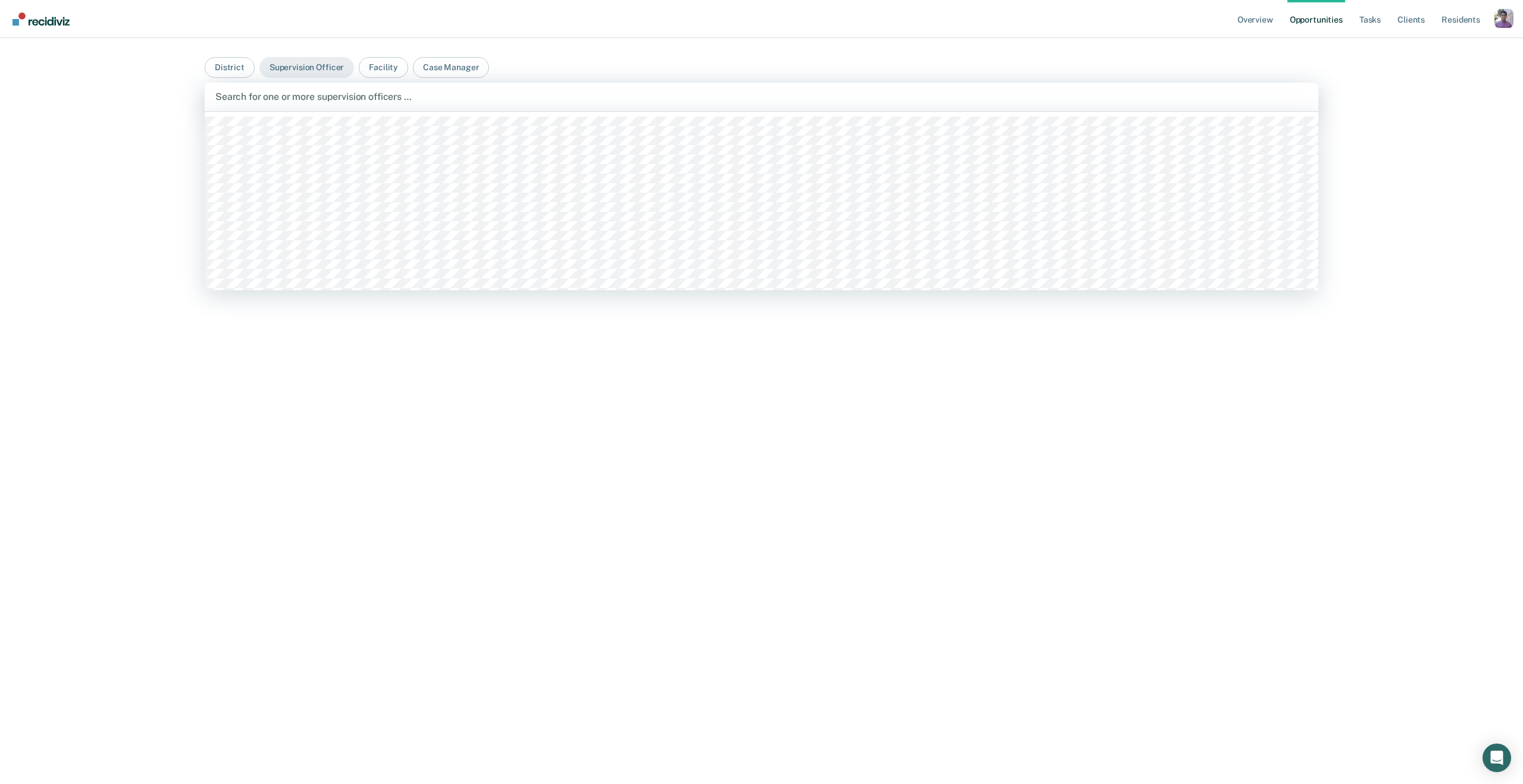
click at [331, 97] on div at bounding box center [762, 96] width 1093 height 13
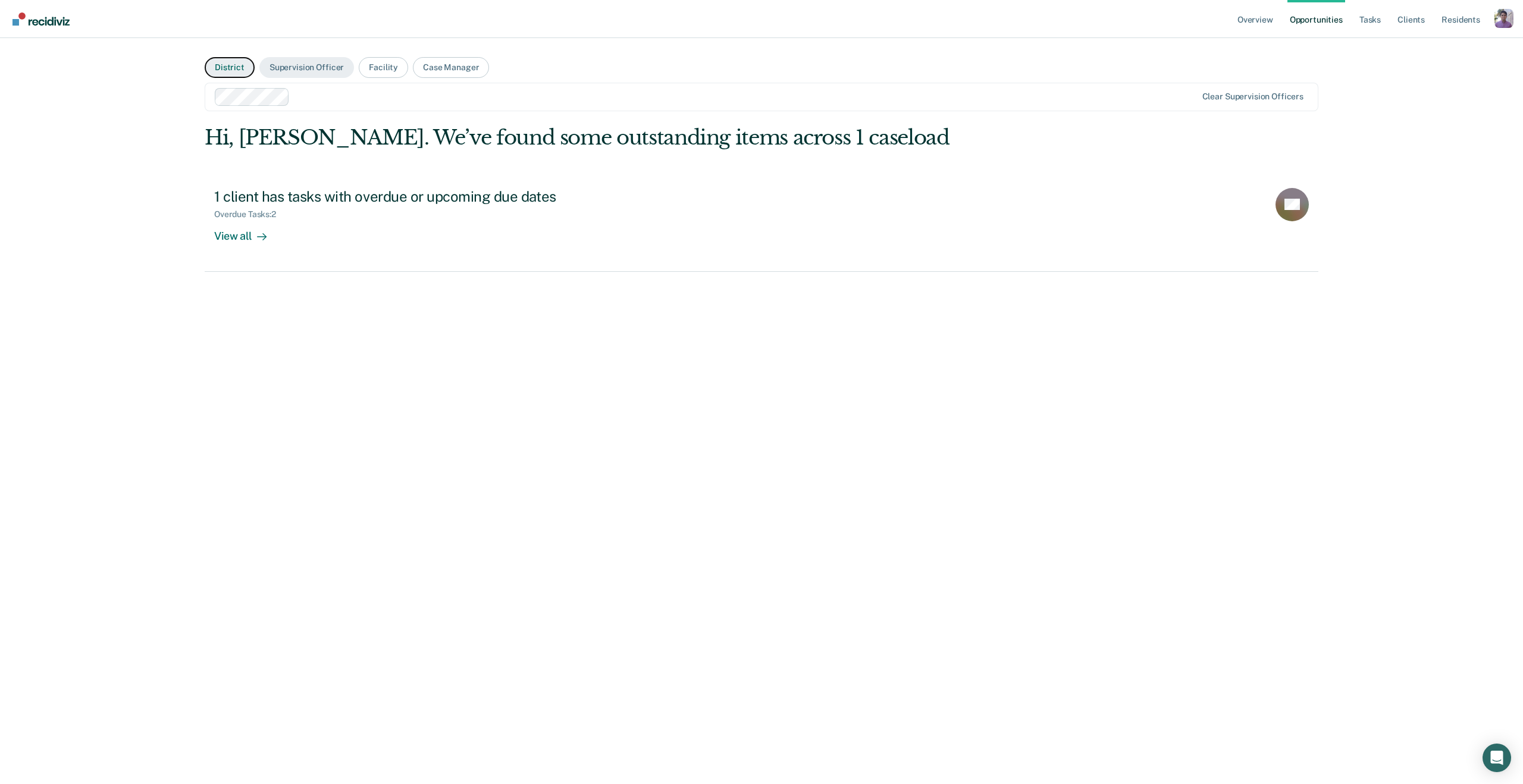
click at [231, 64] on button "District" at bounding box center [229, 67] width 50 height 21
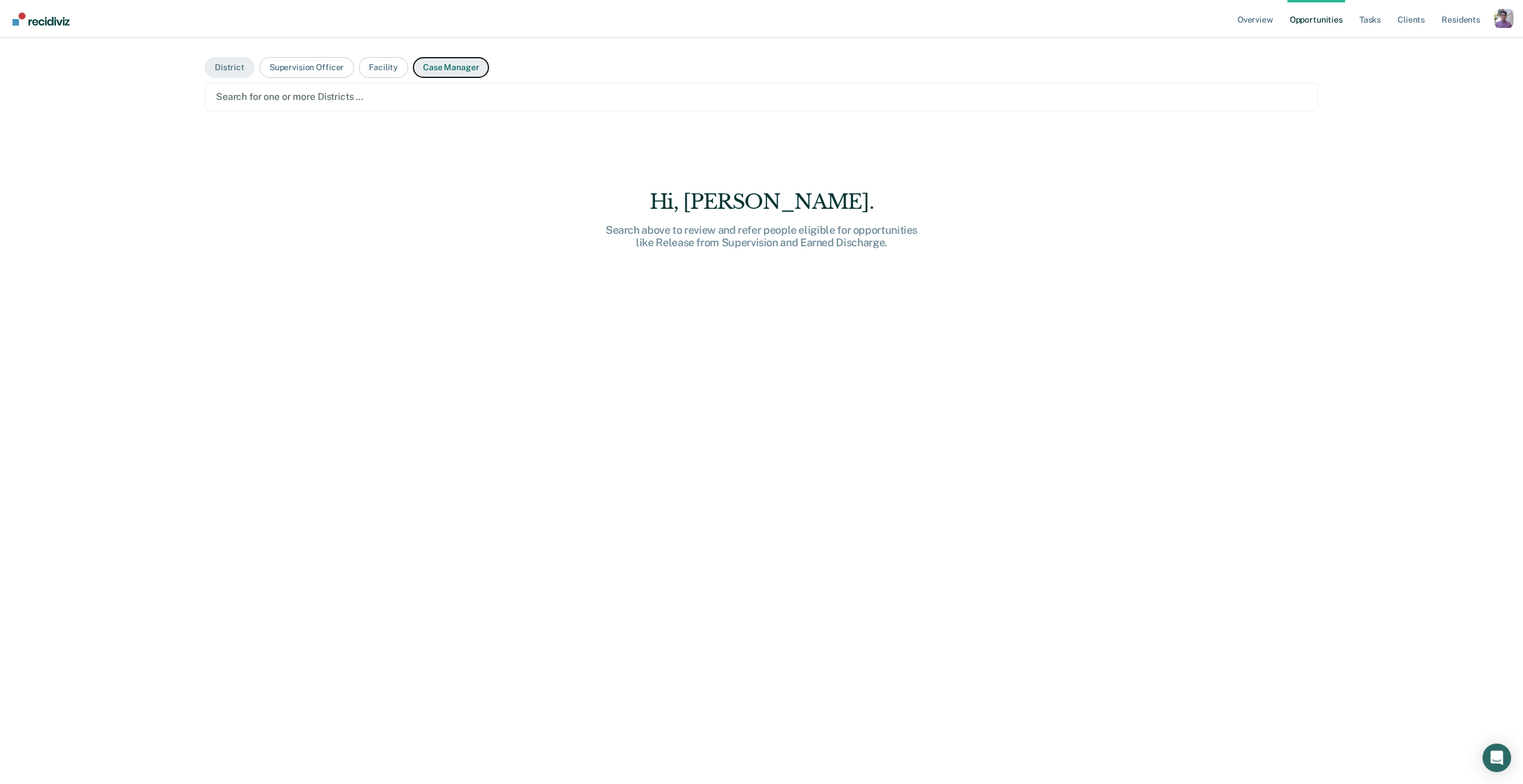
click at [457, 64] on button "Case Manager" at bounding box center [450, 67] width 76 height 21
click at [379, 89] on div "Search for one or more case managers …" at bounding box center [762, 97] width 1093 height 16
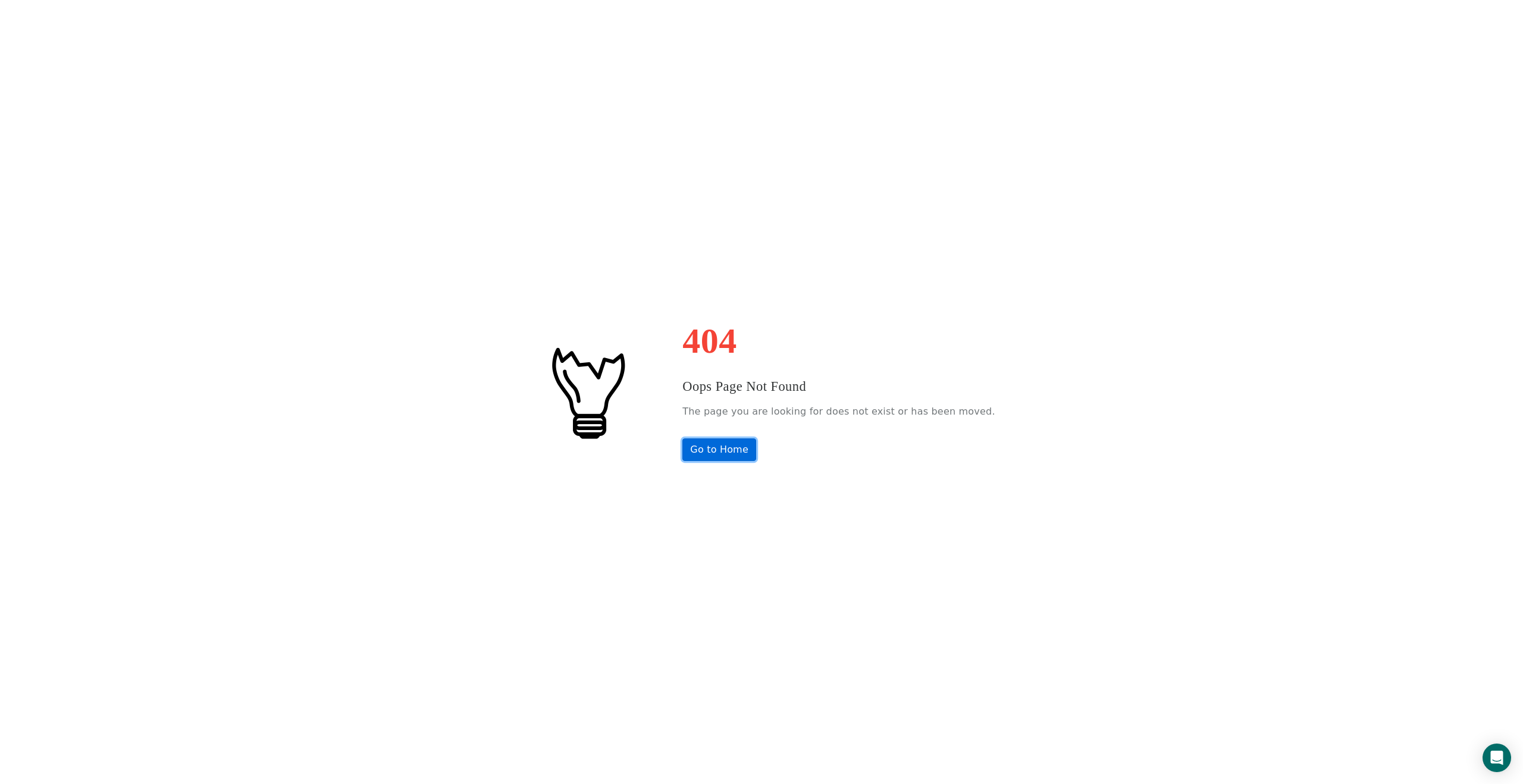
click at [752, 452] on link "Go to Home" at bounding box center [719, 449] width 74 height 23
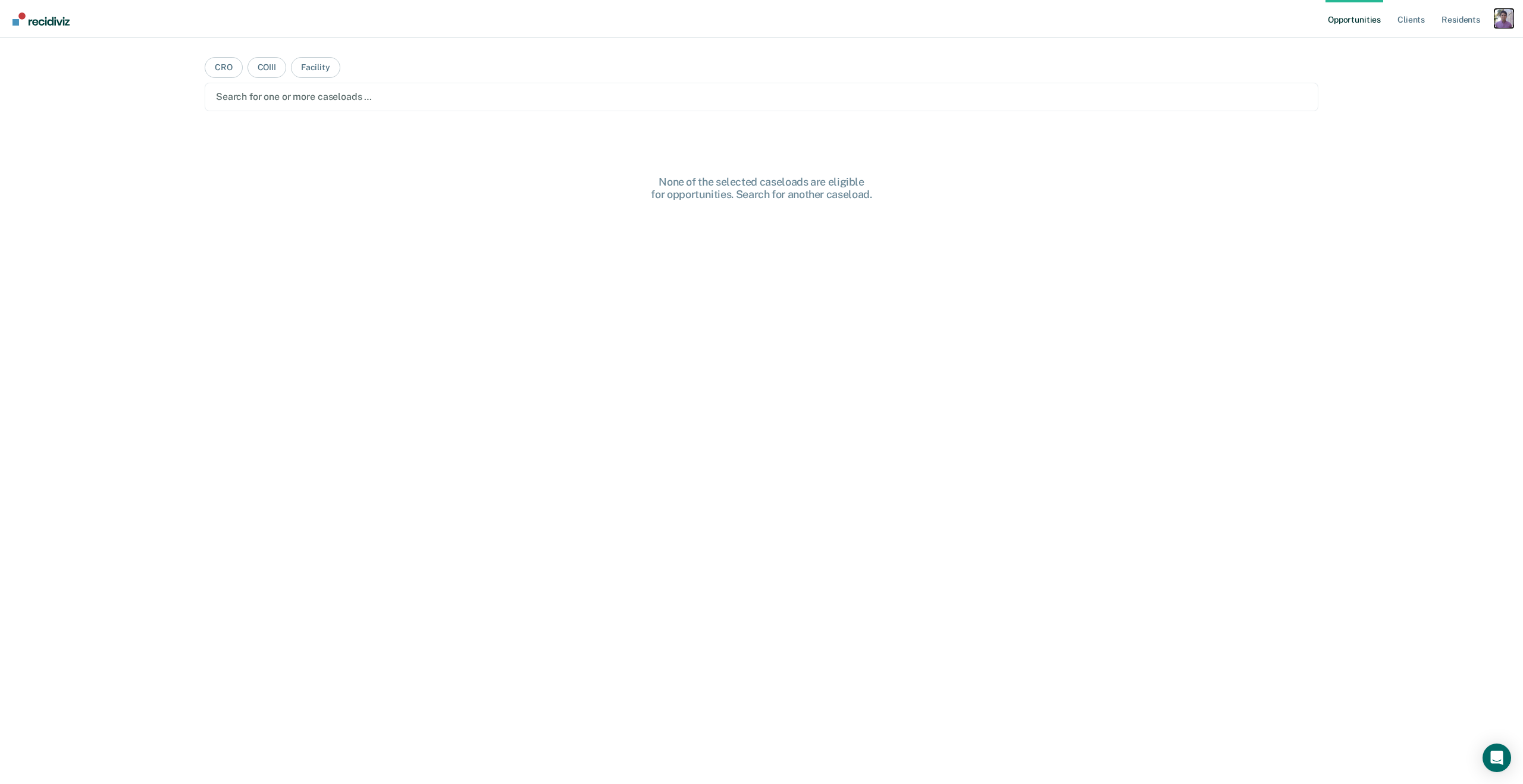
click at [1509, 12] on div "Profile dropdown button" at bounding box center [1504, 19] width 19 height 19
click at [1438, 44] on link "Profile" at bounding box center [1456, 49] width 96 height 10
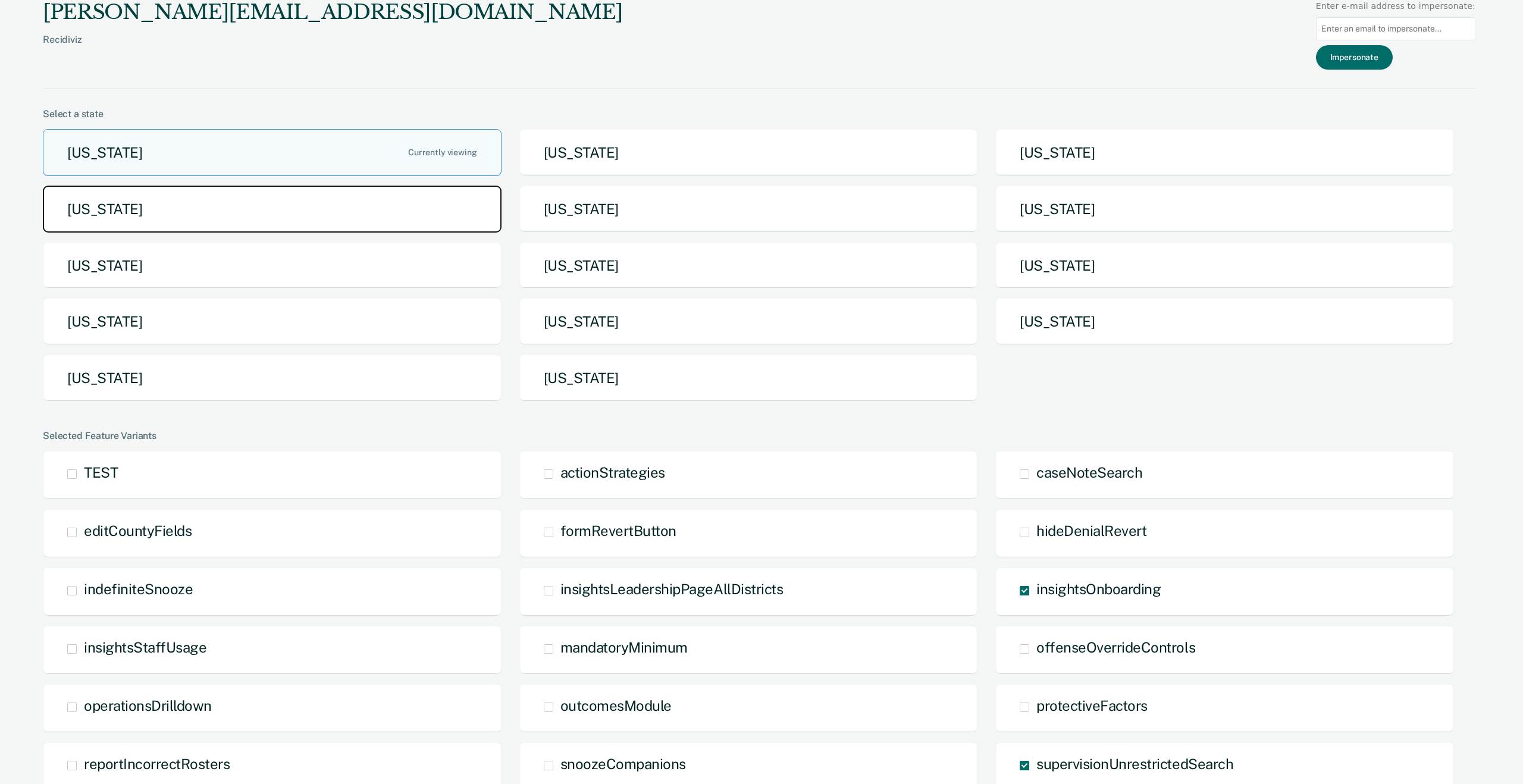
click at [347, 224] on button "[US_STATE]" at bounding box center [272, 209] width 459 height 47
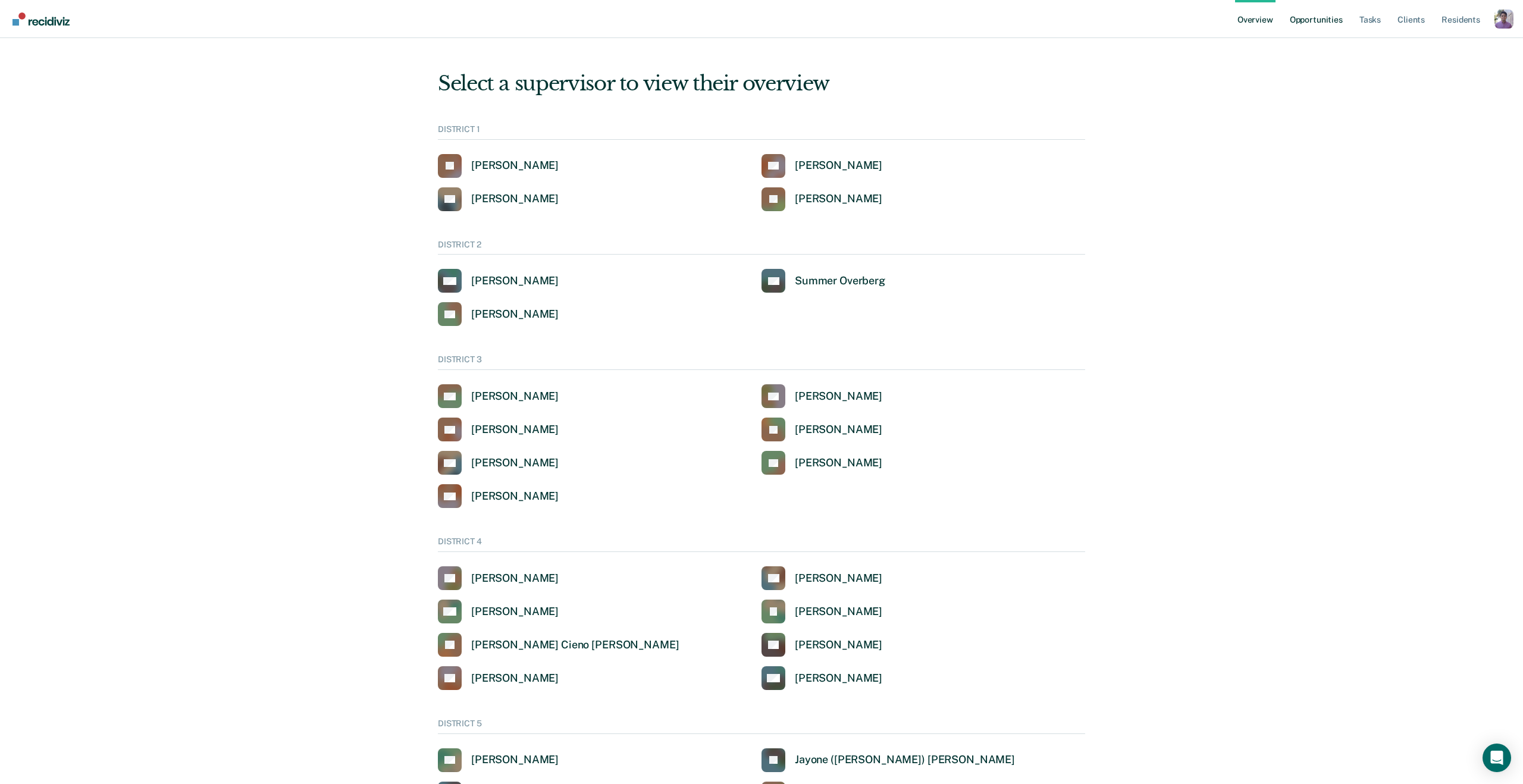
click at [1323, 27] on link "Opportunities" at bounding box center [1316, 19] width 58 height 38
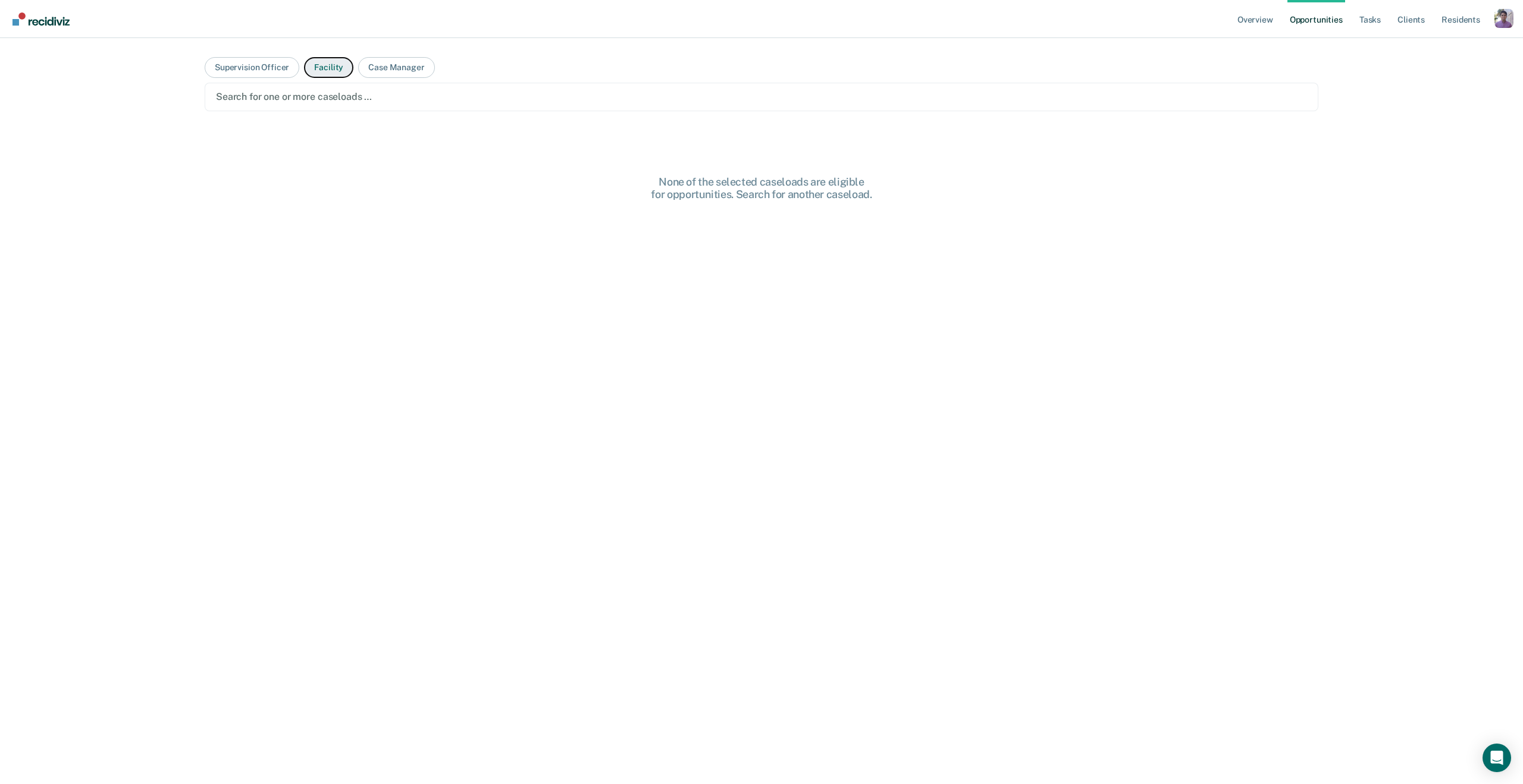
click at [347, 71] on button "Facility" at bounding box center [328, 67] width 50 height 21
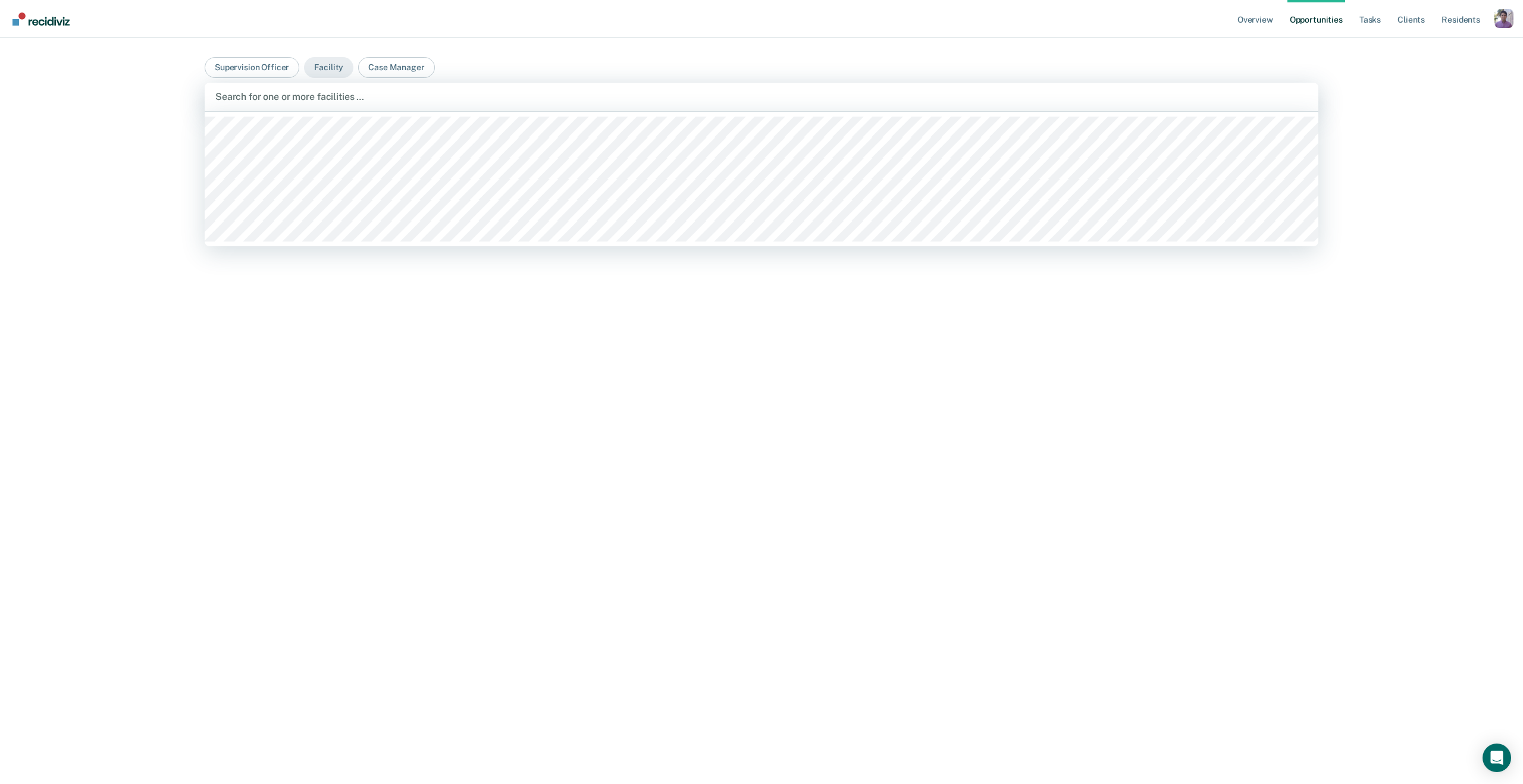
click at [330, 90] on div at bounding box center [762, 96] width 1093 height 13
click at [388, 78] on main "Supervision Officer Facility Case Manager [GEOGRAPHIC_DATA], 1 of 6. 6 results …" at bounding box center [762, 396] width 1142 height 717
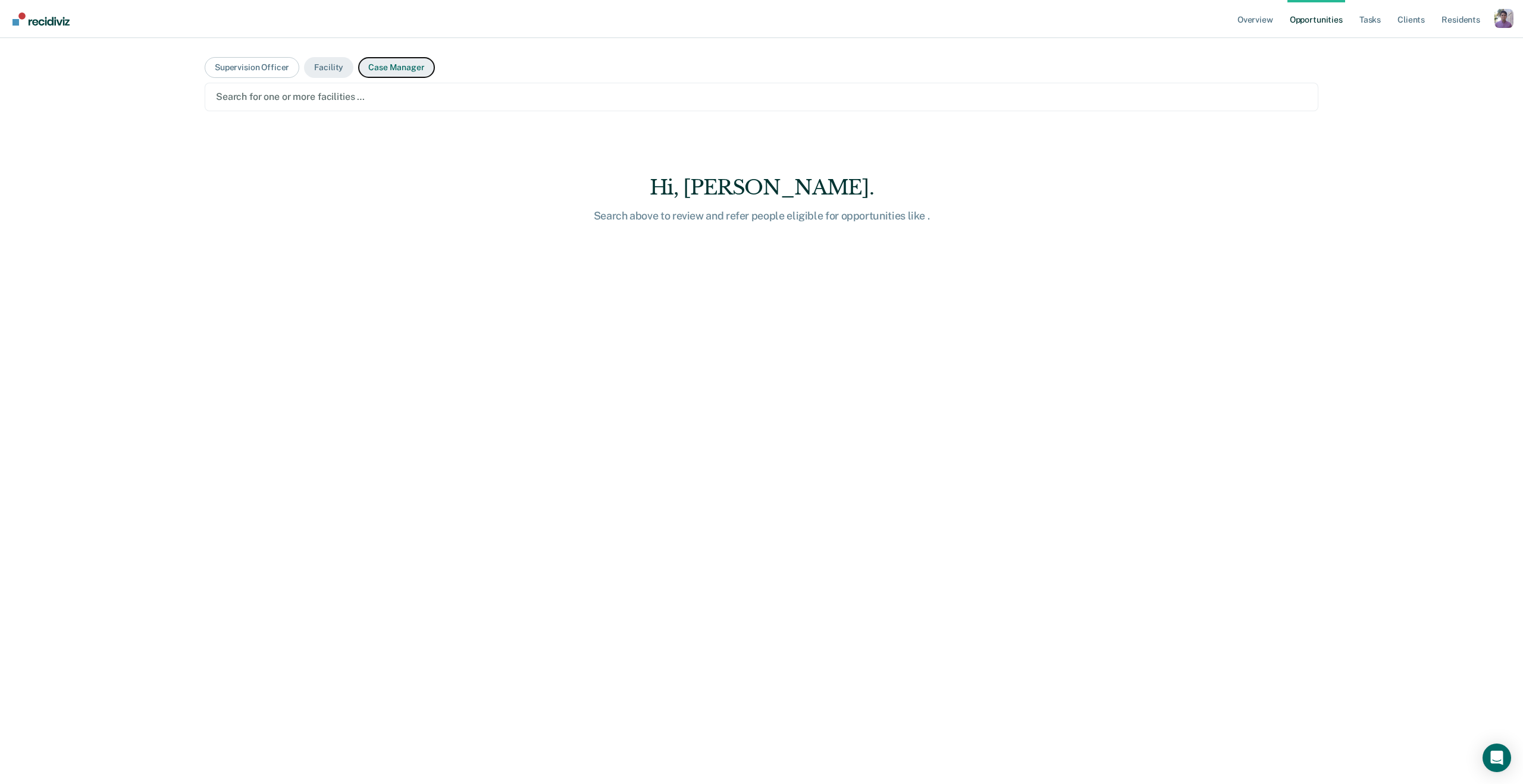
click at [383, 66] on button "Case Manager" at bounding box center [396, 67] width 76 height 21
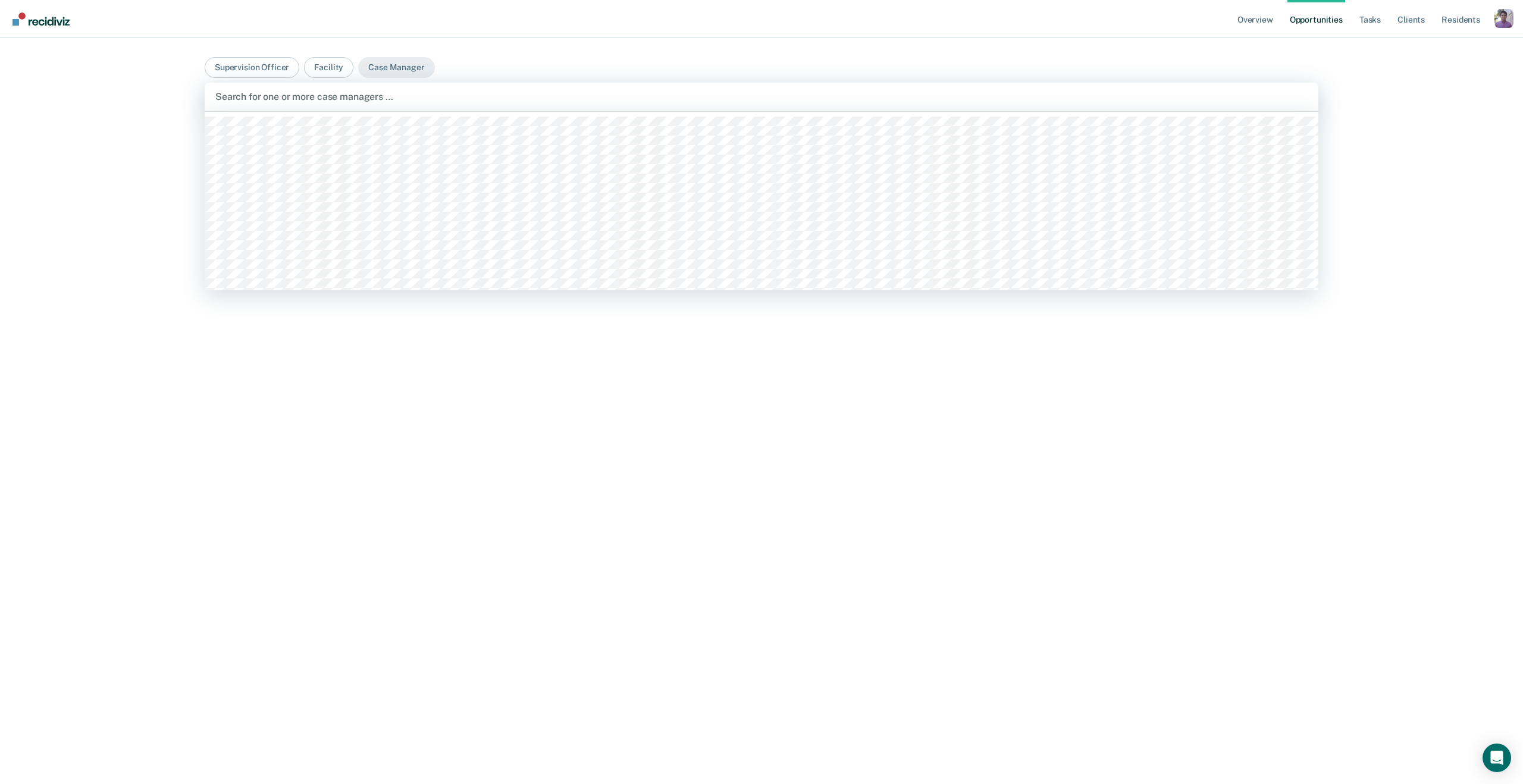
click at [353, 103] on div at bounding box center [762, 96] width 1093 height 13
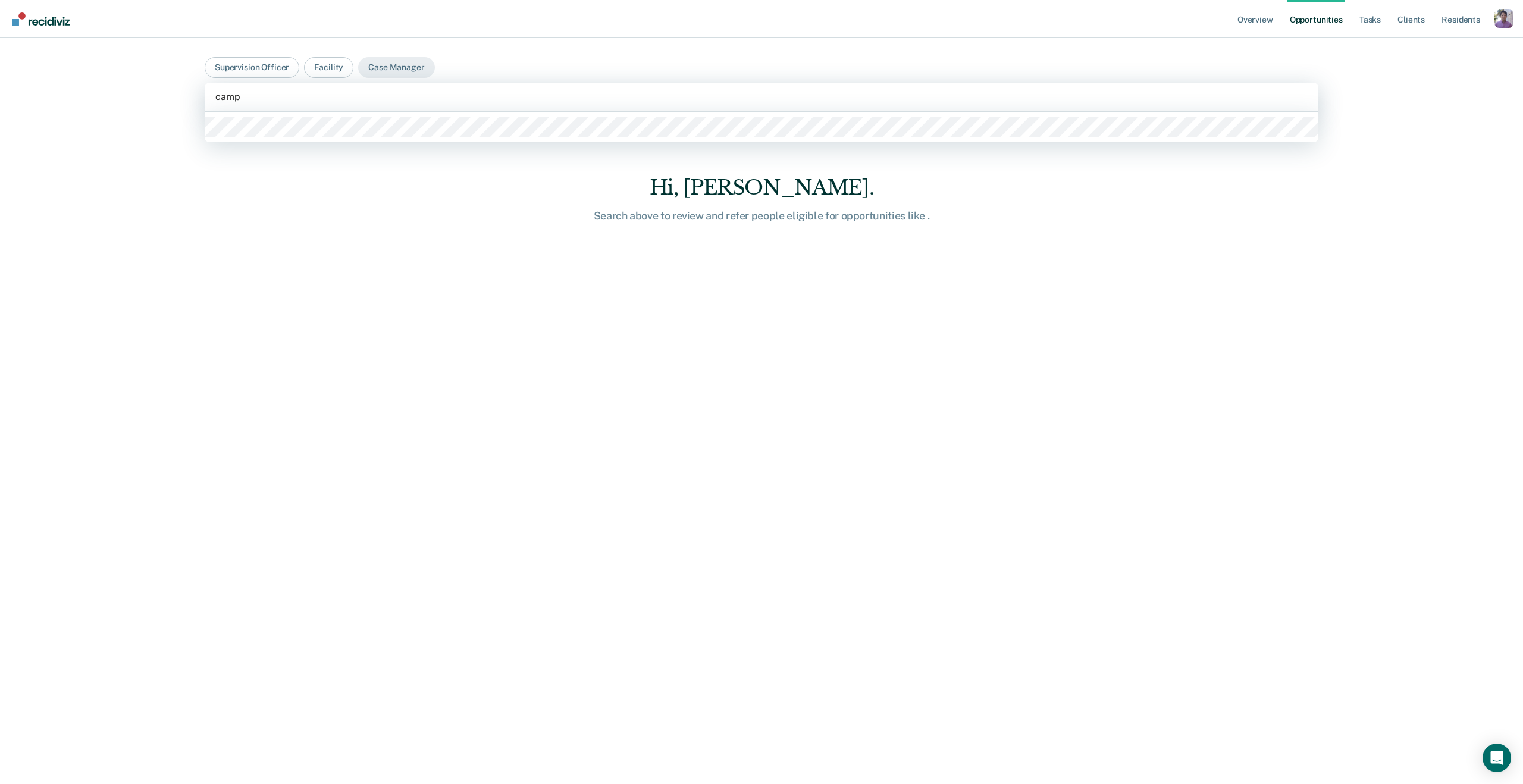
type input "campb"
click at [334, 138] on div at bounding box center [762, 127] width 1114 height 30
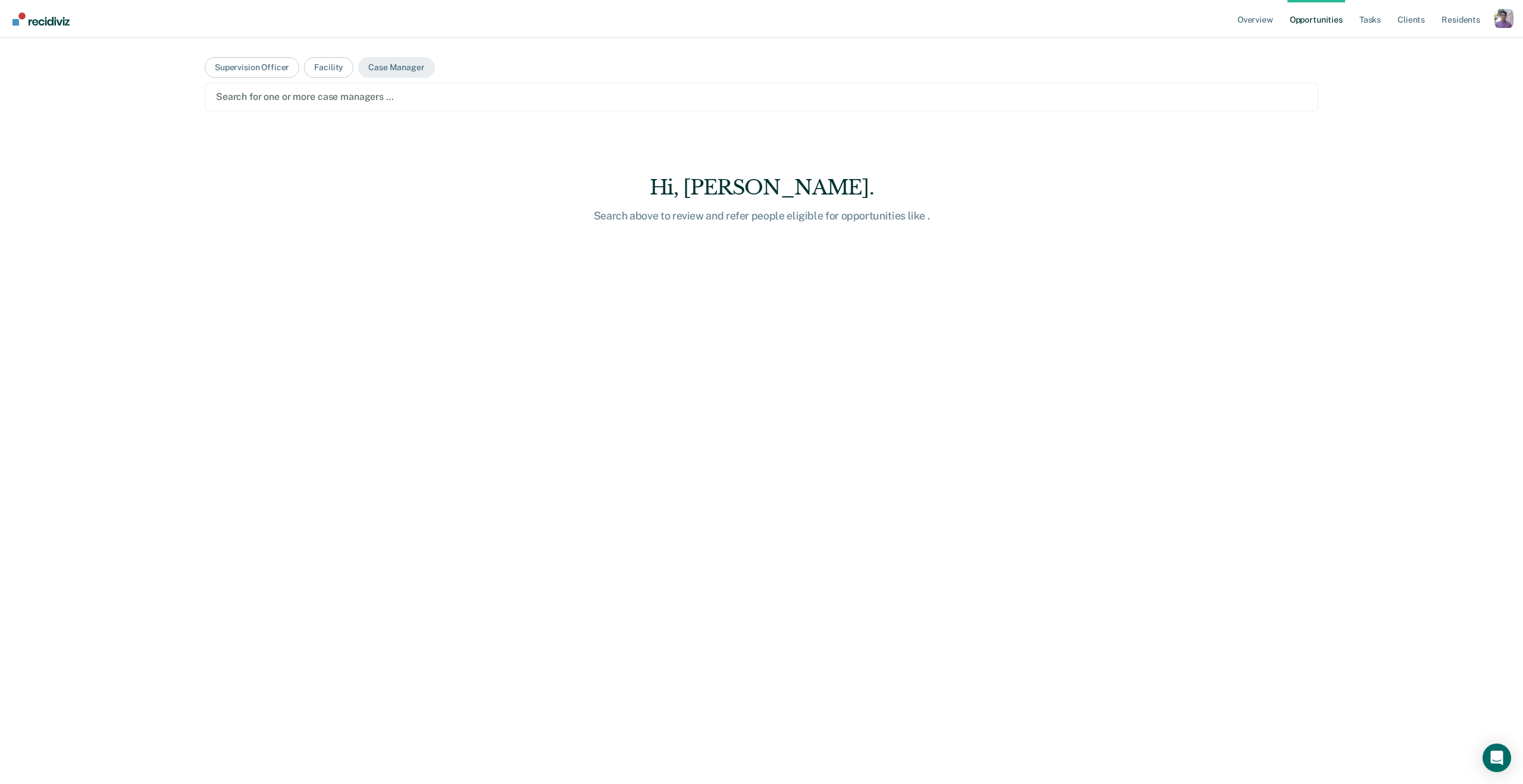
click at [296, 99] on div at bounding box center [762, 96] width 1091 height 13
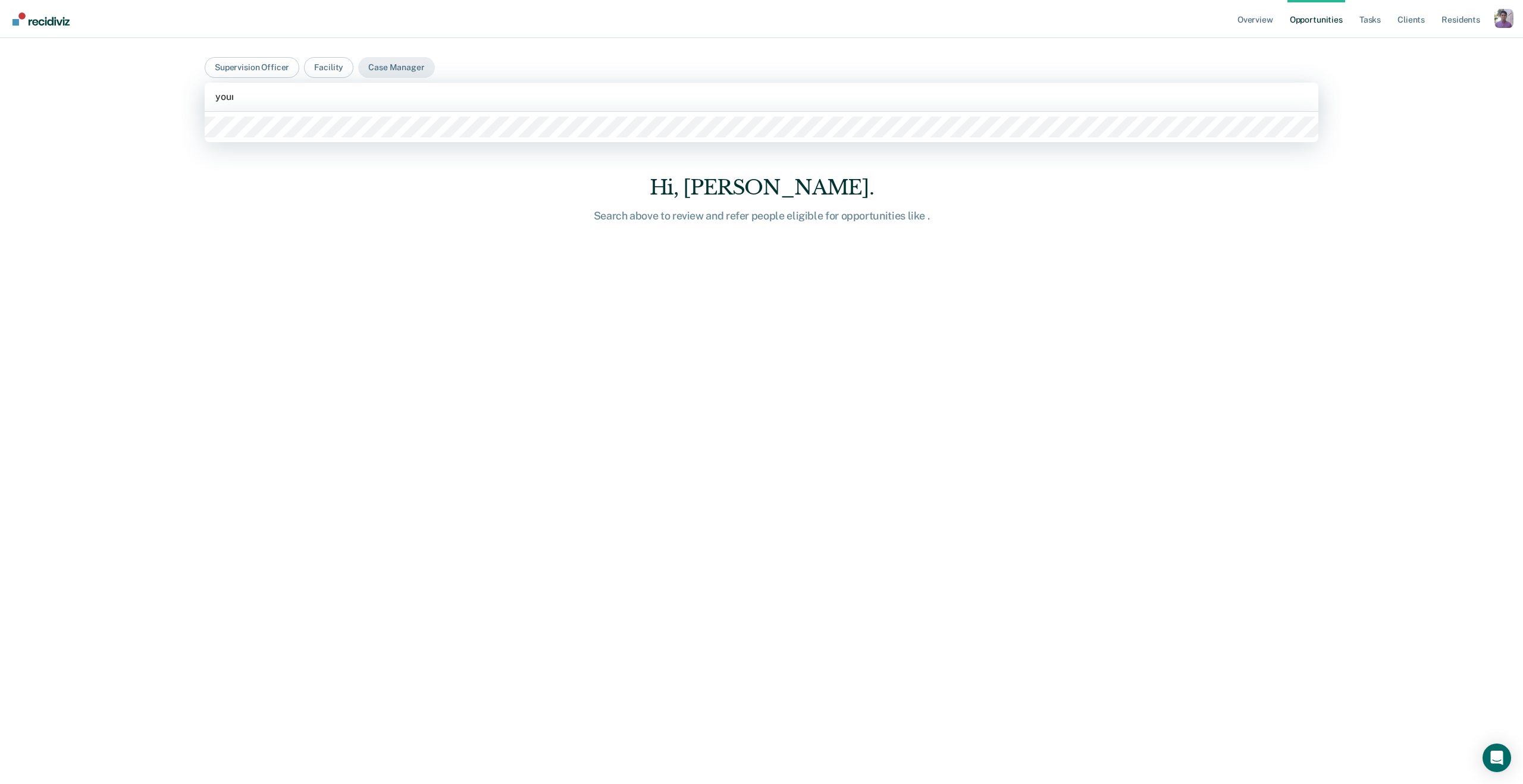
type input "young"
